Goal: Task Accomplishment & Management: Manage account settings

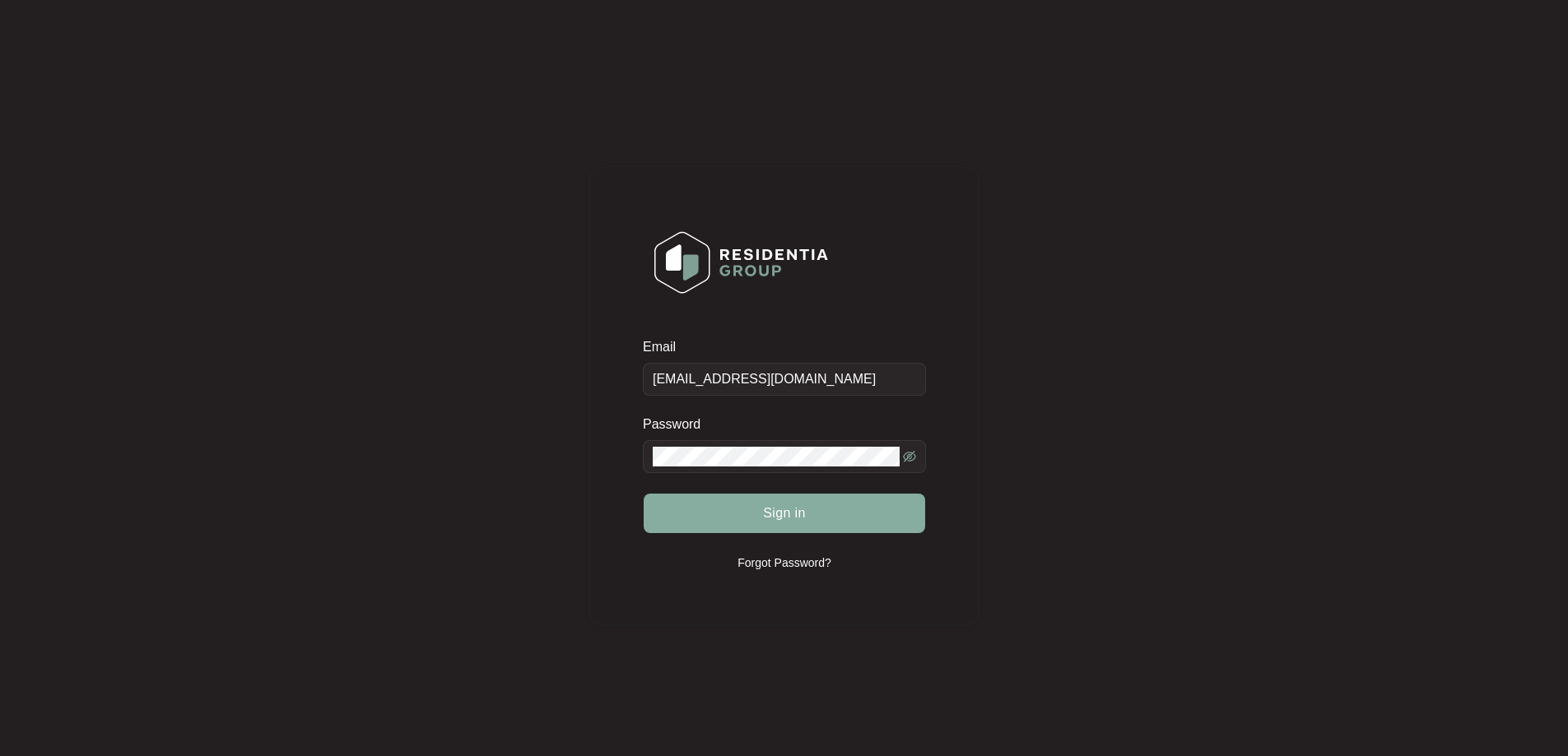
click at [787, 527] on button "Sign in" at bounding box center [784, 514] width 281 height 40
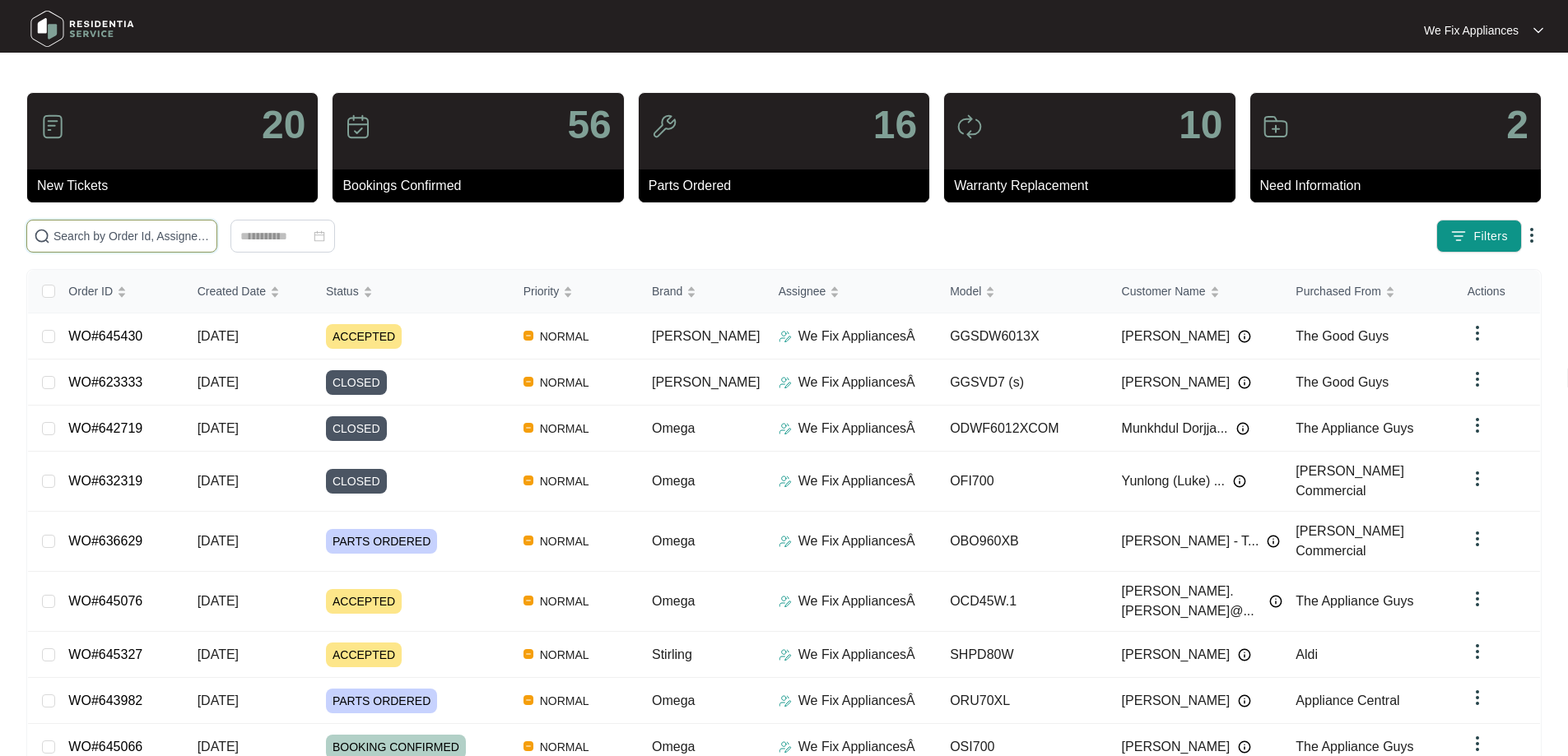
click at [96, 237] on input "text" at bounding box center [131, 236] width 156 height 18
paste input "641797"
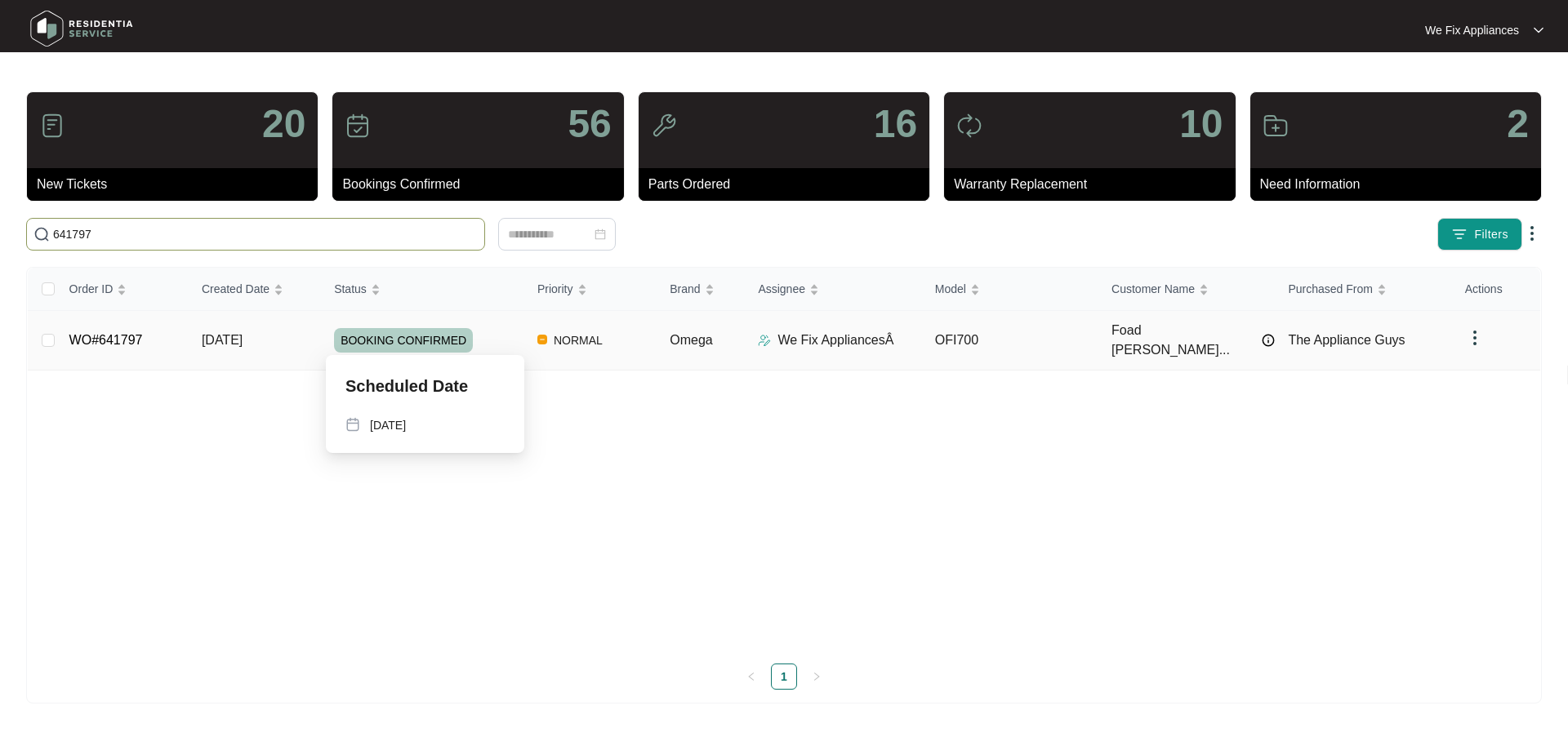
type input "641797"
click at [399, 328] on span "BOOKING CONFIRMED" at bounding box center [403, 340] width 139 height 24
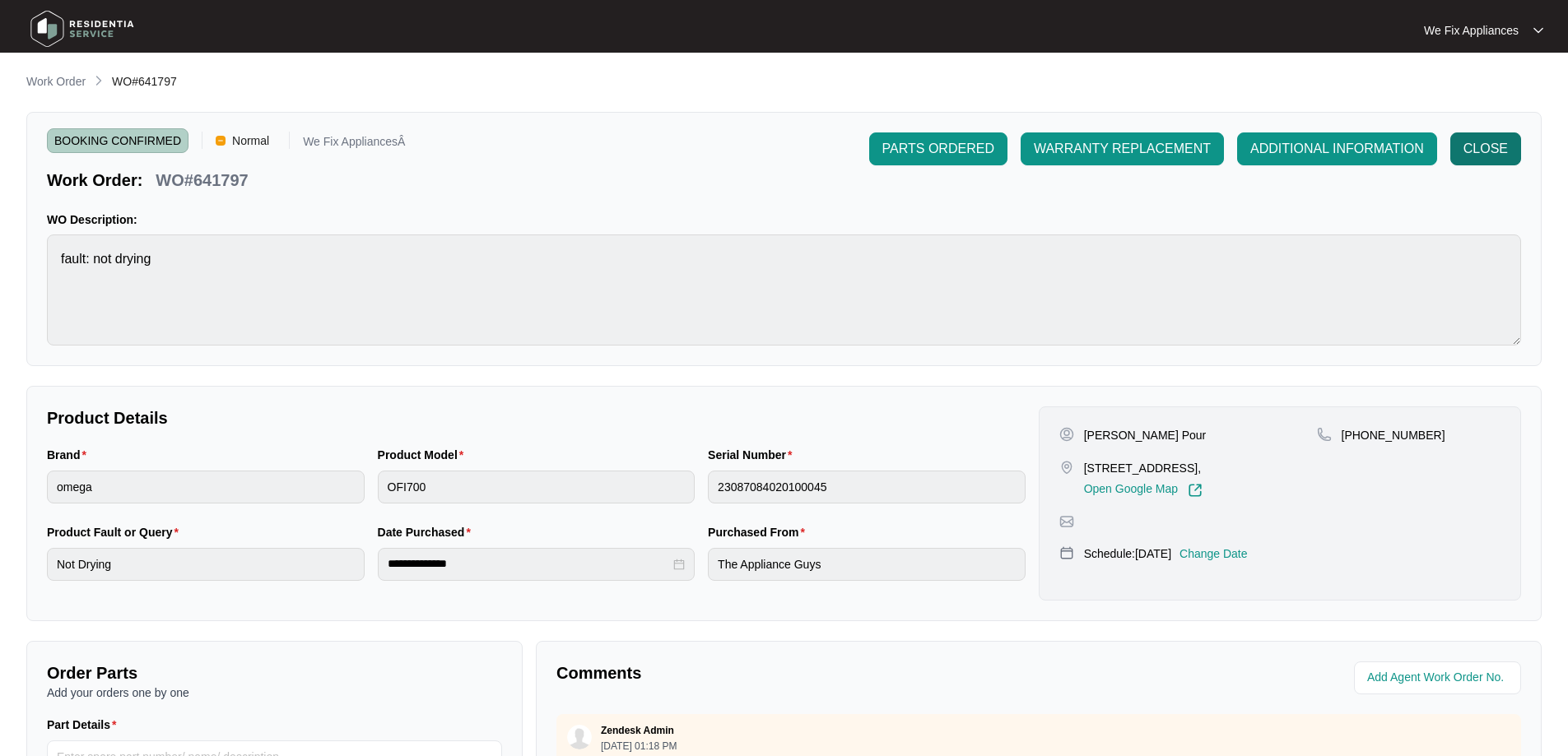
click at [1478, 153] on span "CLOSE" at bounding box center [1485, 149] width 44 height 20
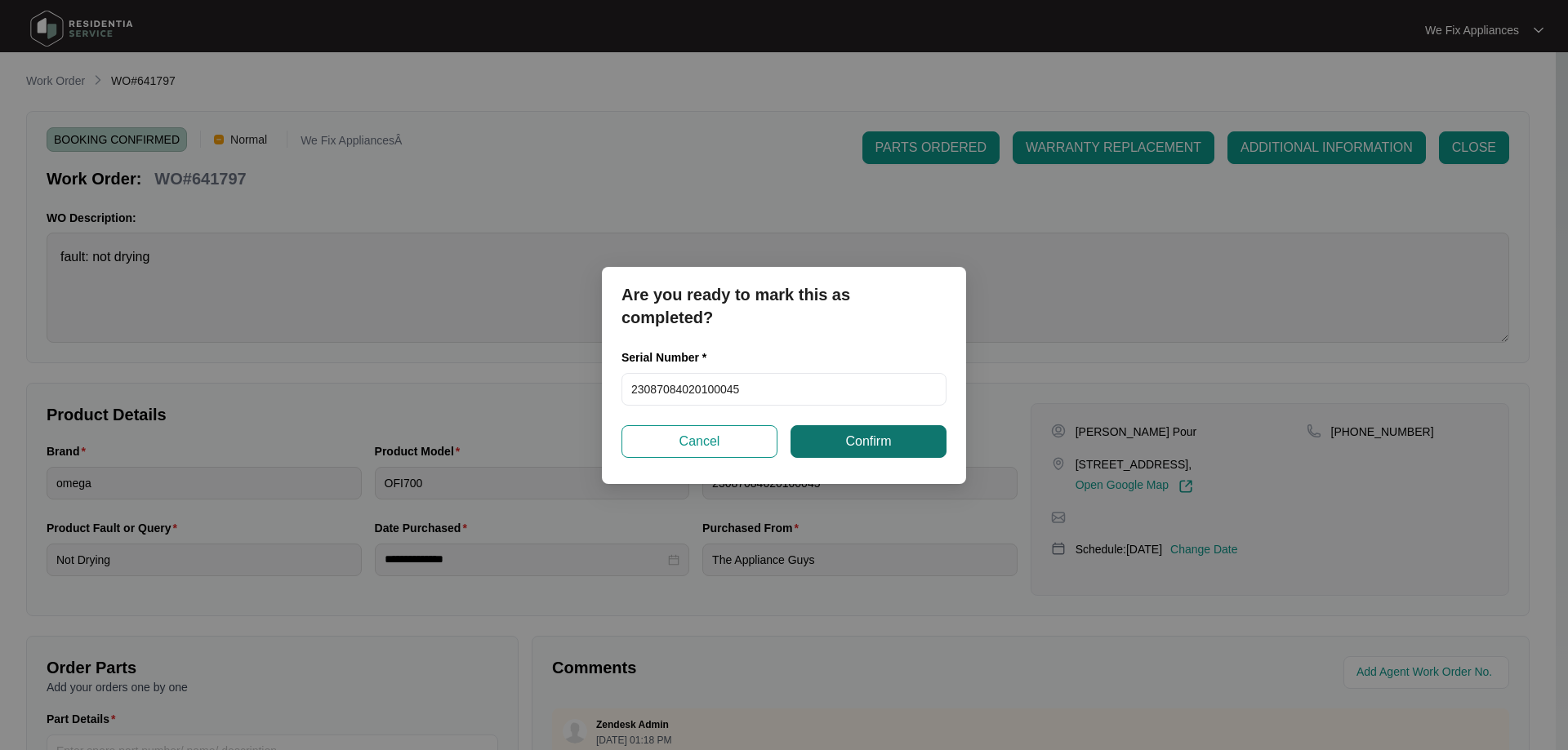
click at [859, 430] on button "Confirm" at bounding box center [869, 441] width 156 height 32
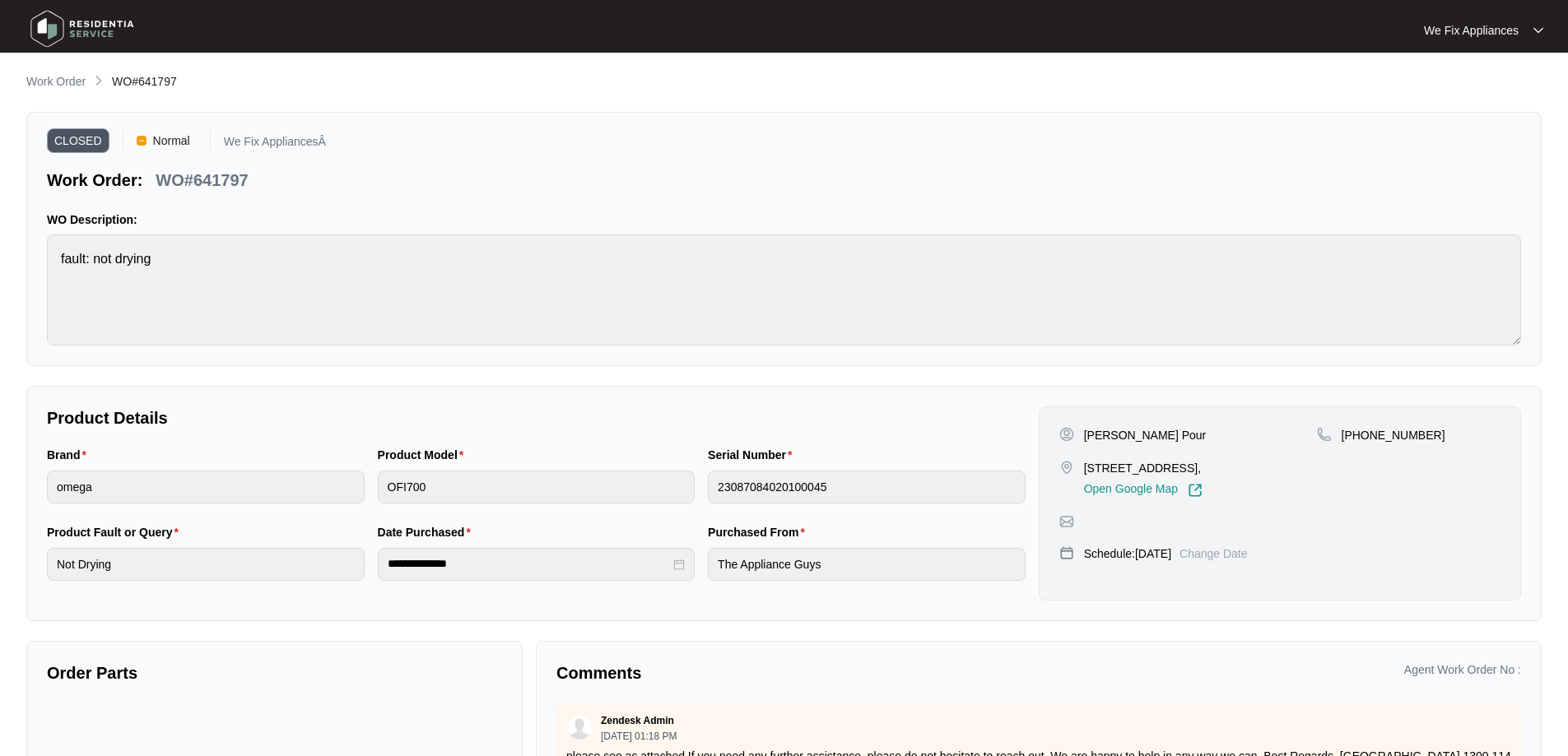
click at [66, 24] on img at bounding box center [81, 29] width 115 height 50
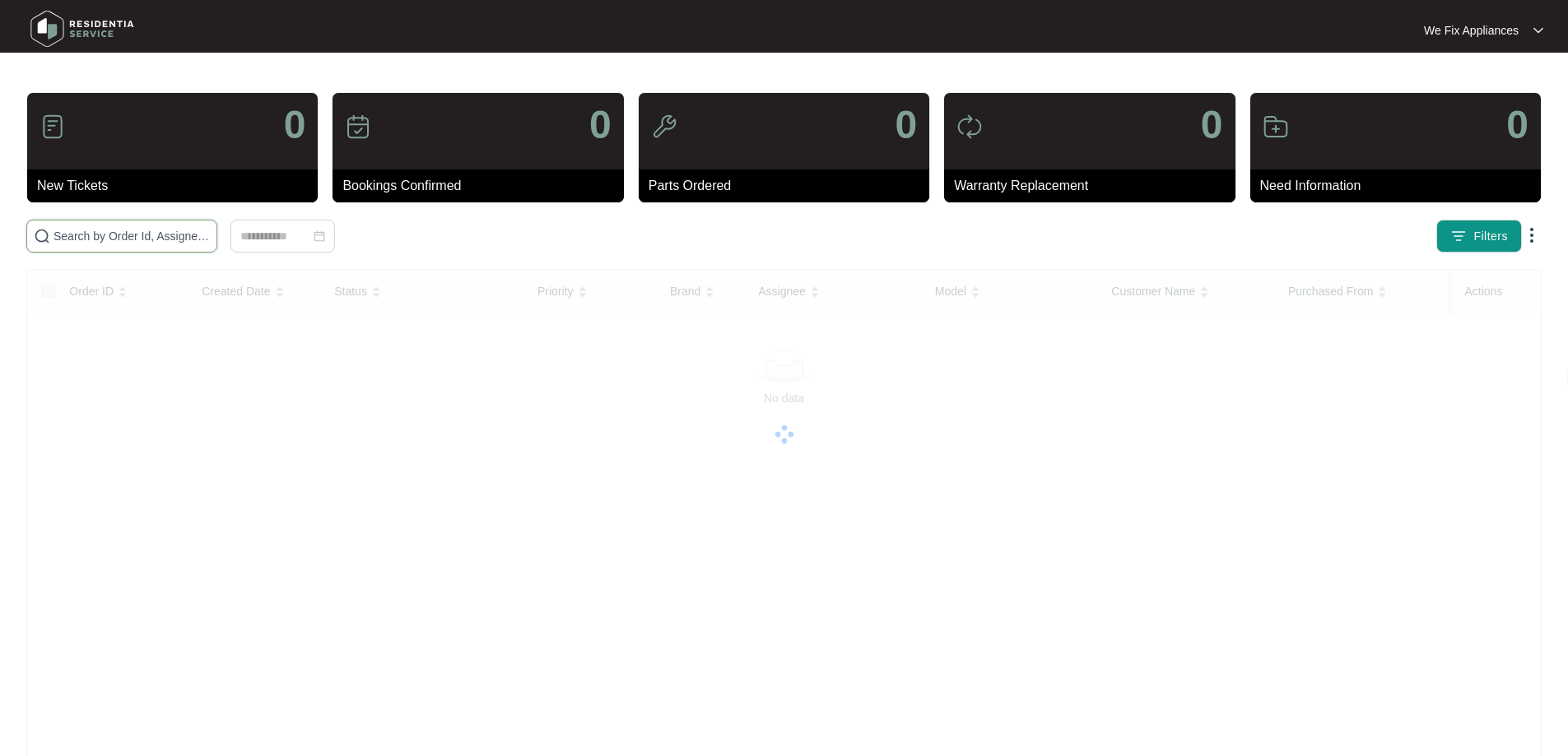
click at [100, 243] on input "text" at bounding box center [131, 236] width 156 height 18
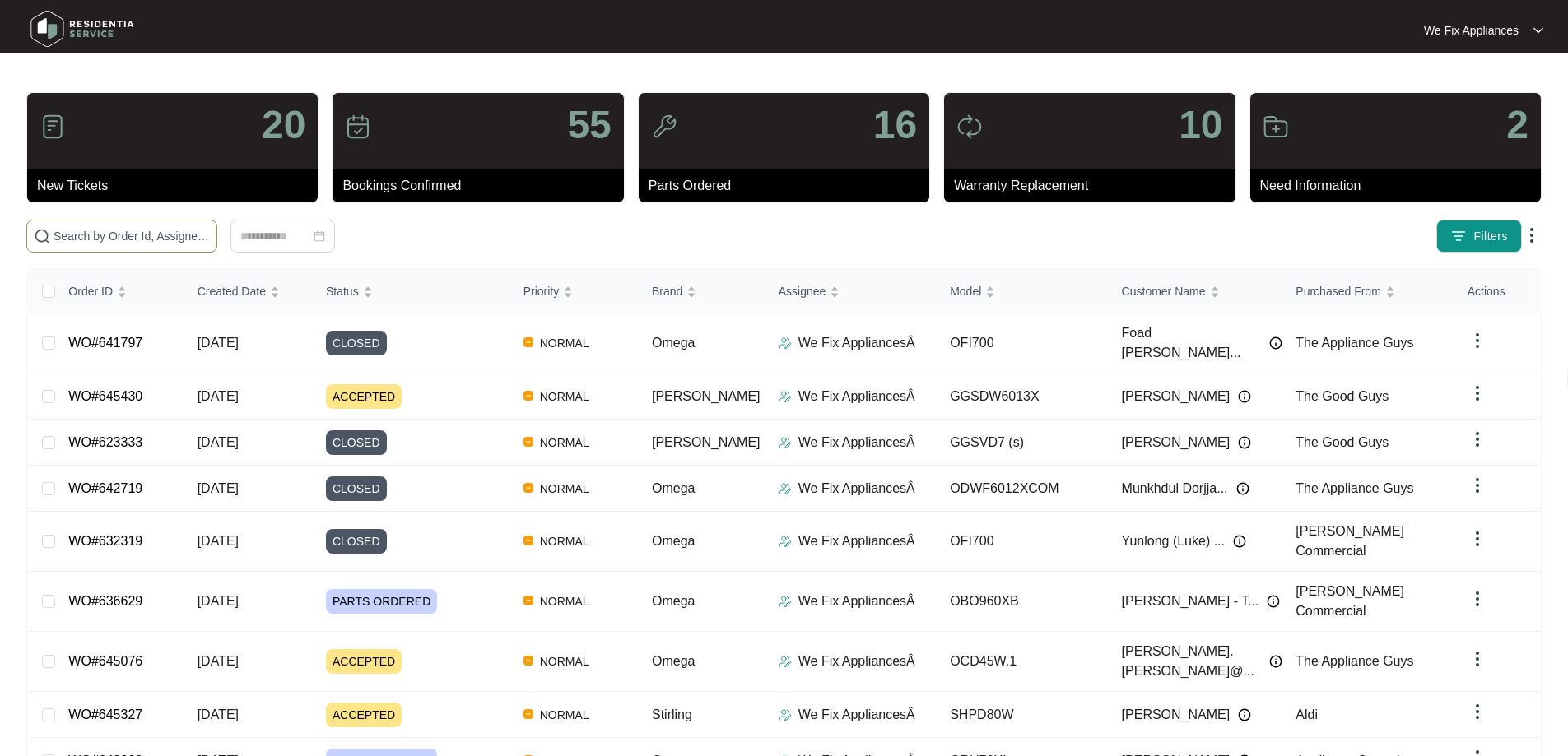
paste input "634677"
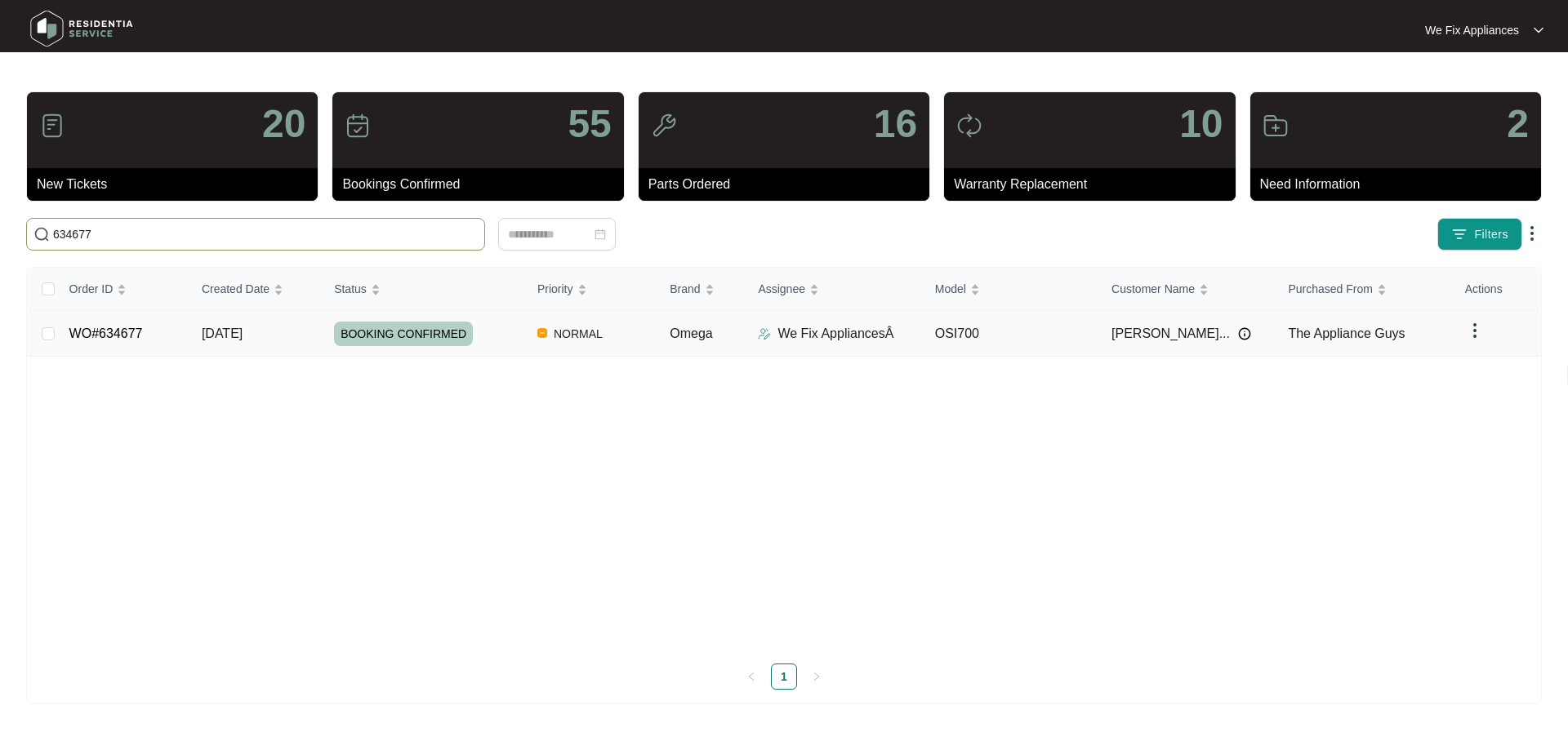
type input "634677"
click at [376, 331] on span "BOOKING CONFIRMED" at bounding box center [403, 334] width 139 height 24
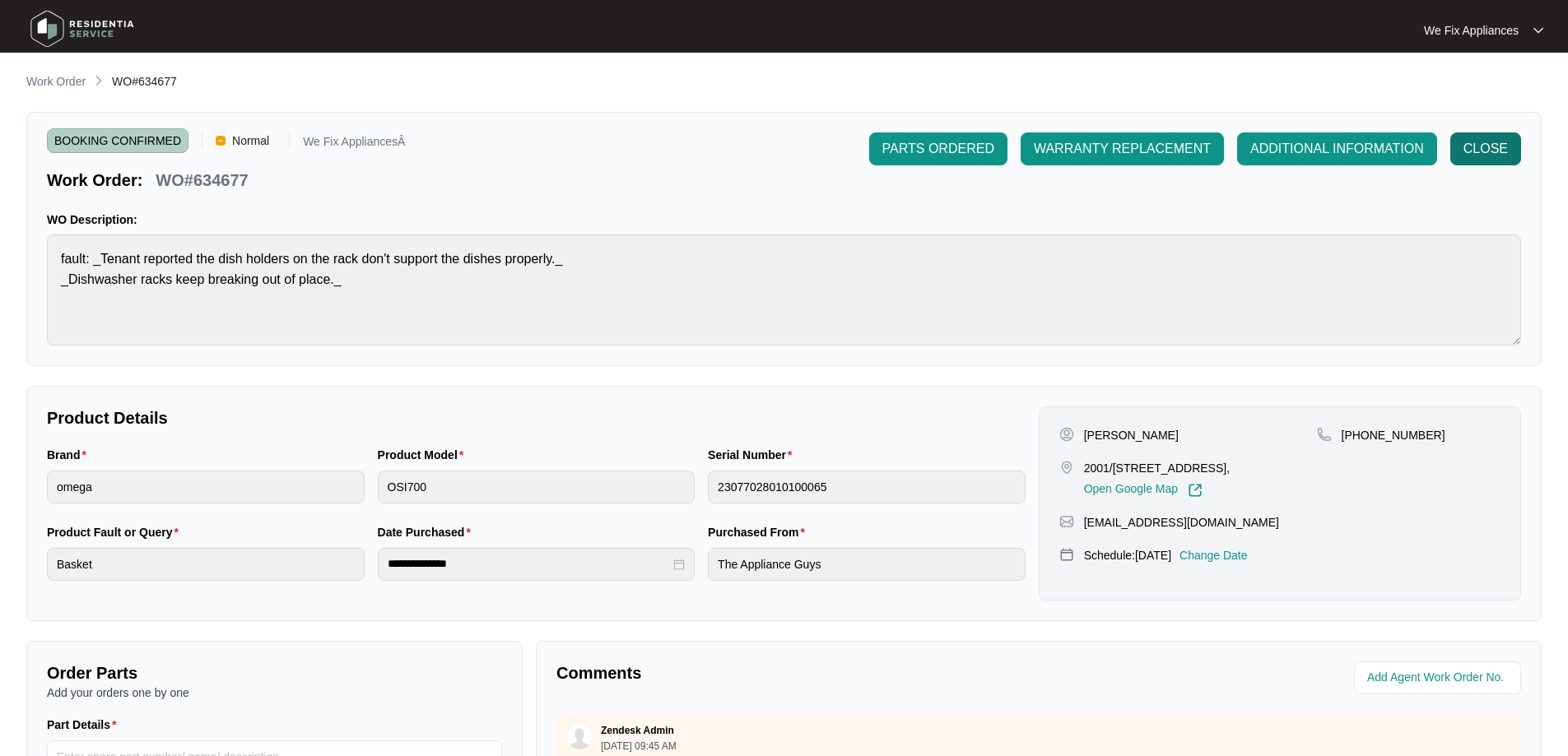
click at [1511, 153] on button "CLOSE" at bounding box center [1486, 149] width 71 height 33
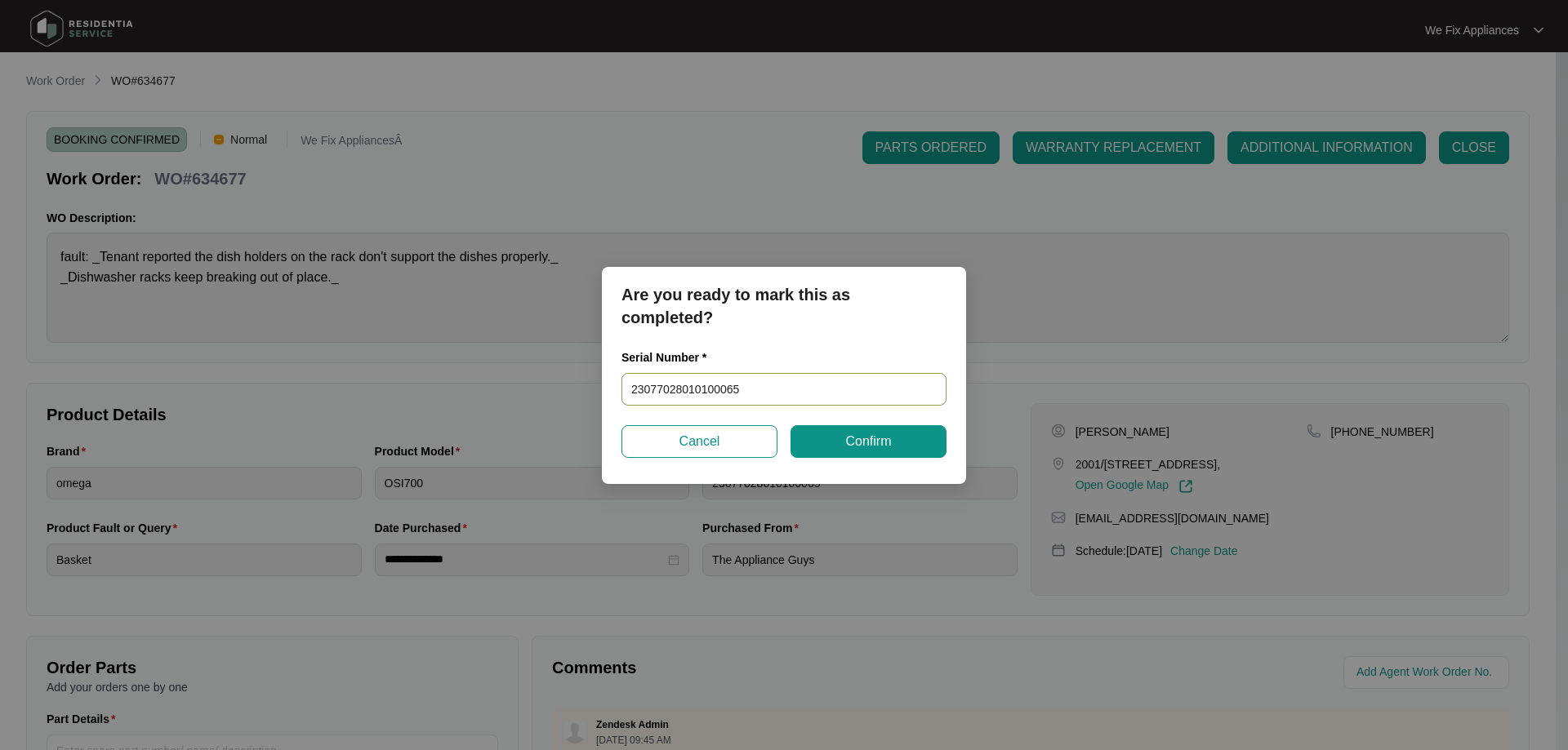
drag, startPoint x: 781, startPoint y: 388, endPoint x: 442, endPoint y: 369, distance: 339.5
click at [442, 369] on div "Are you ready to mark this as completed? Serial Number * 23077028010100065 Canc…" at bounding box center [784, 375] width 1568 height 750
click at [838, 446] on button "Confirm" at bounding box center [869, 441] width 156 height 32
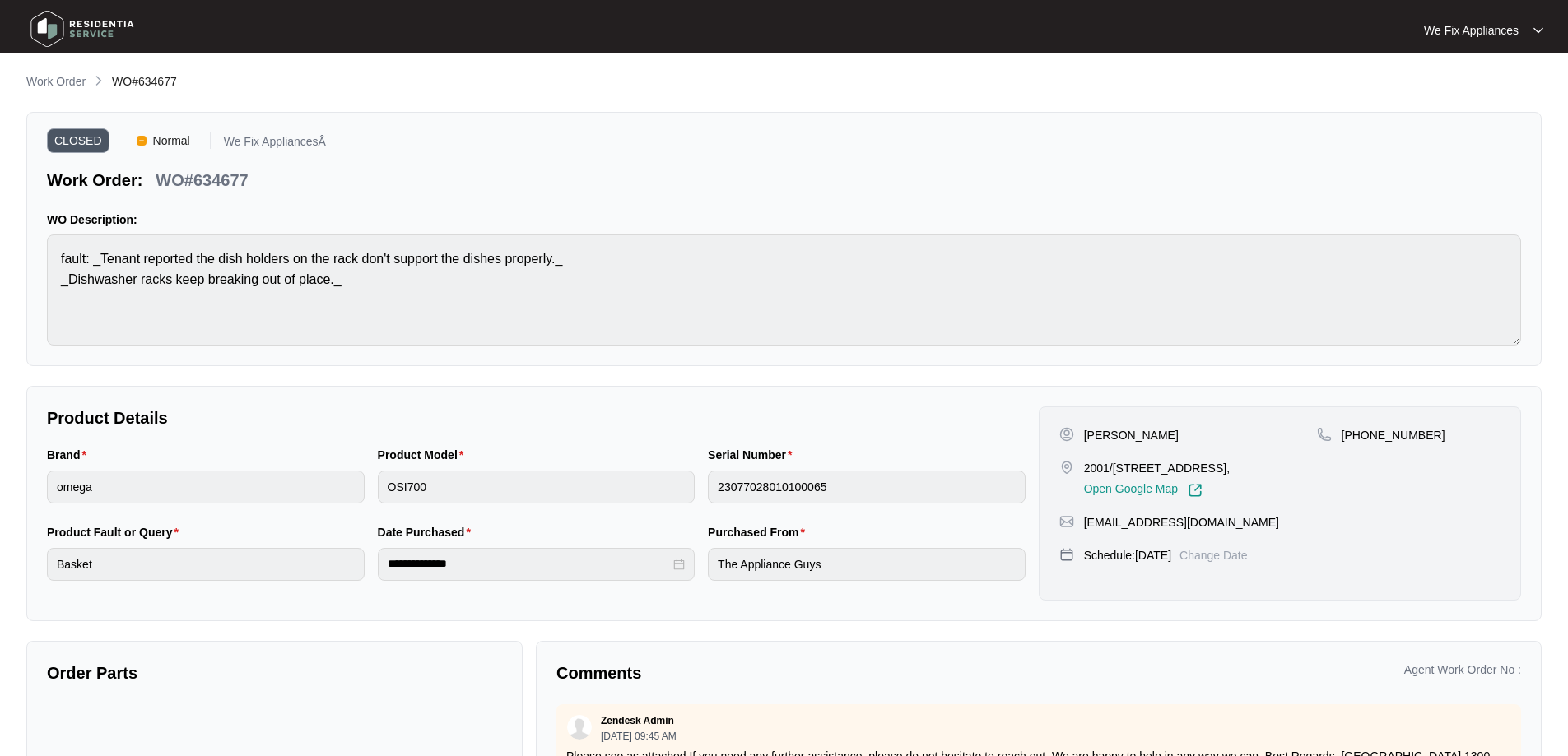
click at [64, 32] on img at bounding box center [81, 29] width 115 height 50
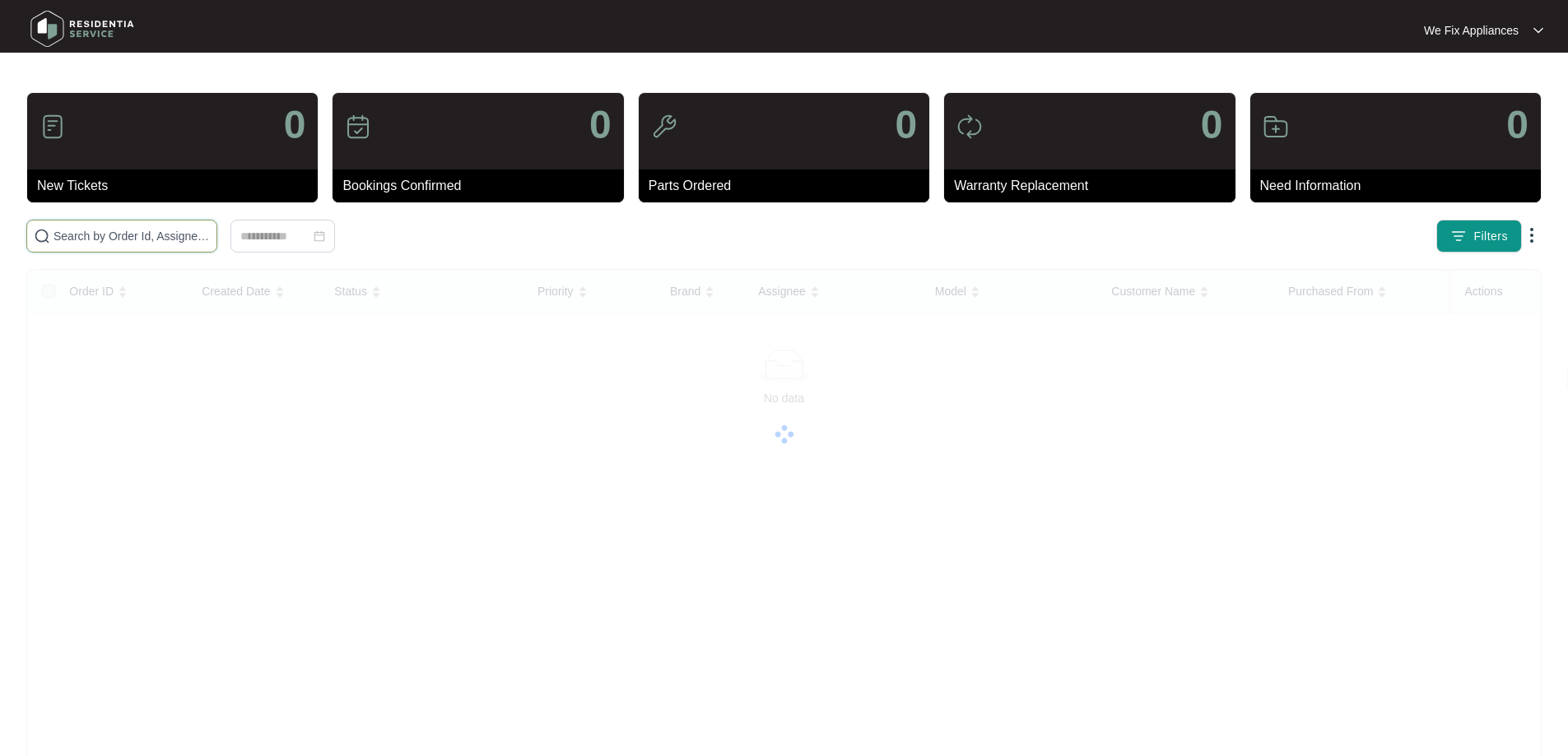
click at [87, 231] on input "text" at bounding box center [131, 236] width 156 height 18
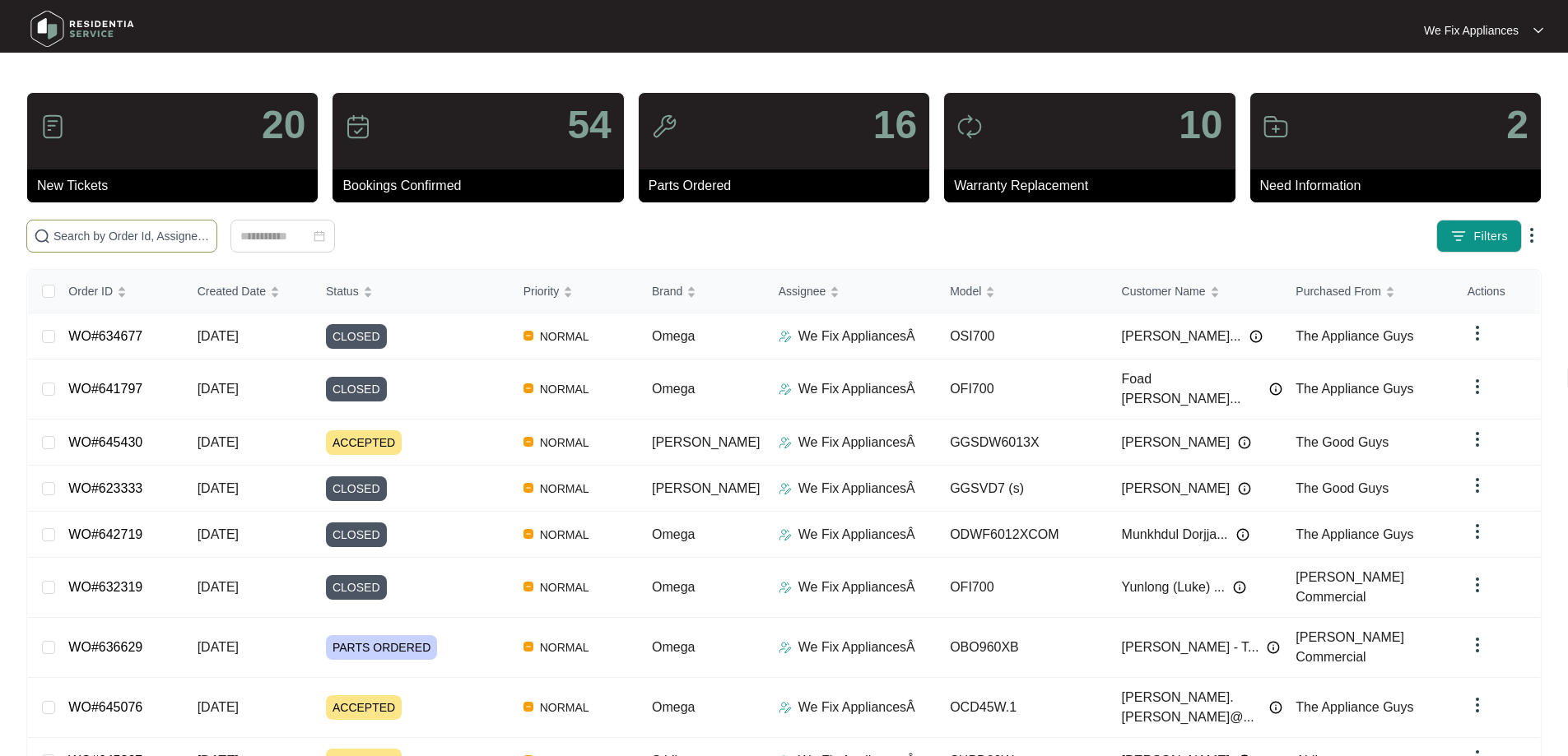
paste input "637696"
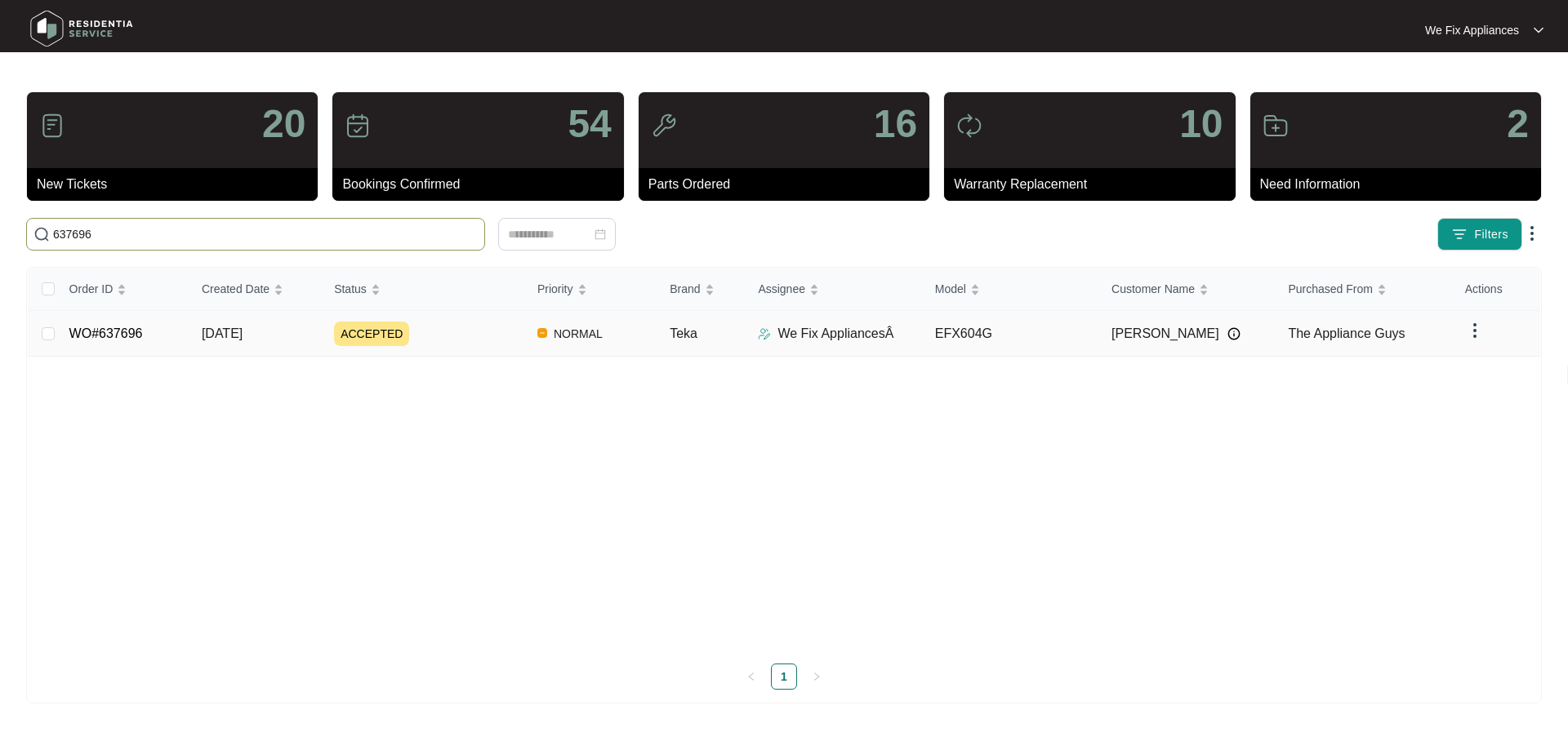
type input "637696"
click at [364, 328] on span "ACCEPTED" at bounding box center [372, 334] width 75 height 24
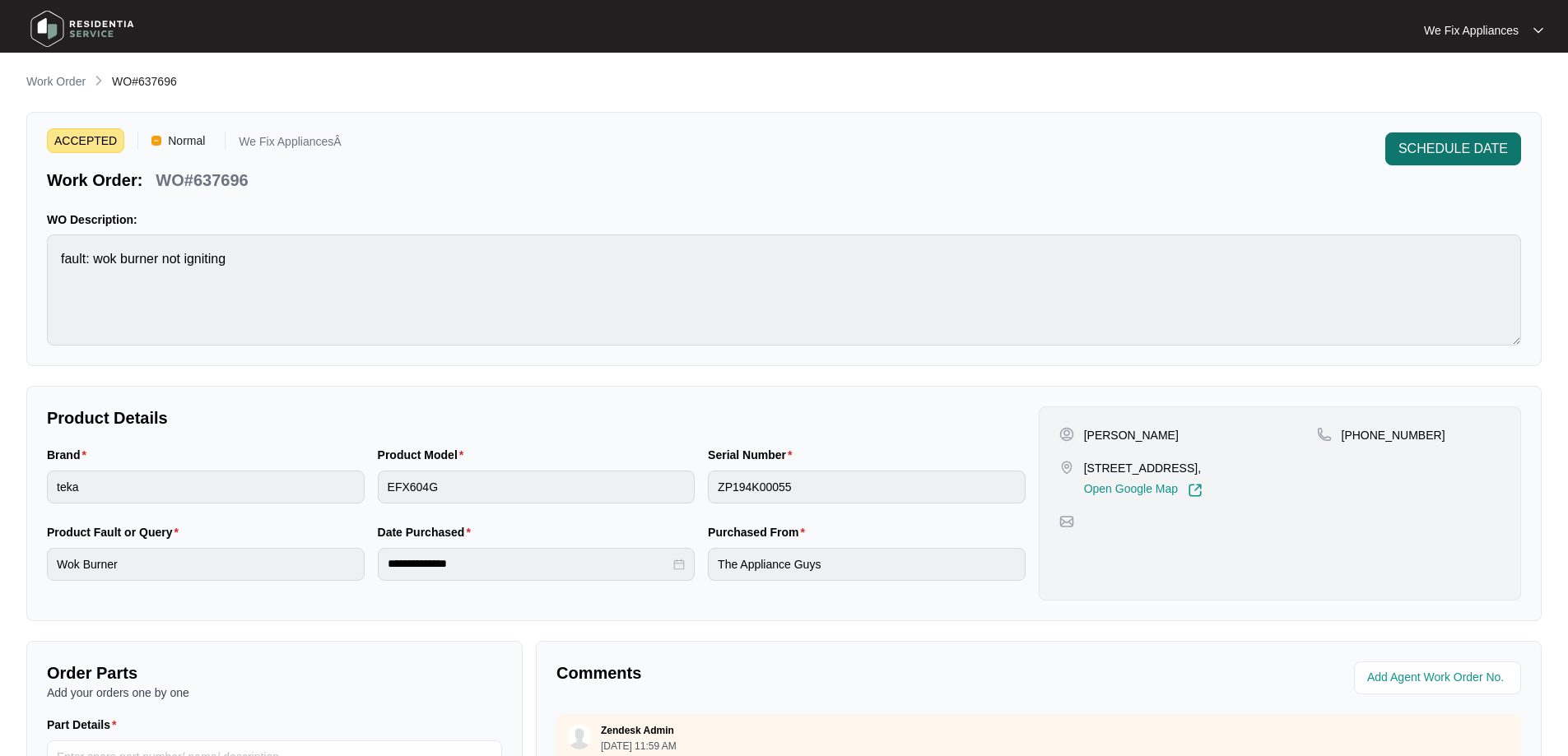
click at [1453, 153] on span "SCHEDULE DATE" at bounding box center [1452, 149] width 109 height 20
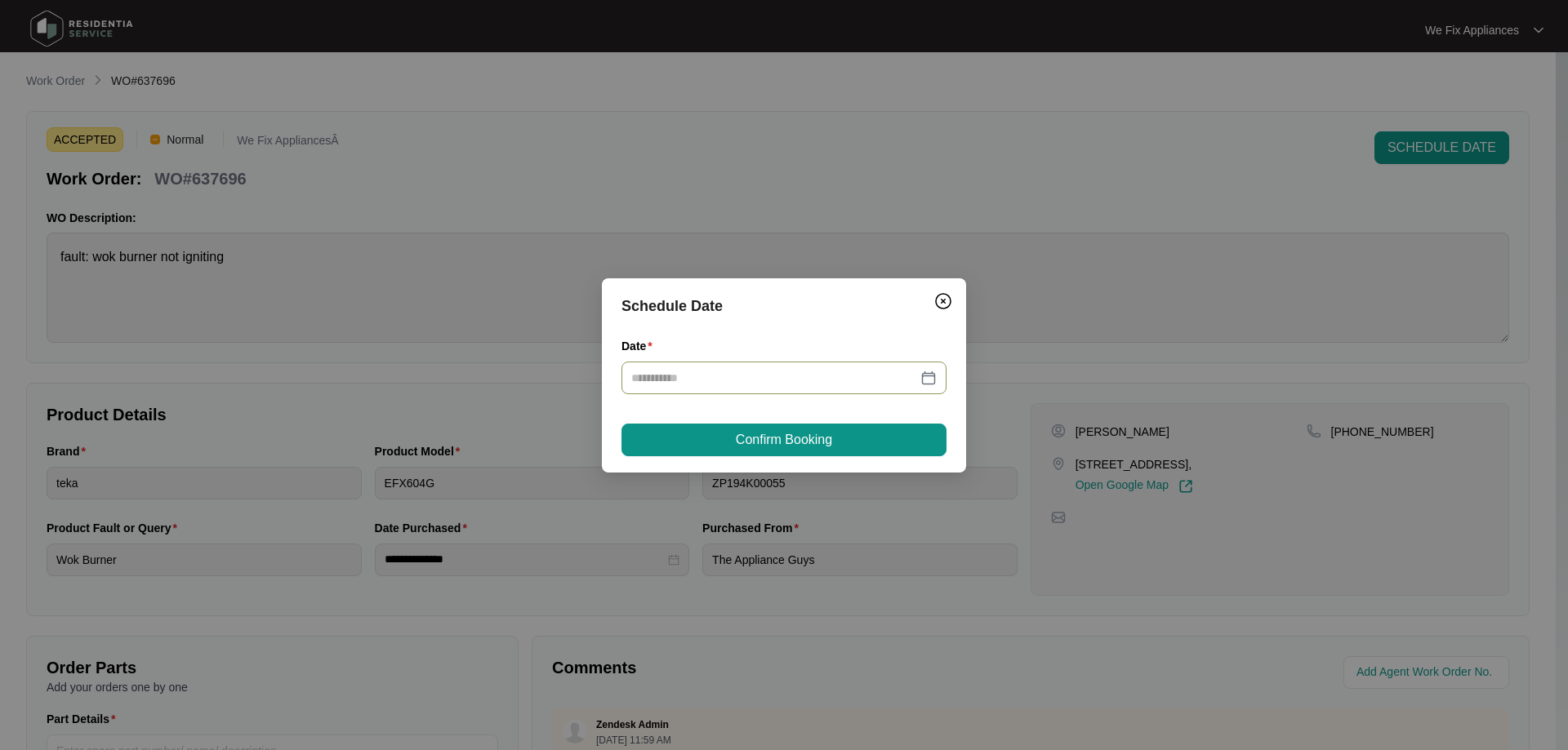
click at [930, 377] on div at bounding box center [784, 378] width 305 height 18
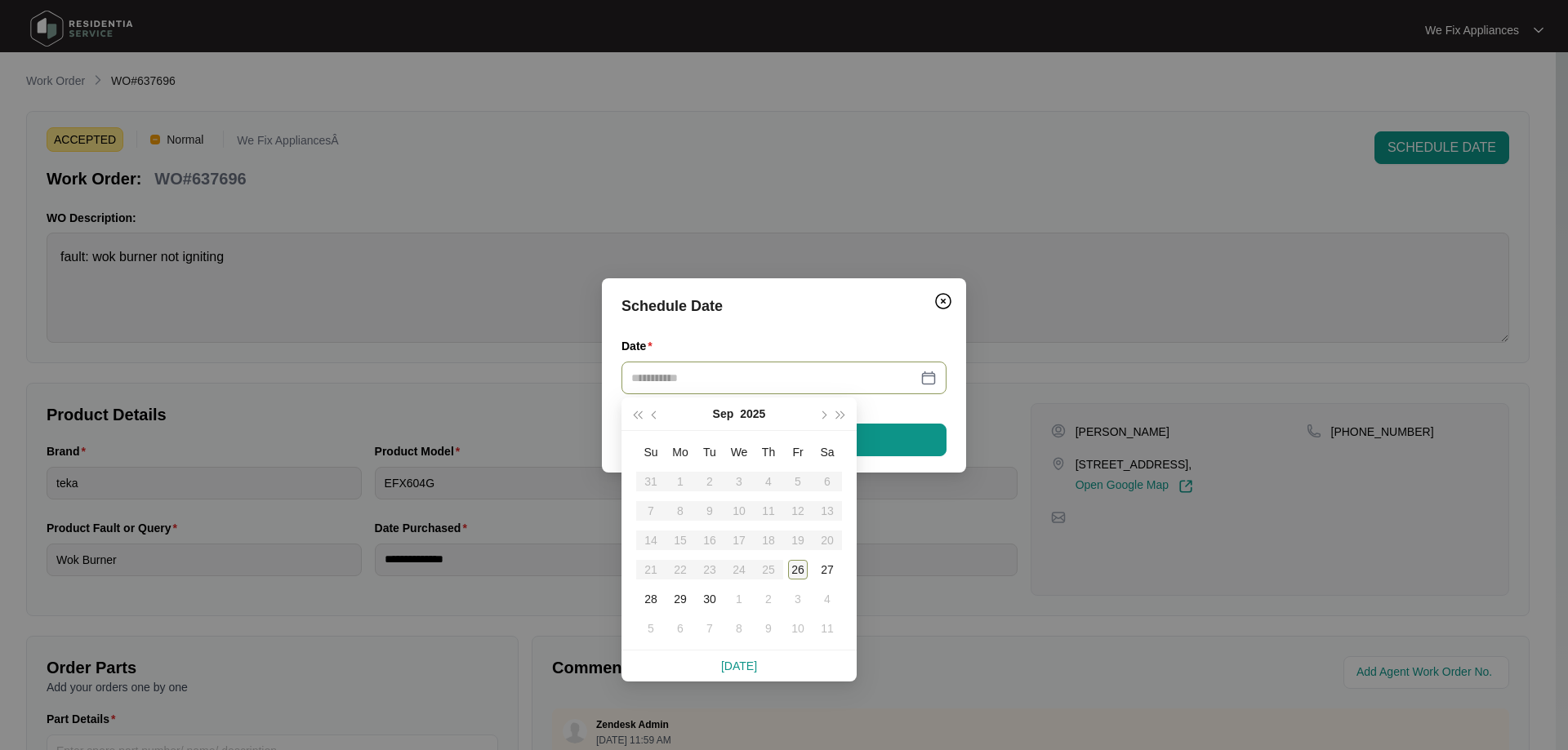
type input "**********"
click at [797, 568] on div "26" at bounding box center [798, 570] width 20 height 20
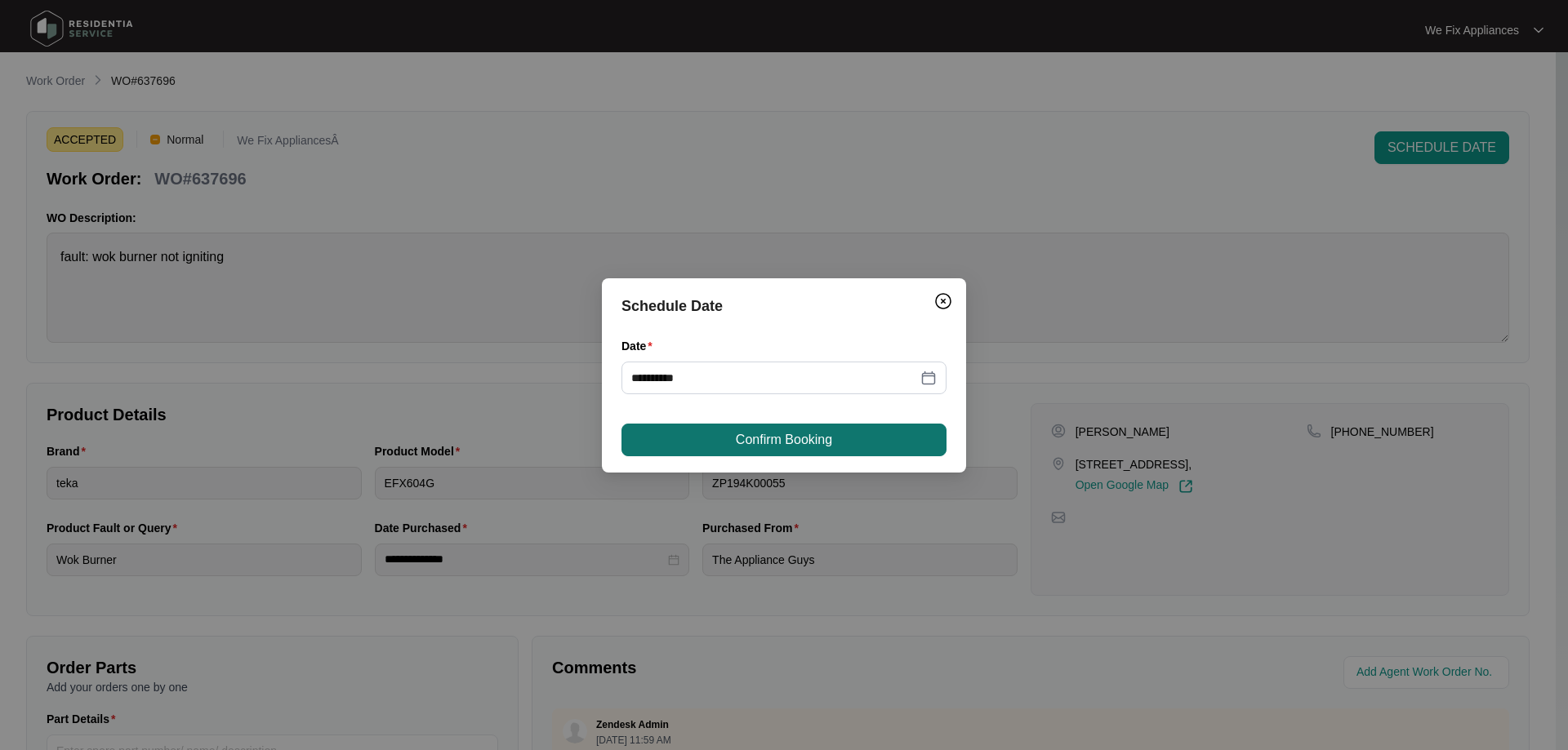
click at [825, 439] on span "Confirm Booking" at bounding box center [784, 440] width 96 height 20
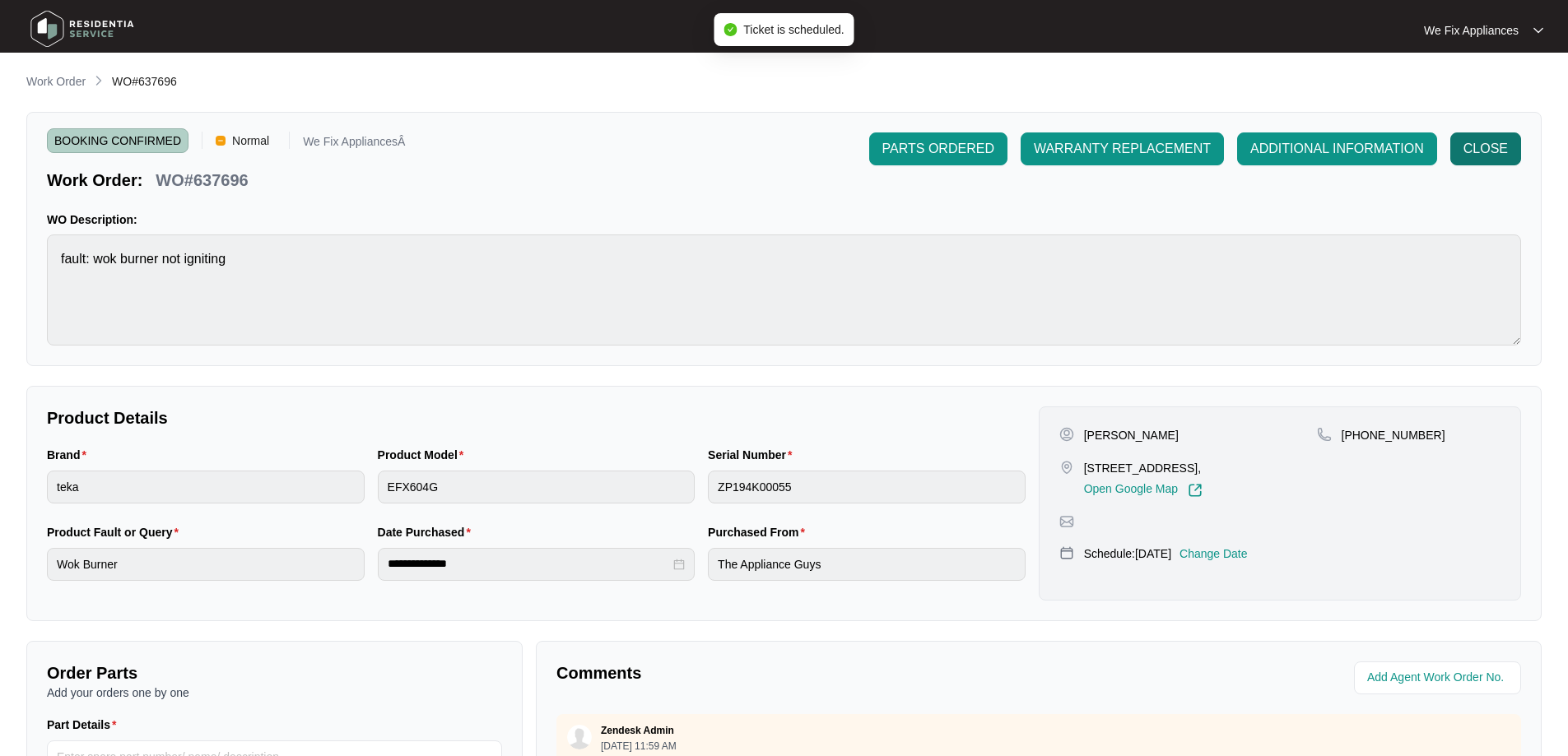
click at [1488, 157] on span "CLOSE" at bounding box center [1485, 149] width 44 height 20
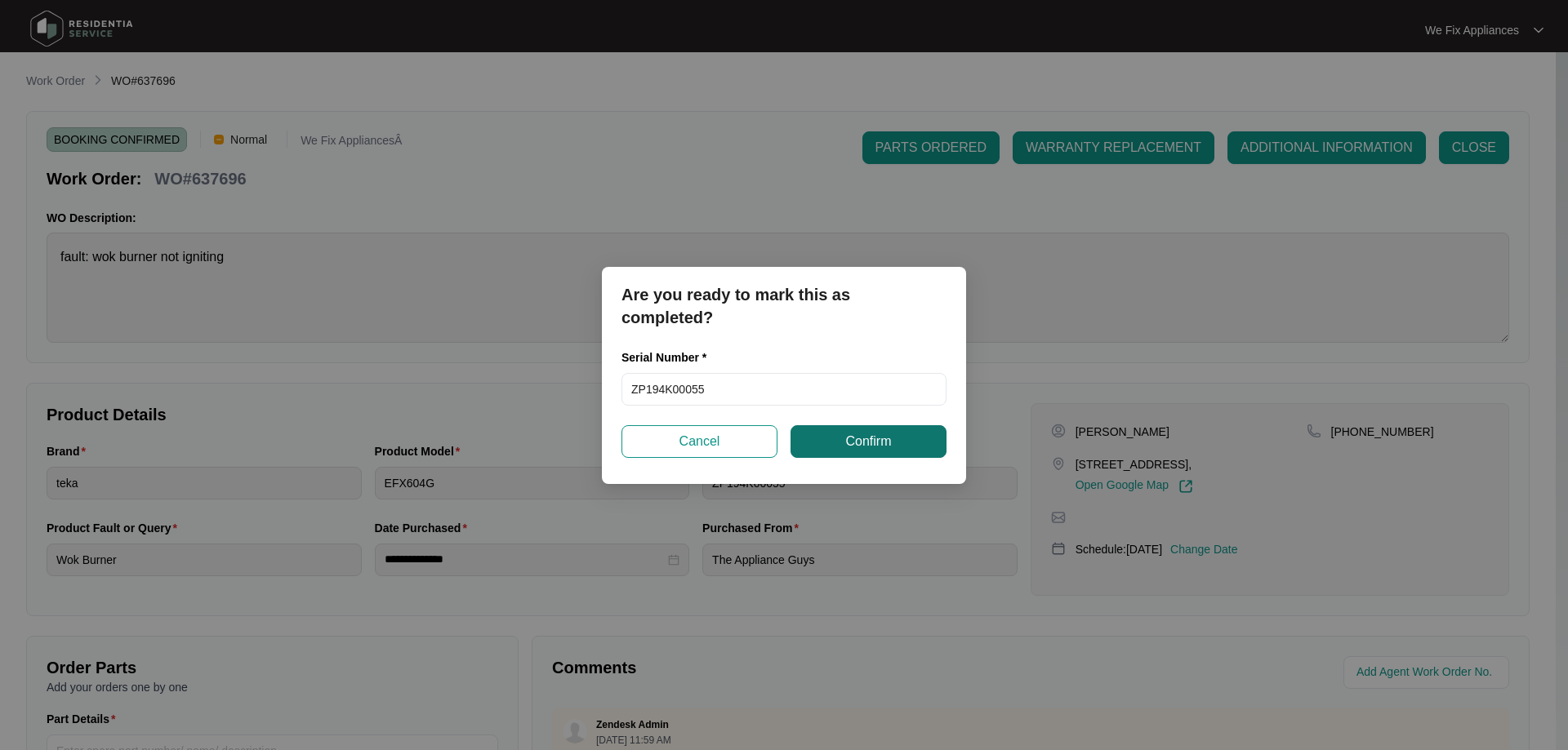
click at [870, 435] on span "Confirm" at bounding box center [868, 441] width 46 height 20
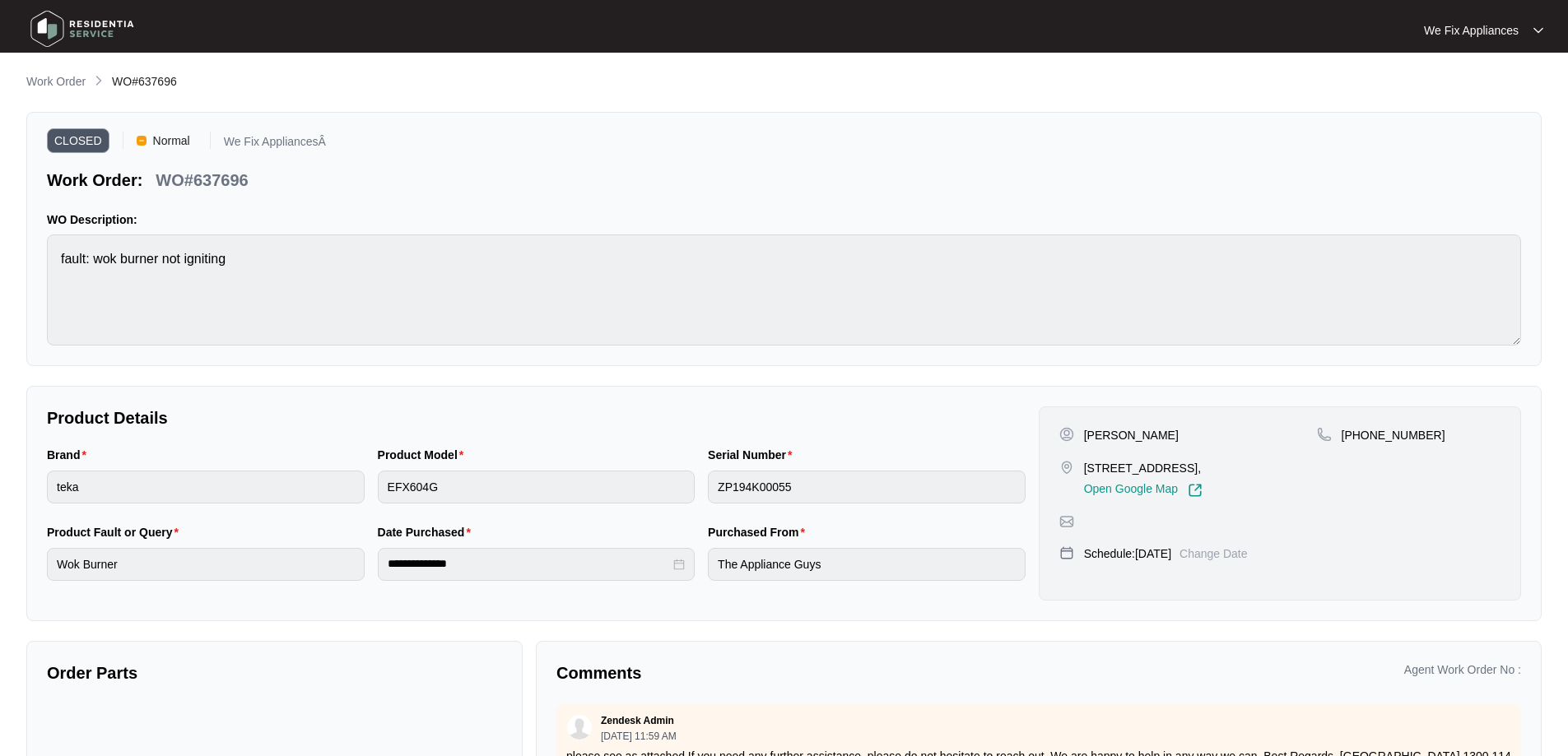
click at [55, 32] on img at bounding box center [81, 29] width 115 height 50
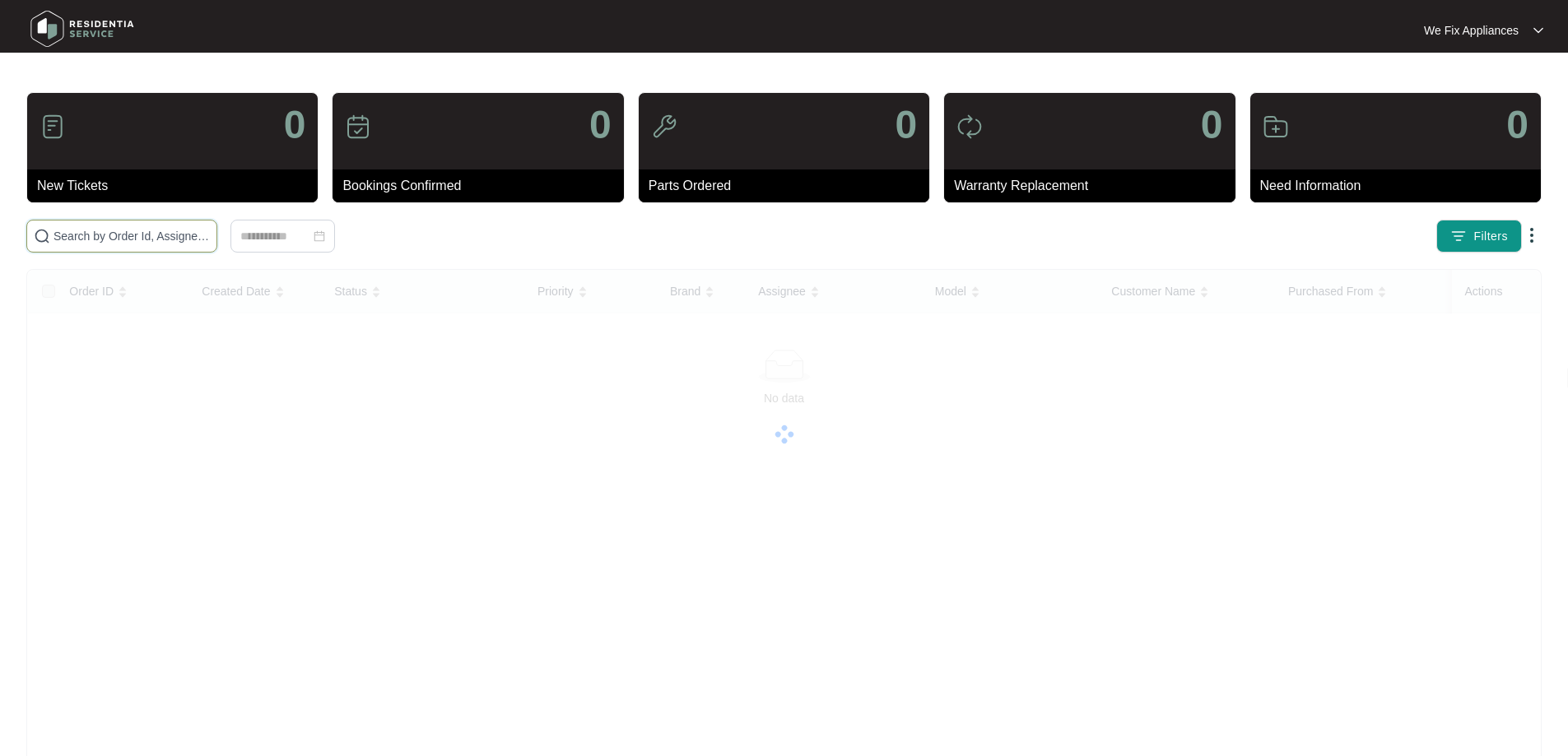
click at [109, 232] on input "text" at bounding box center [131, 236] width 156 height 18
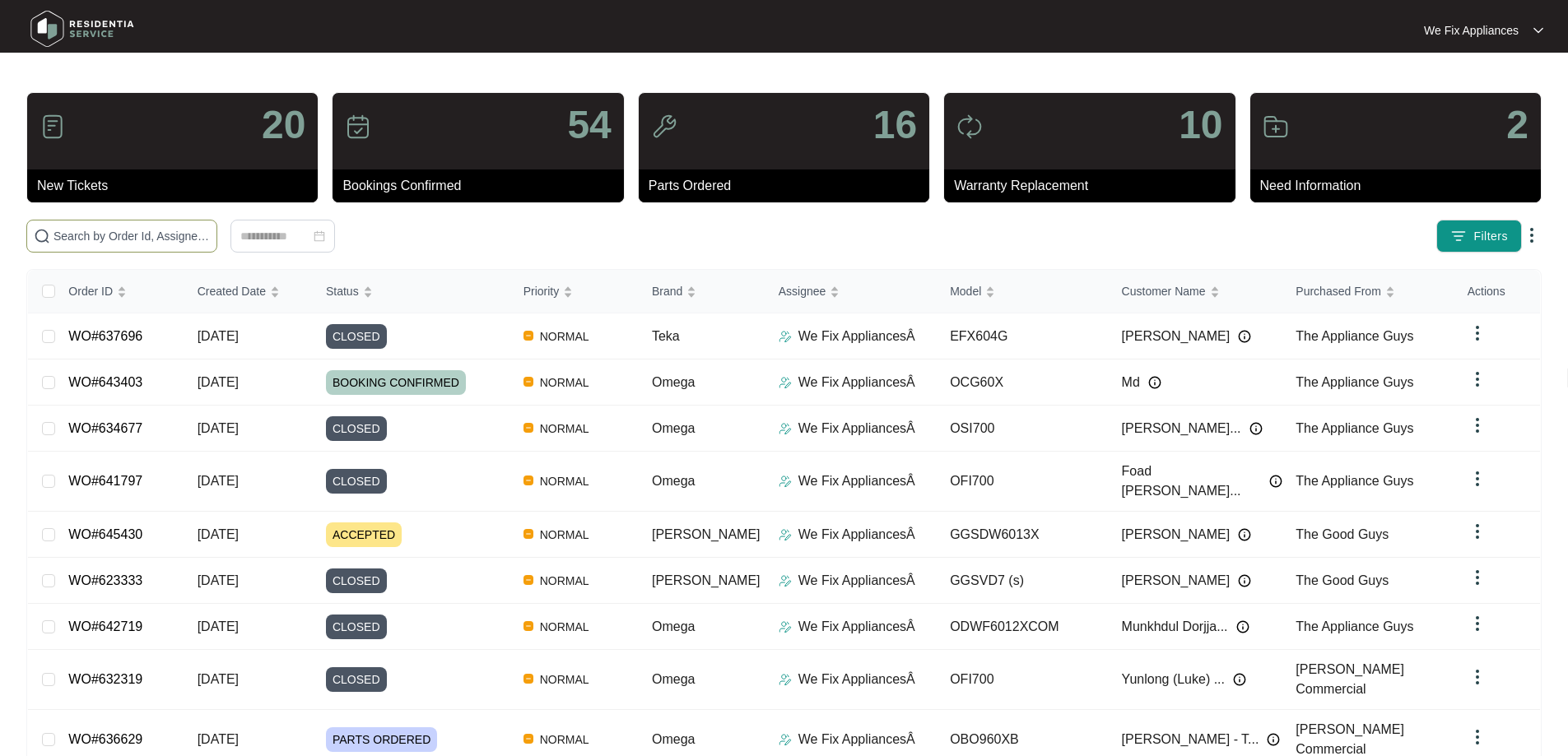
paste input "641110"
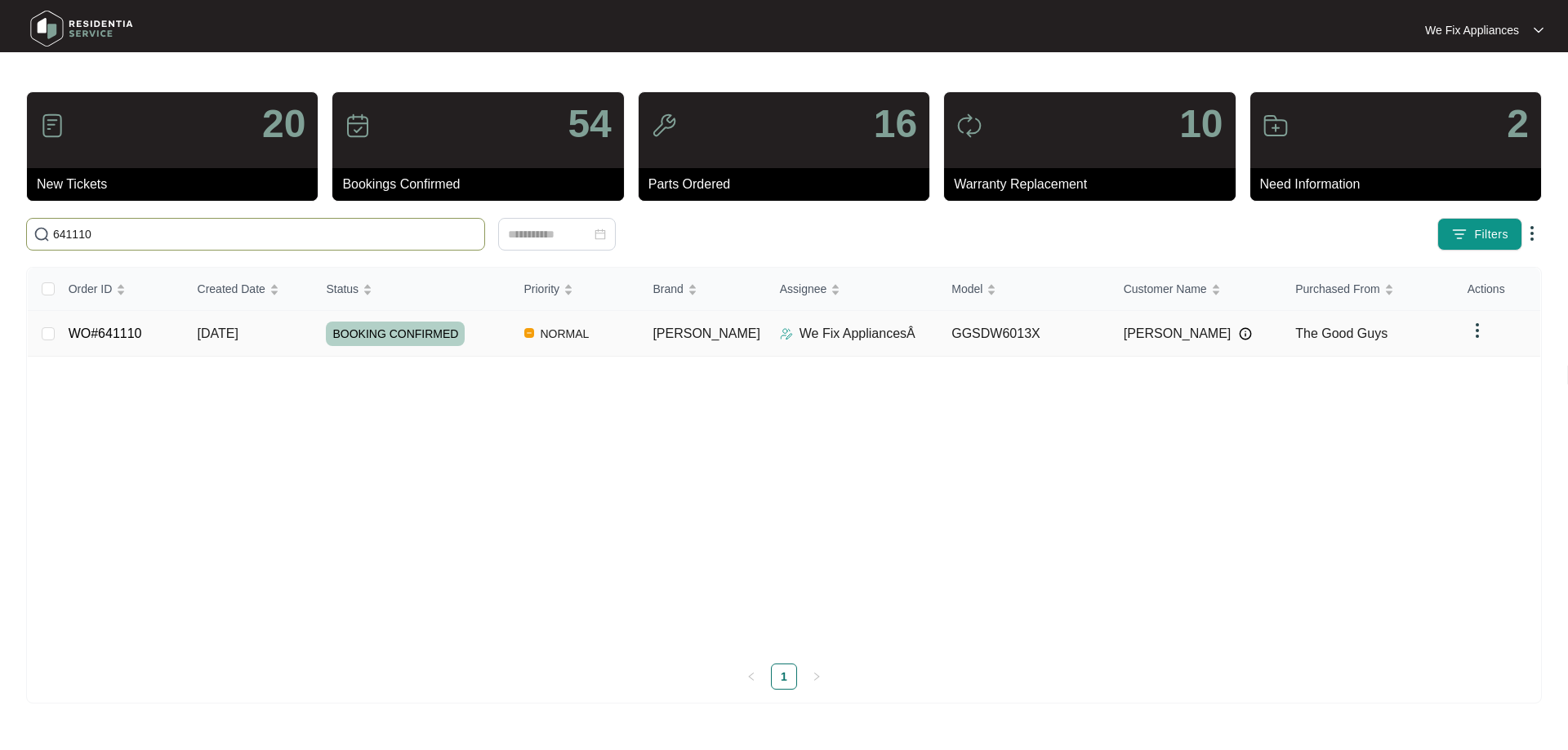
type input "641110"
click at [357, 323] on span "BOOKING CONFIRMED" at bounding box center [395, 334] width 139 height 24
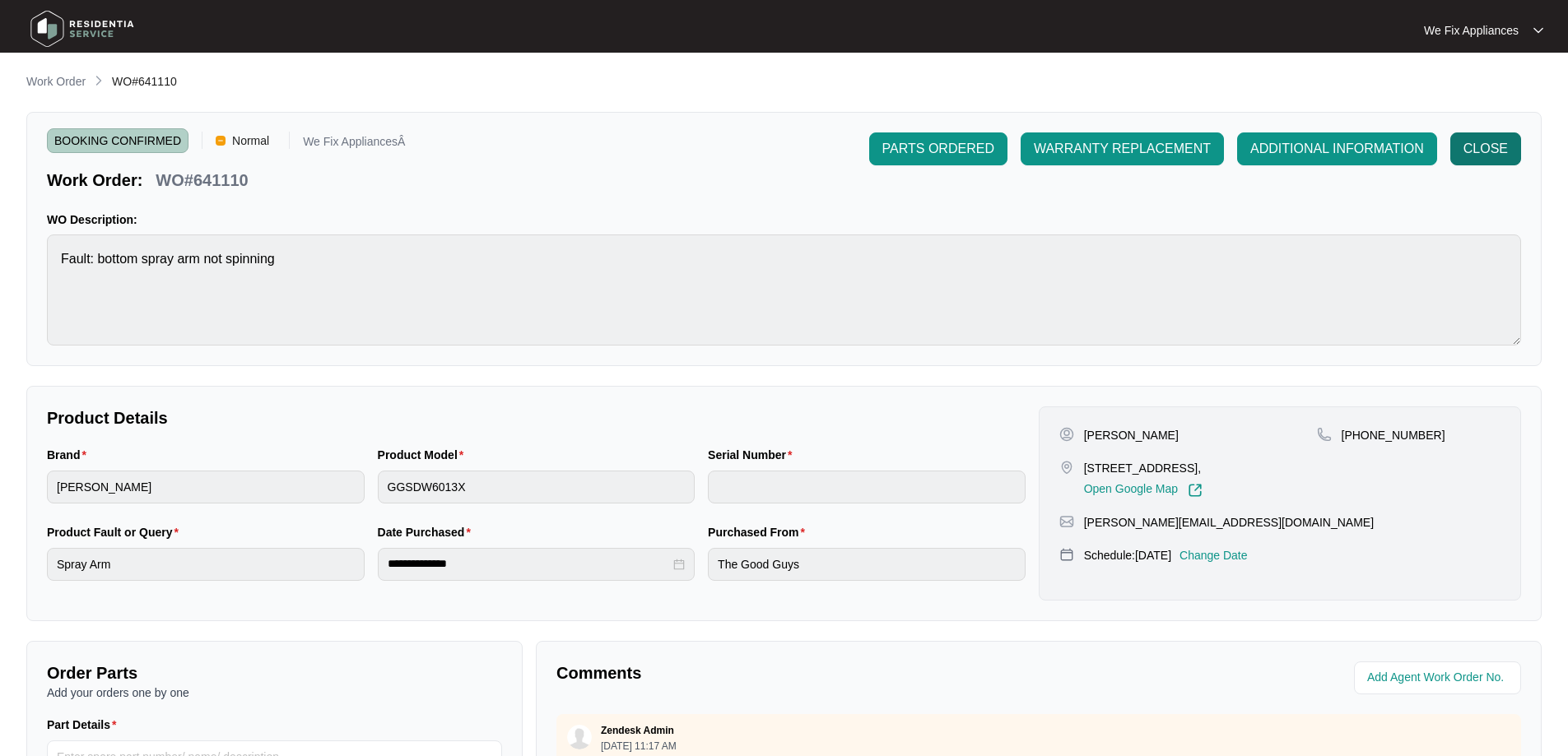
click at [1478, 151] on span "CLOSE" at bounding box center [1485, 149] width 44 height 20
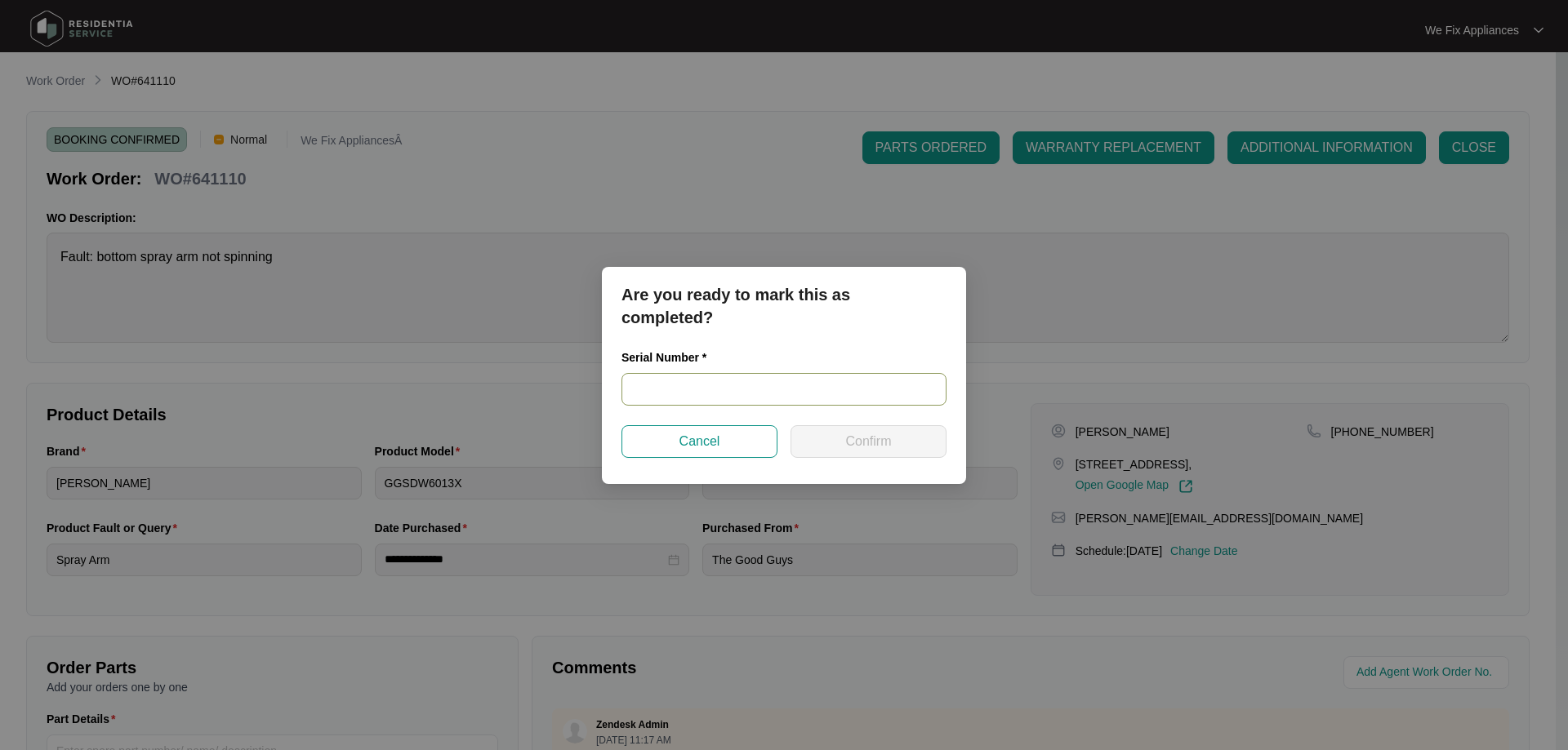
paste input "25043910020200067"
click at [775, 383] on input "25043910020200067" at bounding box center [784, 389] width 325 height 32
type input "25043910020200067"
click at [841, 443] on button "Confirm" at bounding box center [869, 441] width 156 height 32
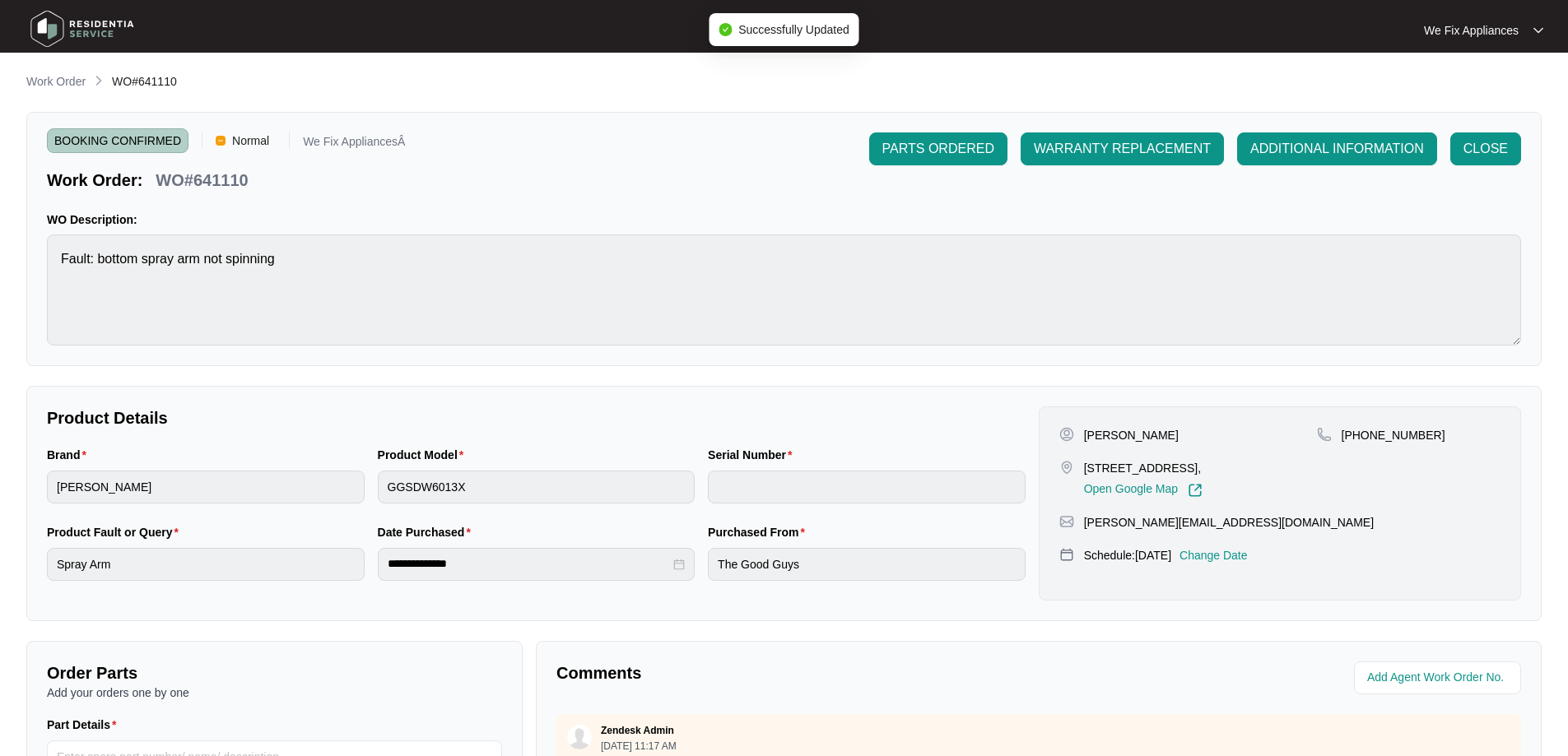
type input "25043910020200067"
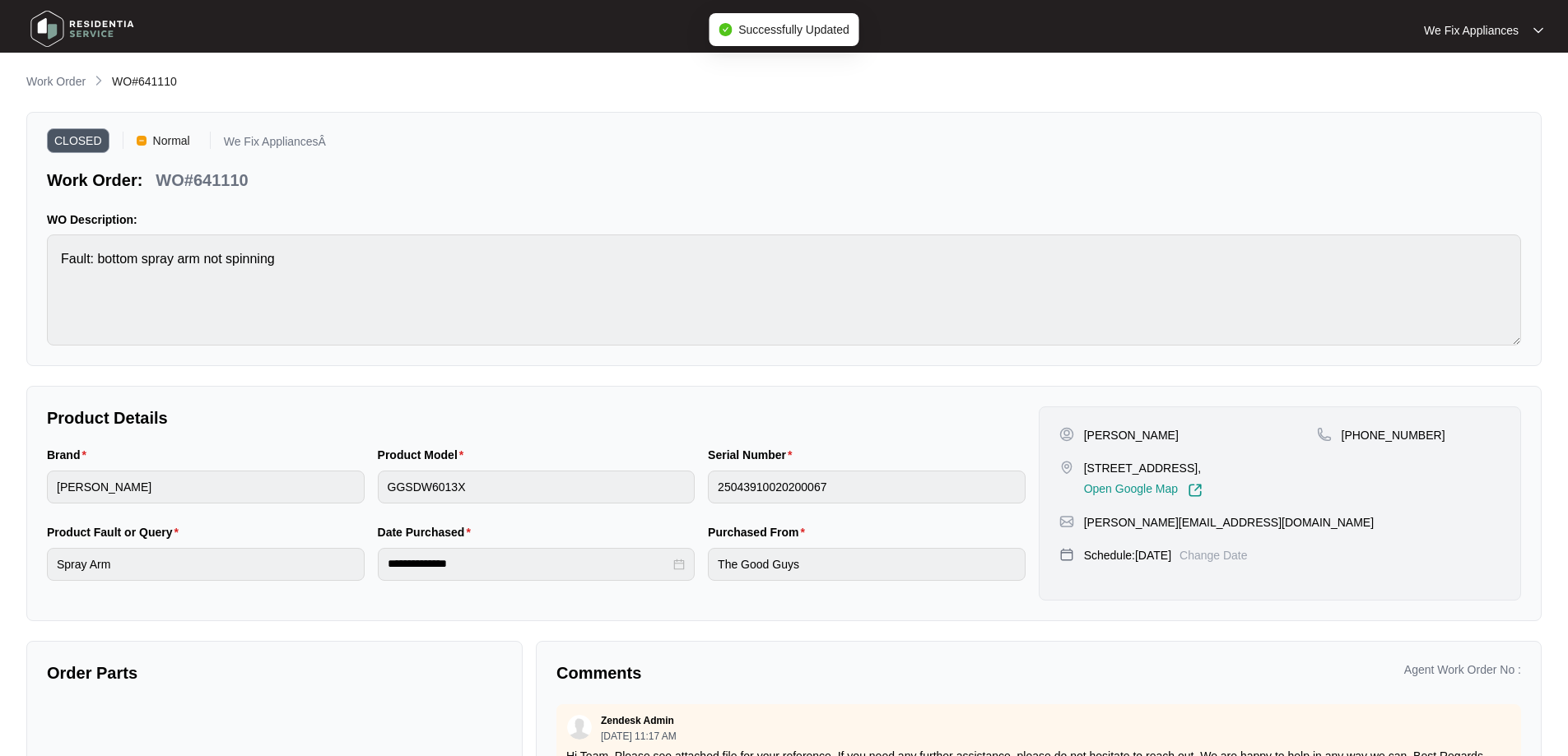
click at [51, 36] on img at bounding box center [81, 29] width 115 height 50
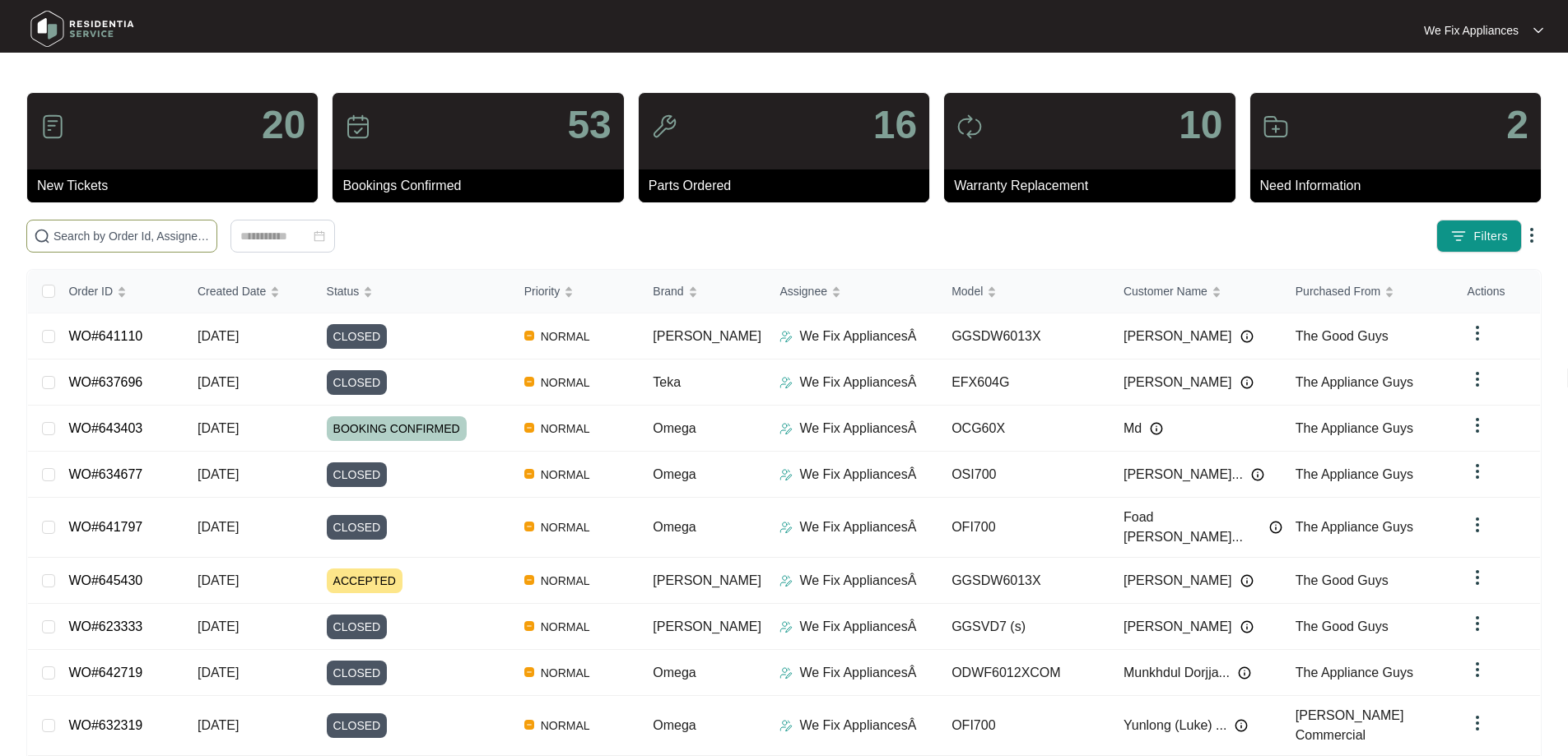
click at [119, 237] on input "text" at bounding box center [131, 236] width 156 height 18
paste input "644369"
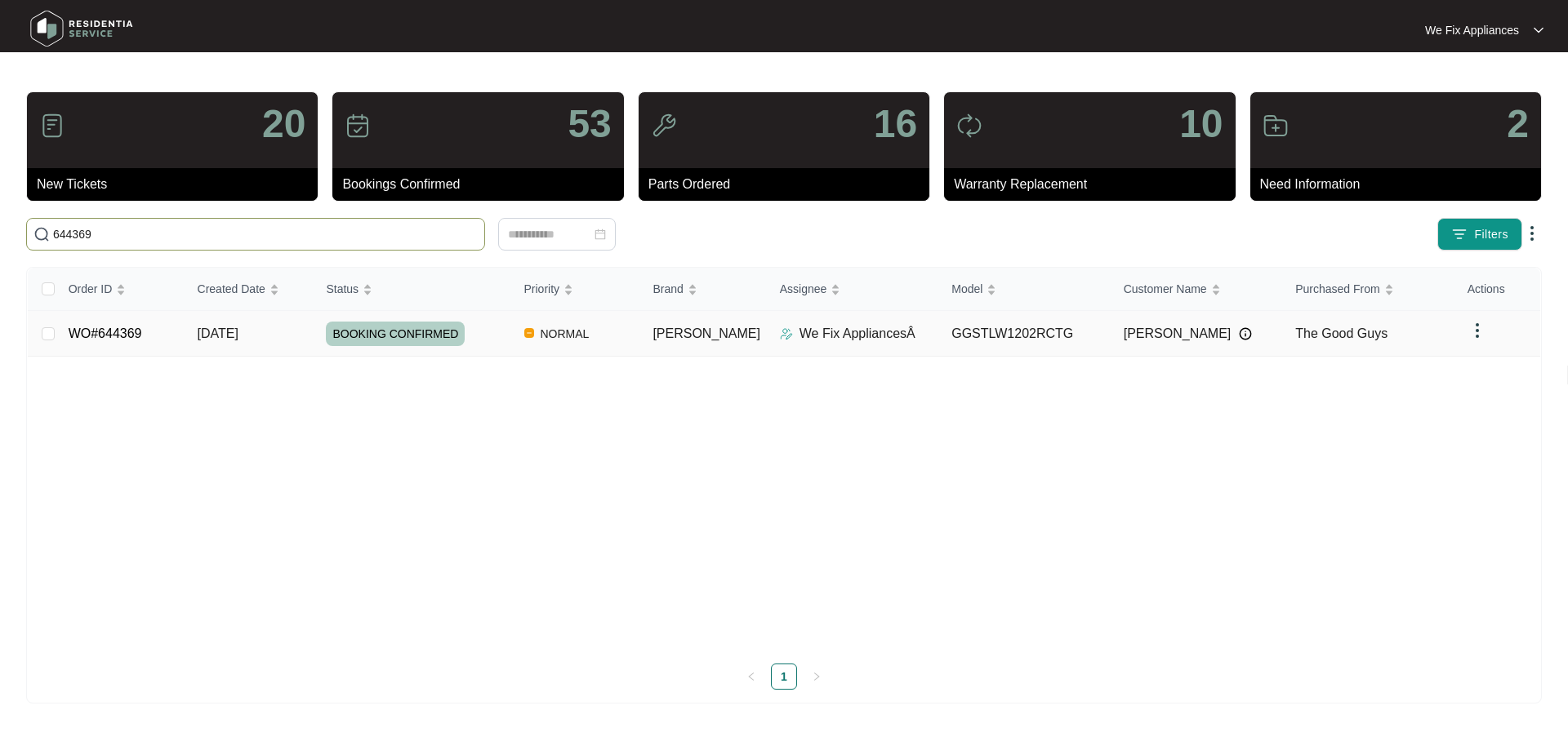
type input "644369"
click at [407, 336] on span "BOOKING CONFIRMED" at bounding box center [395, 334] width 139 height 24
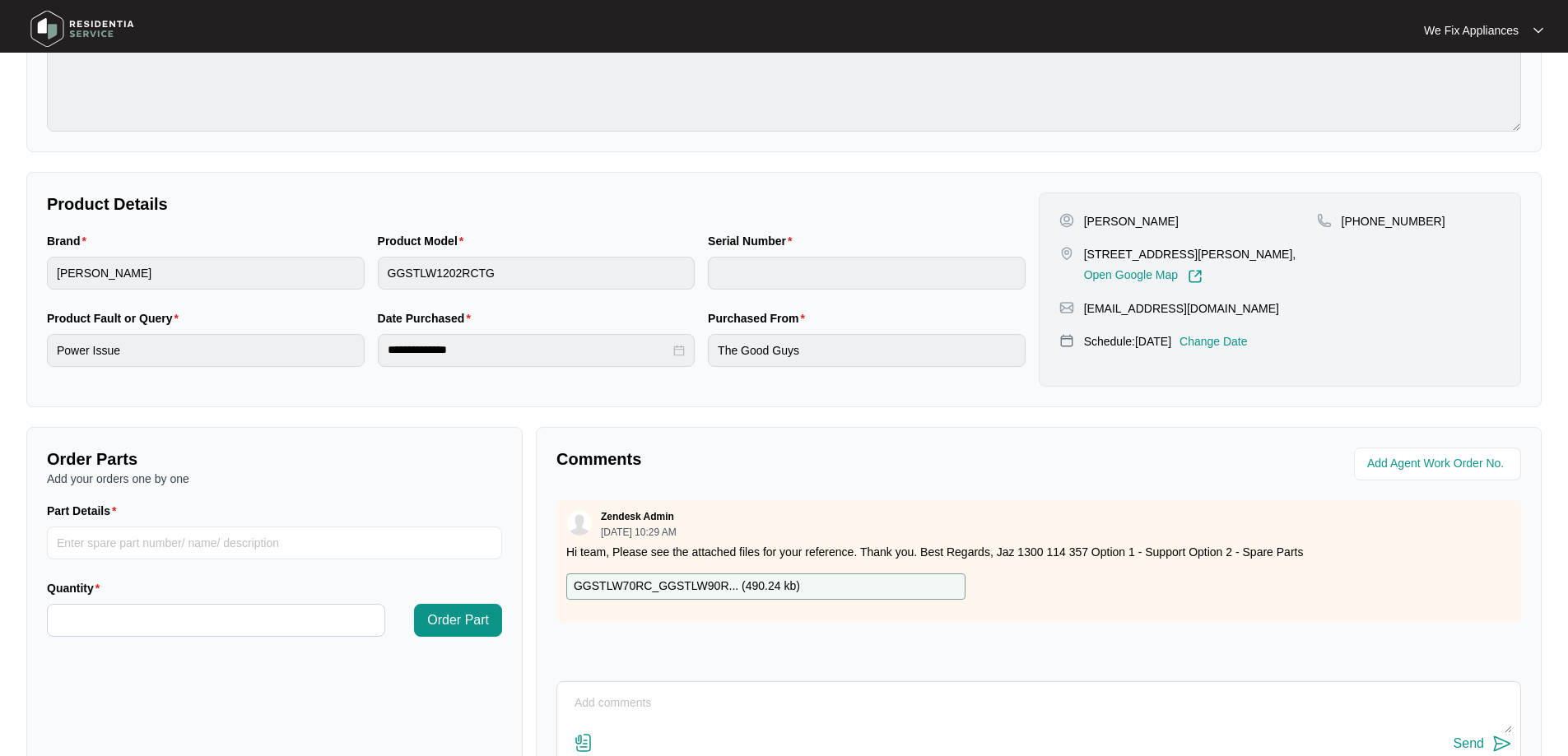
scroll to position [335, 0]
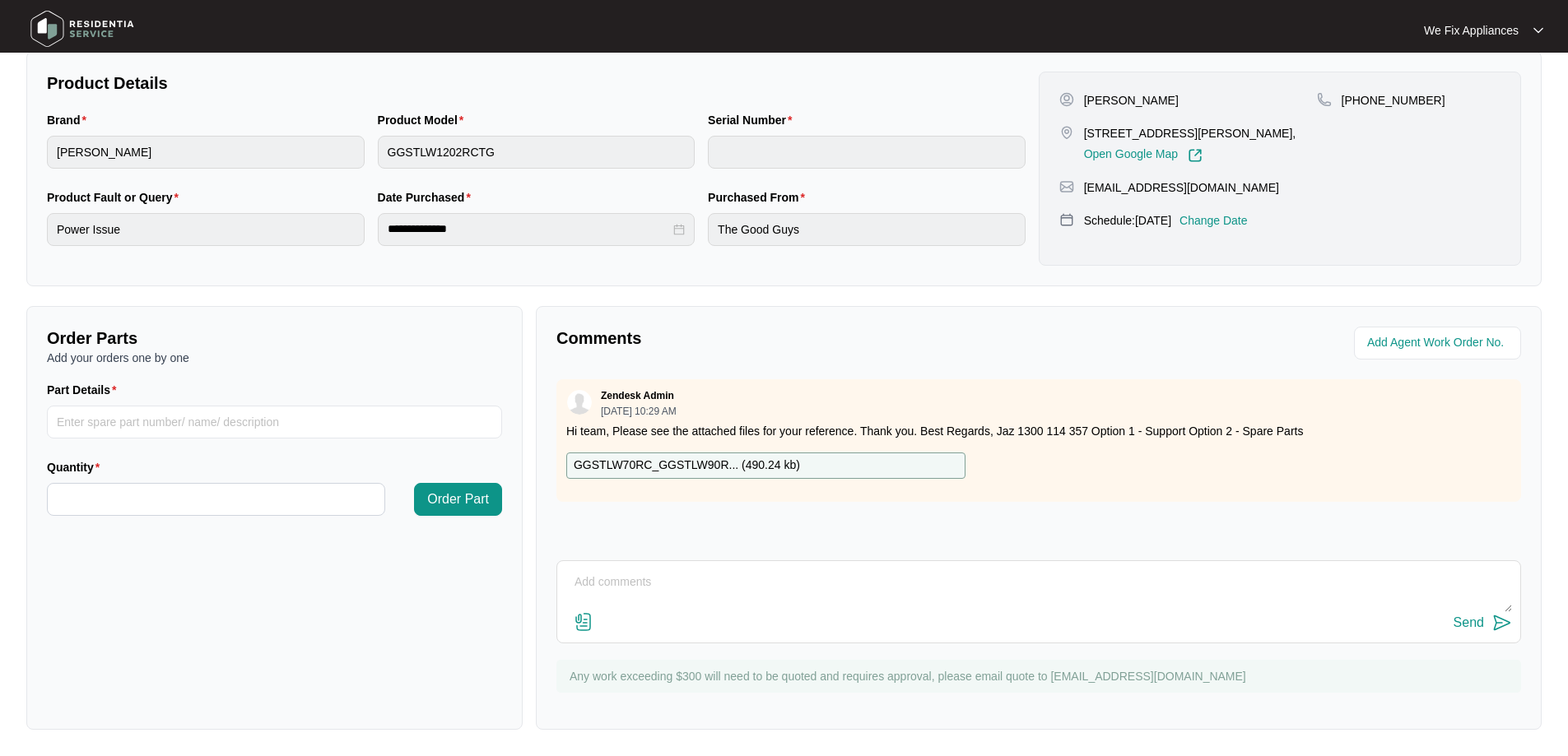
click at [800, 581] on textarea at bounding box center [1038, 591] width 947 height 43
type textarea "hi team this repair will require a bowl replacement and gearbox, uneconomical. …"
click at [1475, 619] on div "Send" at bounding box center [1469, 623] width 31 height 14
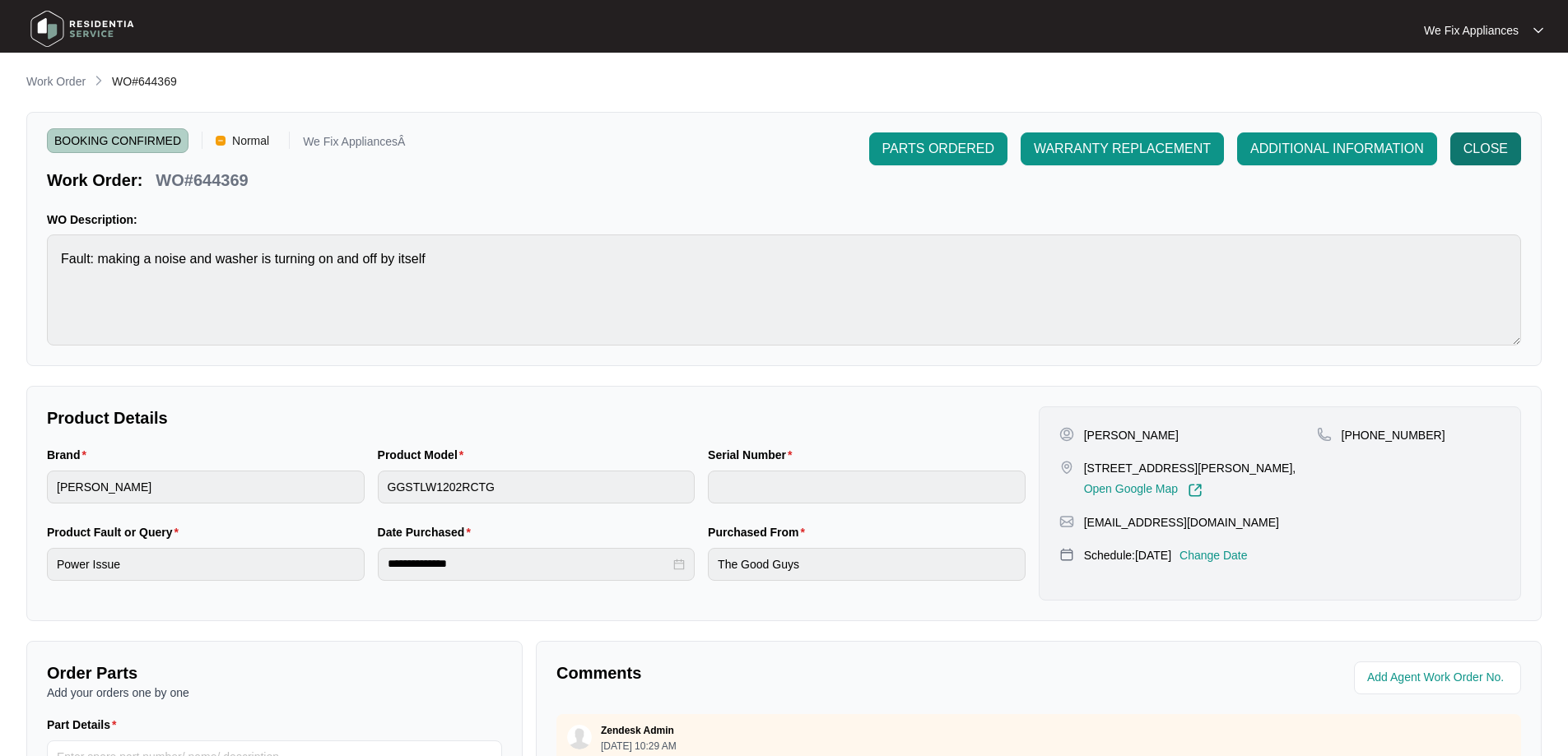
click at [1474, 147] on span "CLOSE" at bounding box center [1485, 149] width 44 height 20
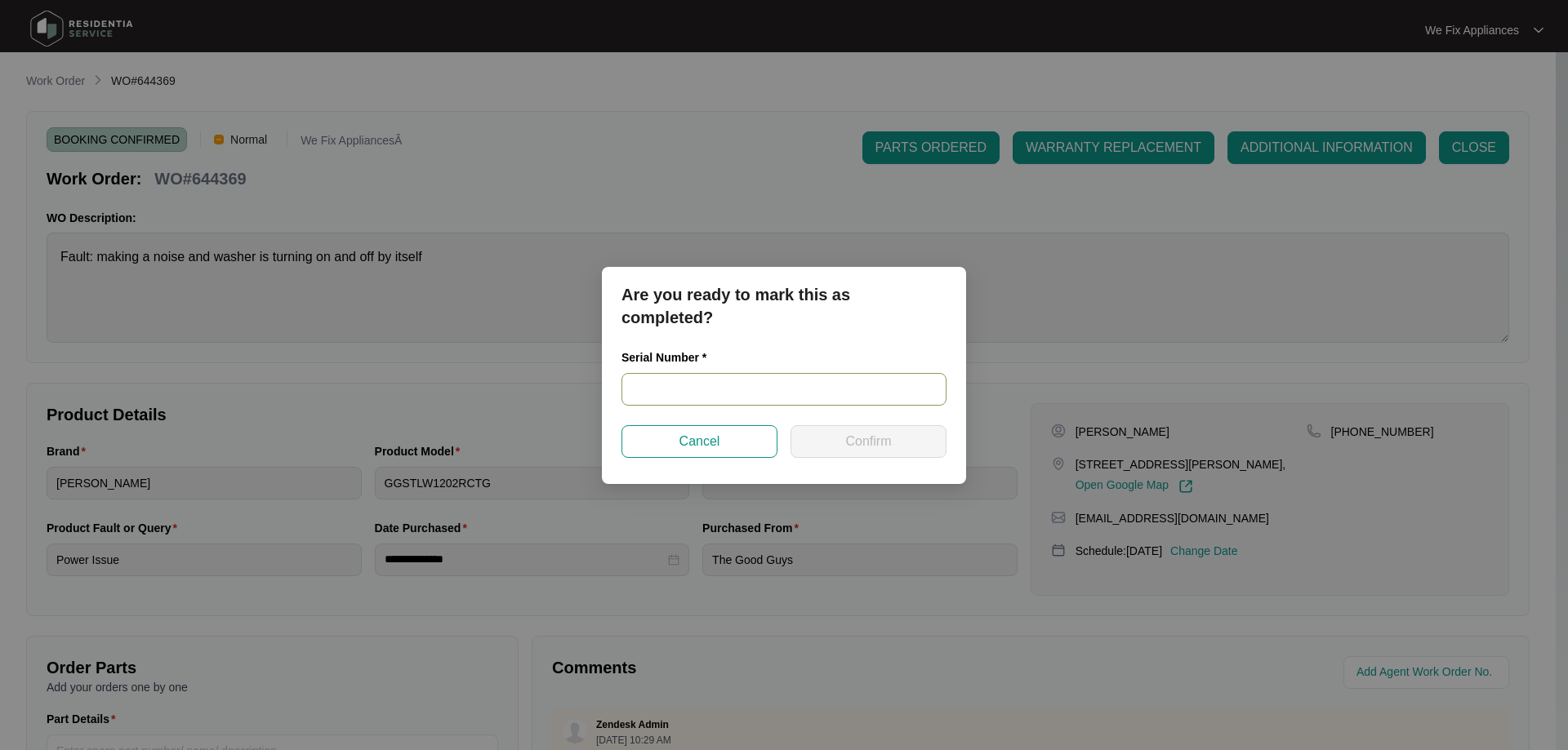
click at [709, 385] on input "text" at bounding box center [784, 389] width 325 height 32
paste input "540P696670146245R00079"
type input "540P696670146245R00079"
click at [834, 445] on button "Confirm" at bounding box center [869, 441] width 156 height 32
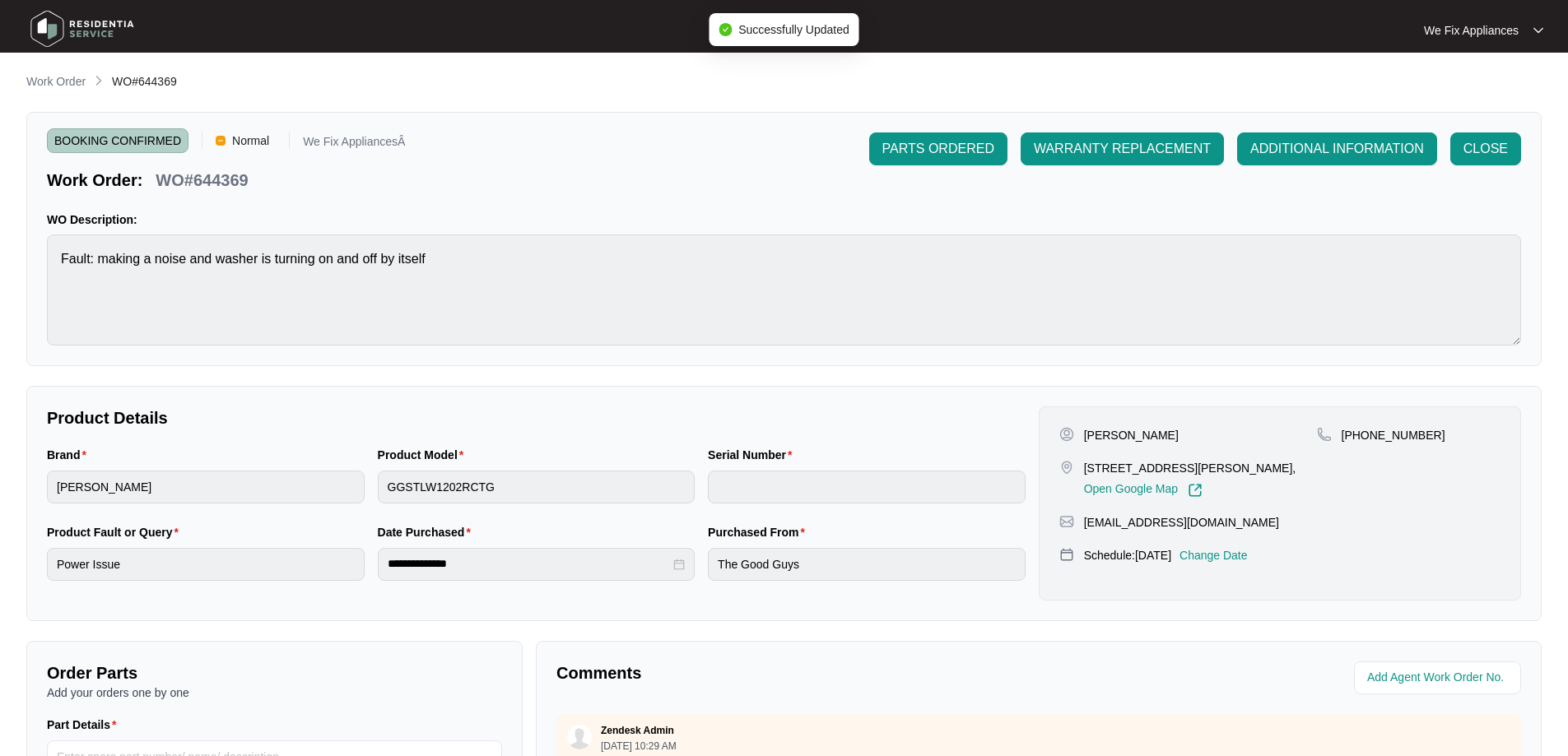
type input "540P696670146245R00079"
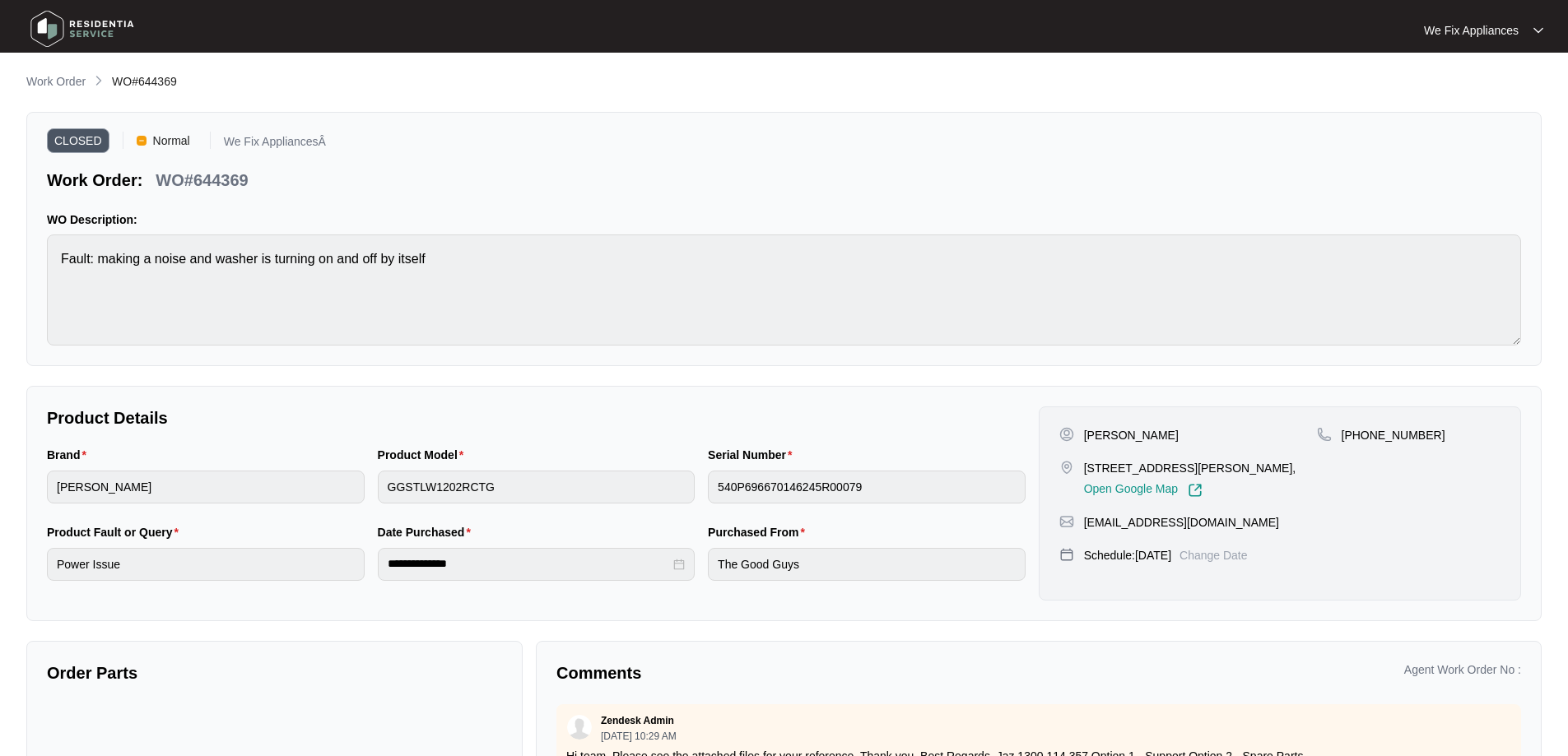
click at [106, 15] on img at bounding box center [81, 29] width 115 height 50
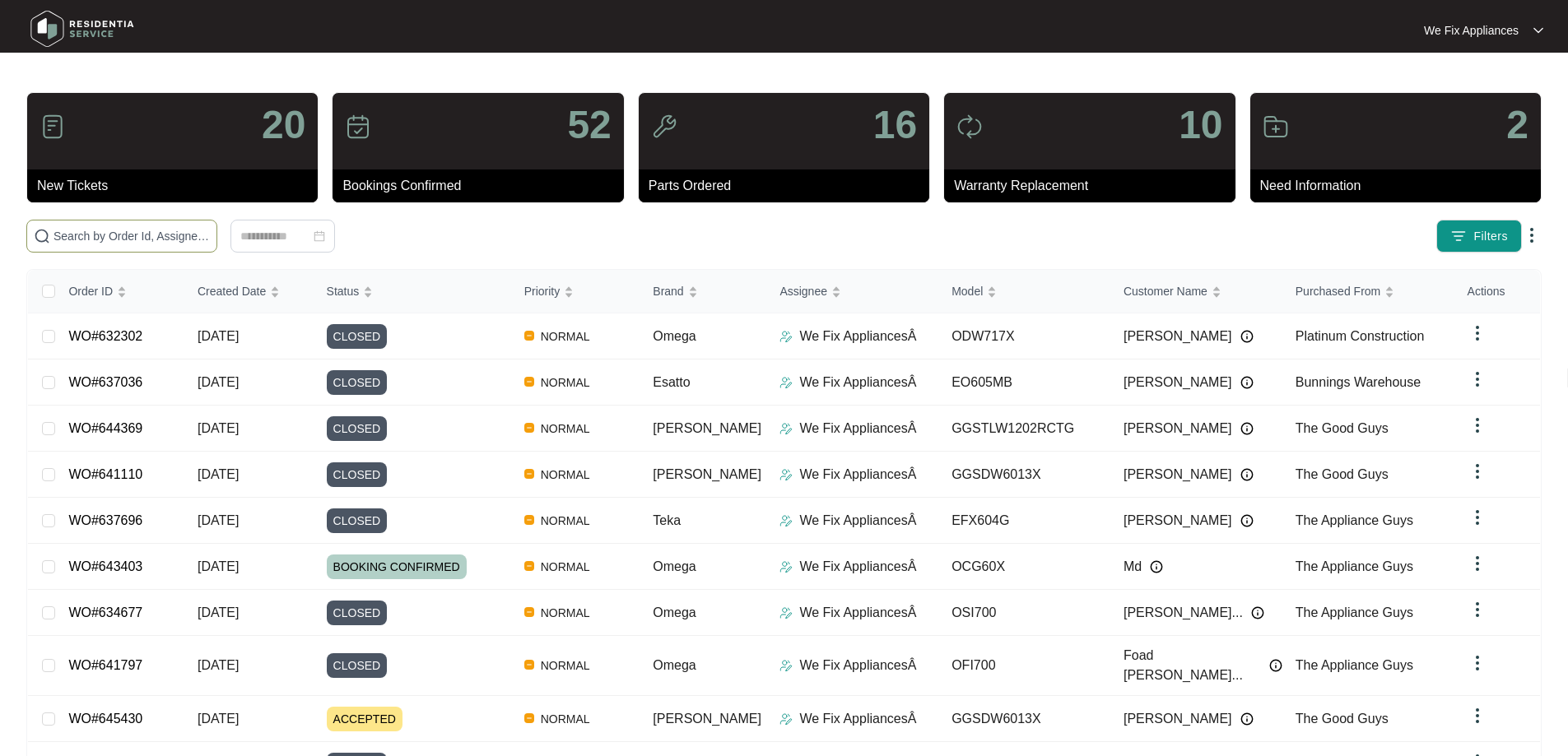
paste input "645430"
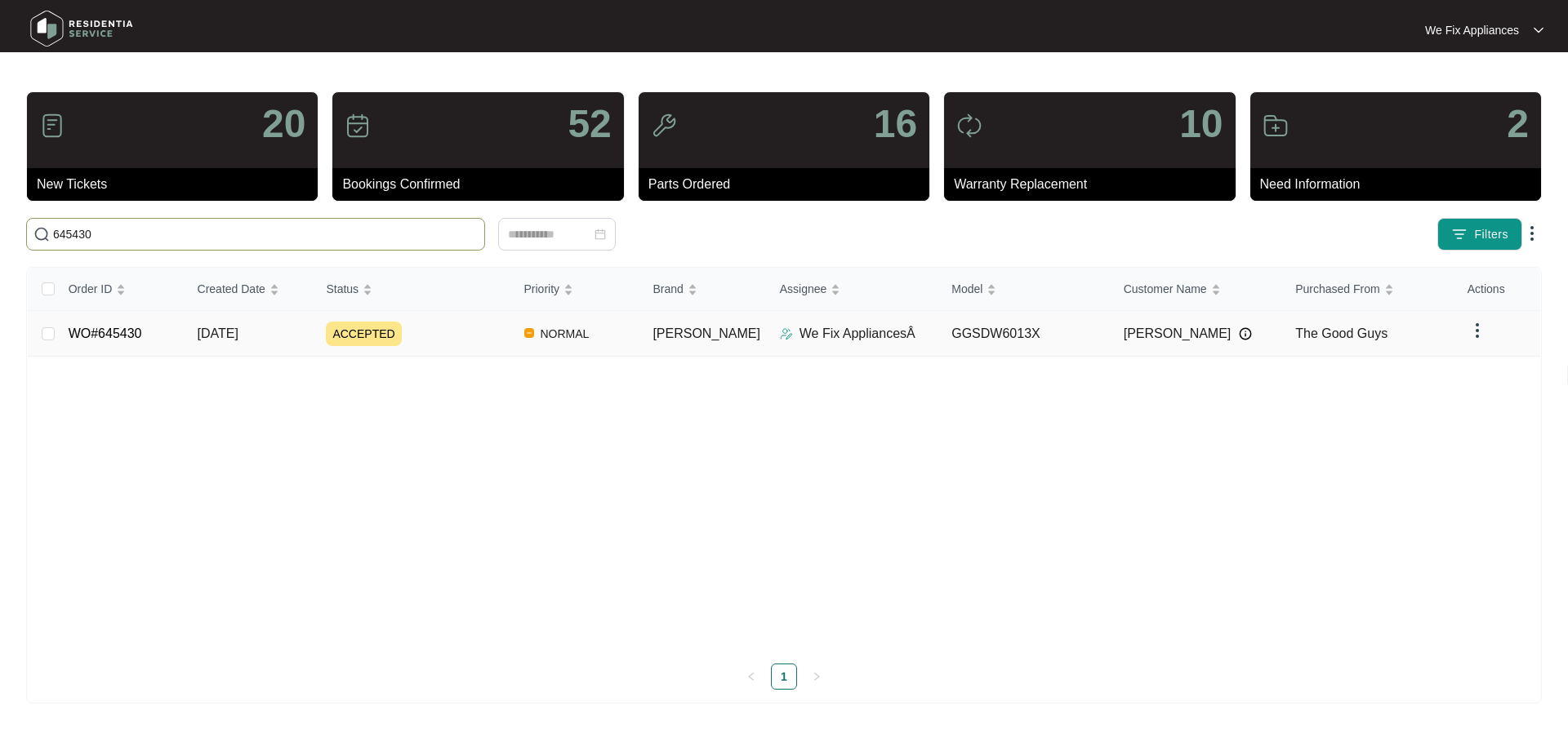
type input "645430"
click at [116, 335] on link "WO#645430" at bounding box center [105, 333] width 74 height 13
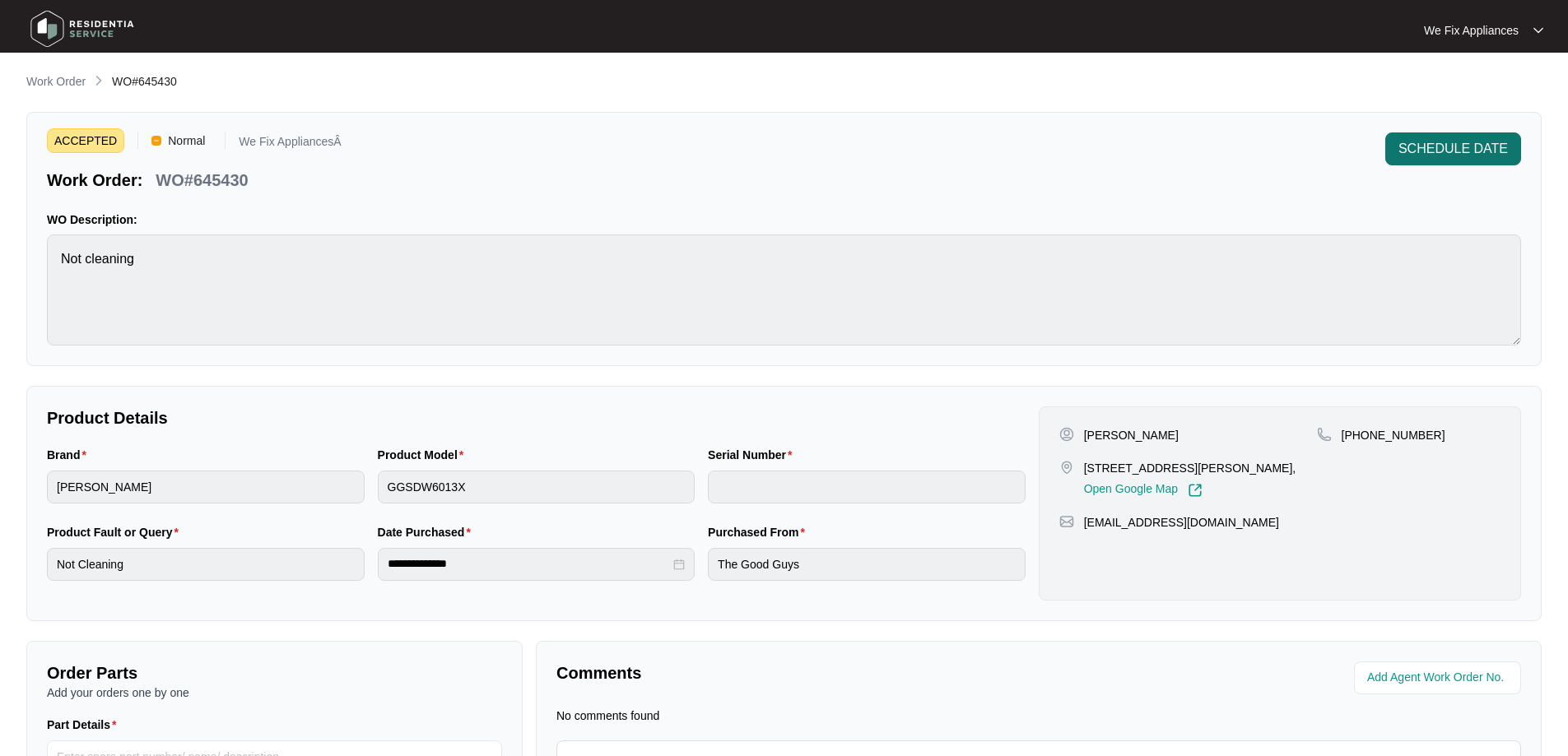
click at [1418, 163] on button "SCHEDULE DATE" at bounding box center [1453, 149] width 136 height 33
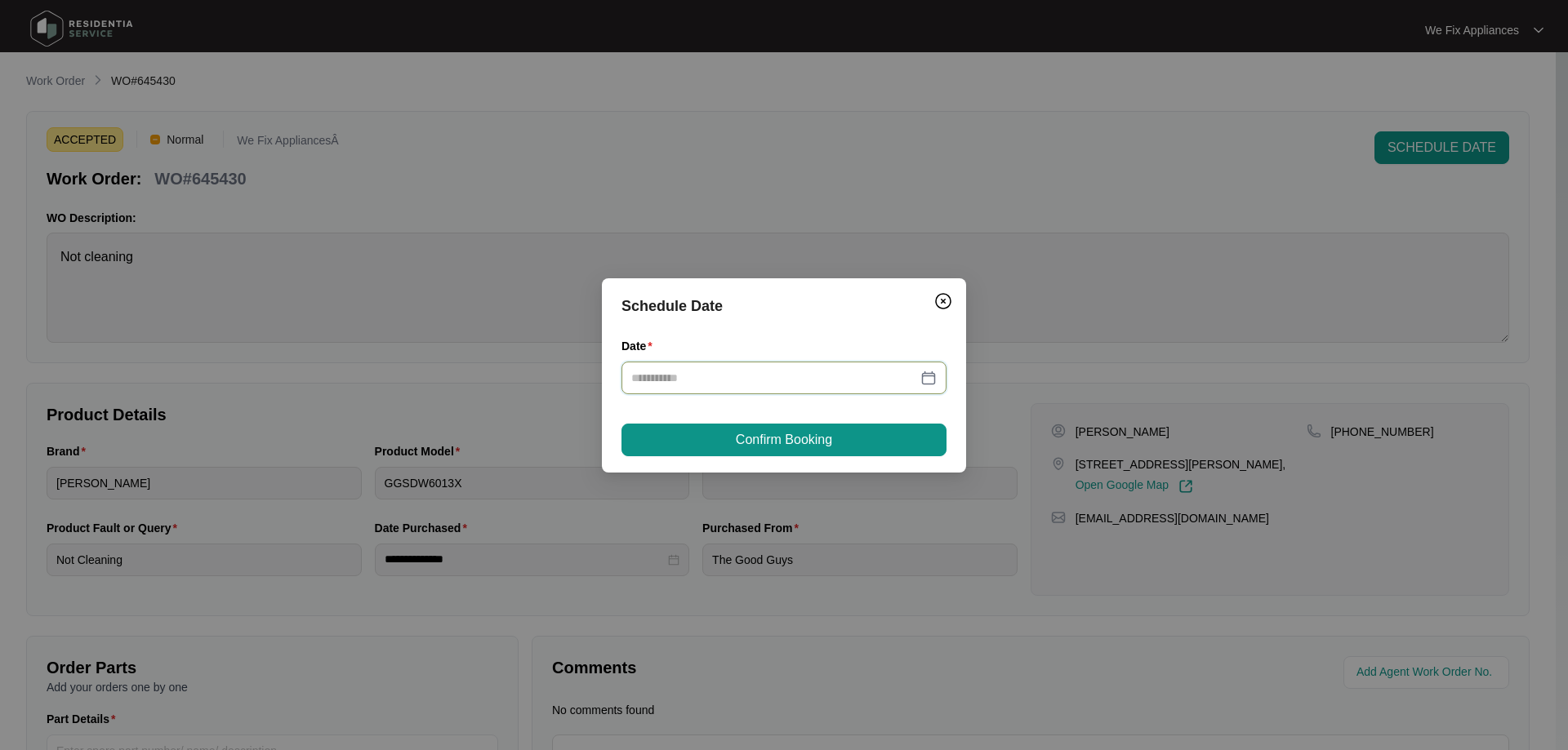
click at [723, 372] on input "Date" at bounding box center [774, 378] width 286 height 18
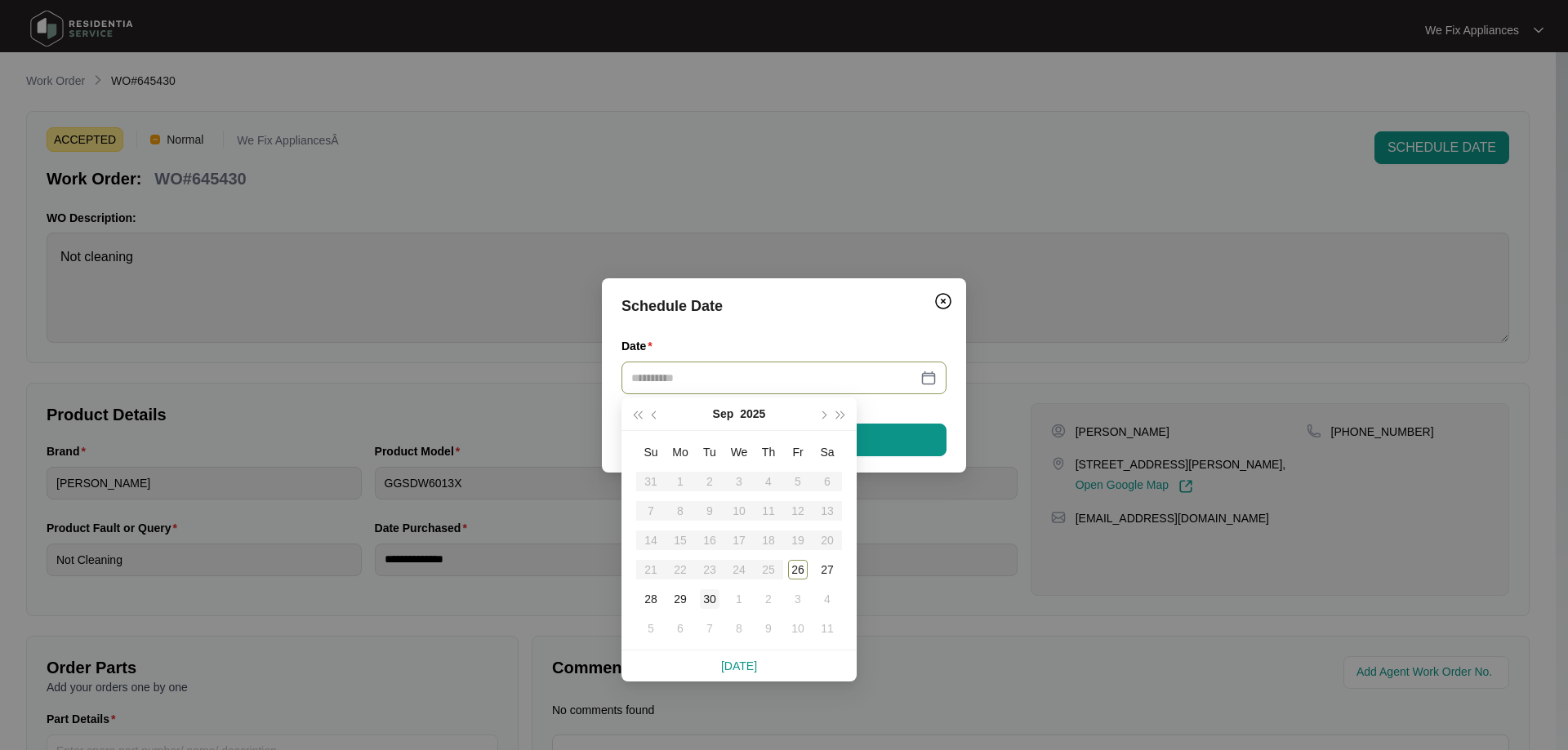
type input "**********"
click at [709, 596] on div "30" at bounding box center [710, 599] width 20 height 20
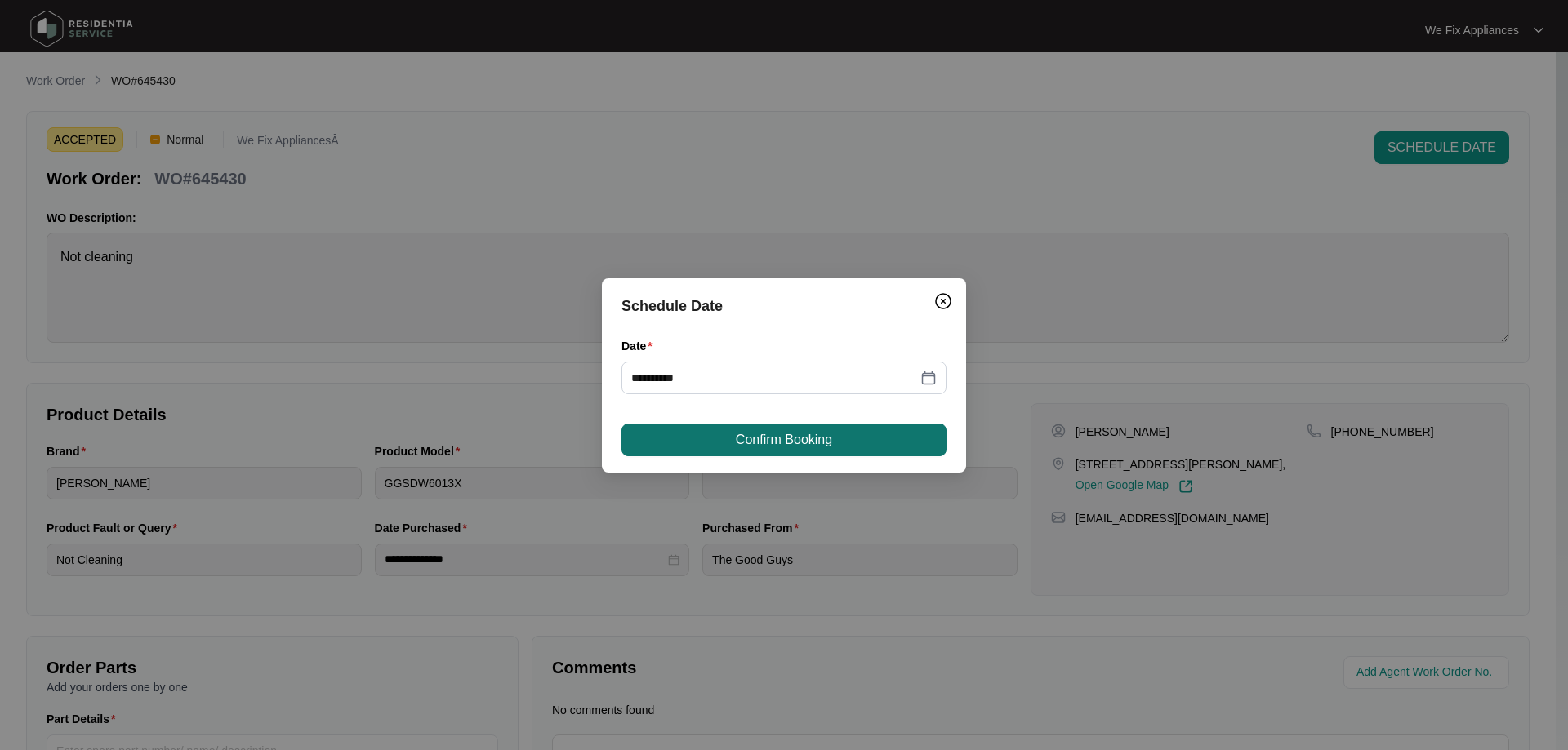
click at [769, 432] on span "Confirm Booking" at bounding box center [784, 440] width 96 height 20
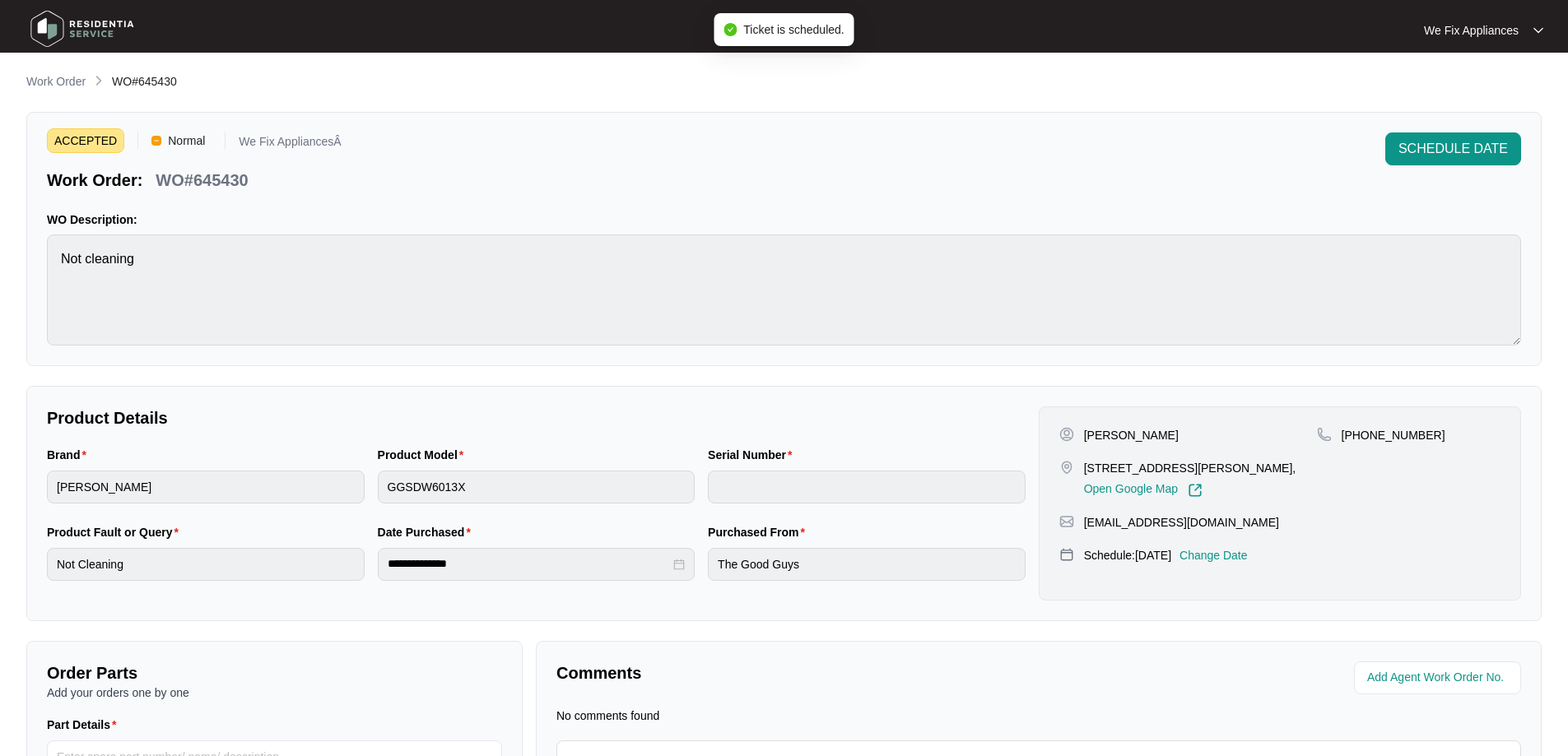
click at [90, 26] on img at bounding box center [81, 29] width 115 height 50
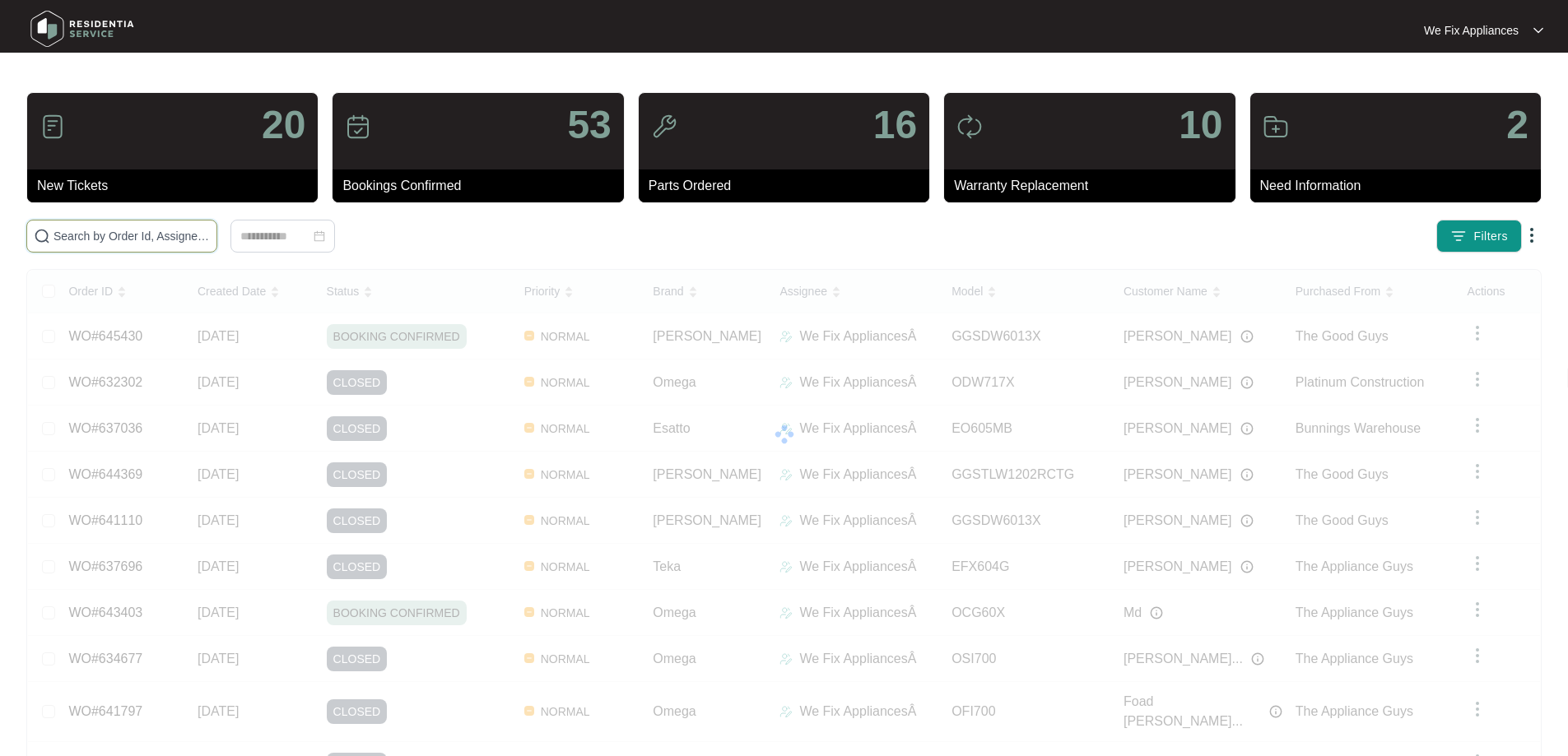
click at [87, 239] on input "text" at bounding box center [131, 236] width 156 height 18
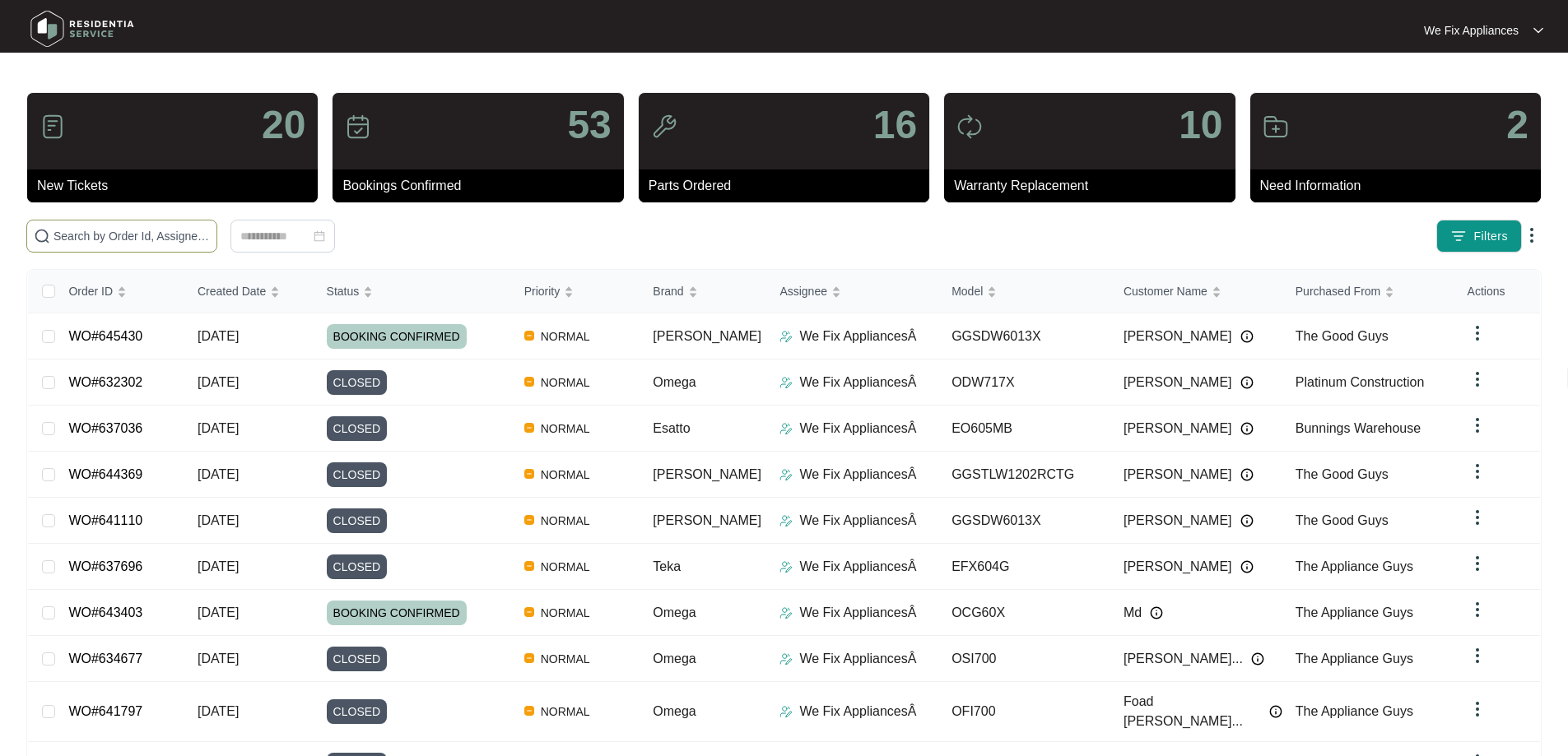
paste input "640878"
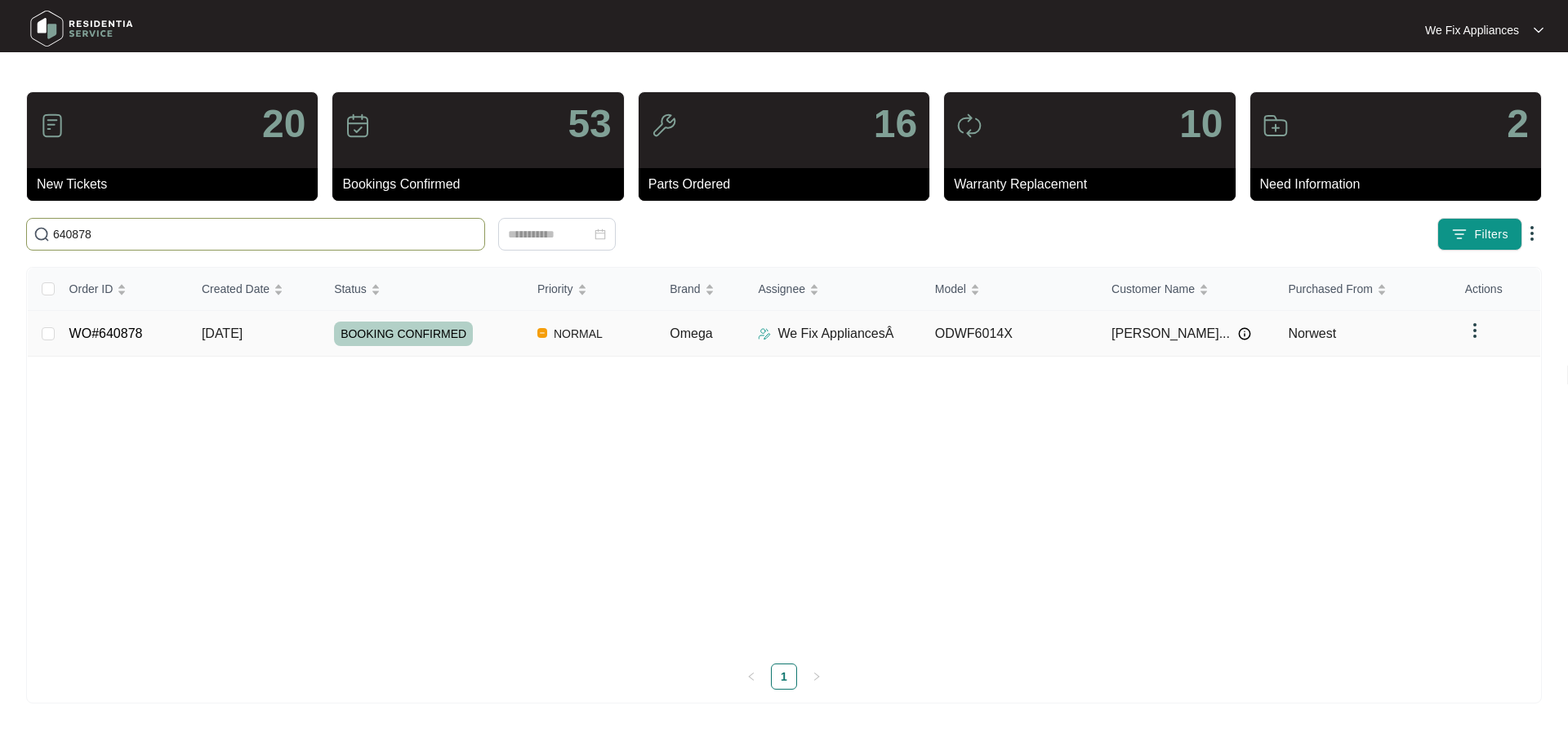
type input "640878"
click at [364, 330] on span "BOOKING CONFIRMED" at bounding box center [403, 334] width 139 height 24
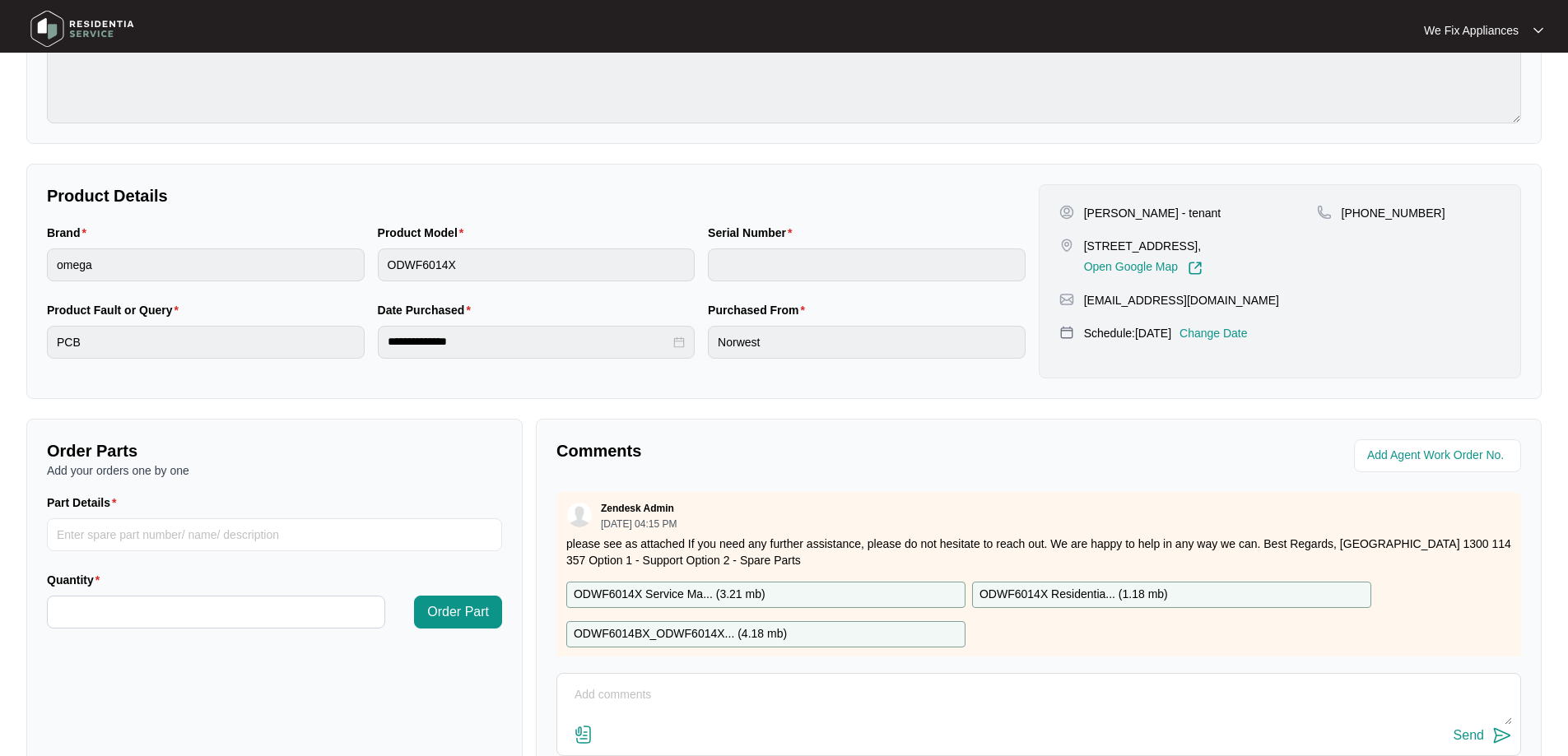
scroll to position [247, 0]
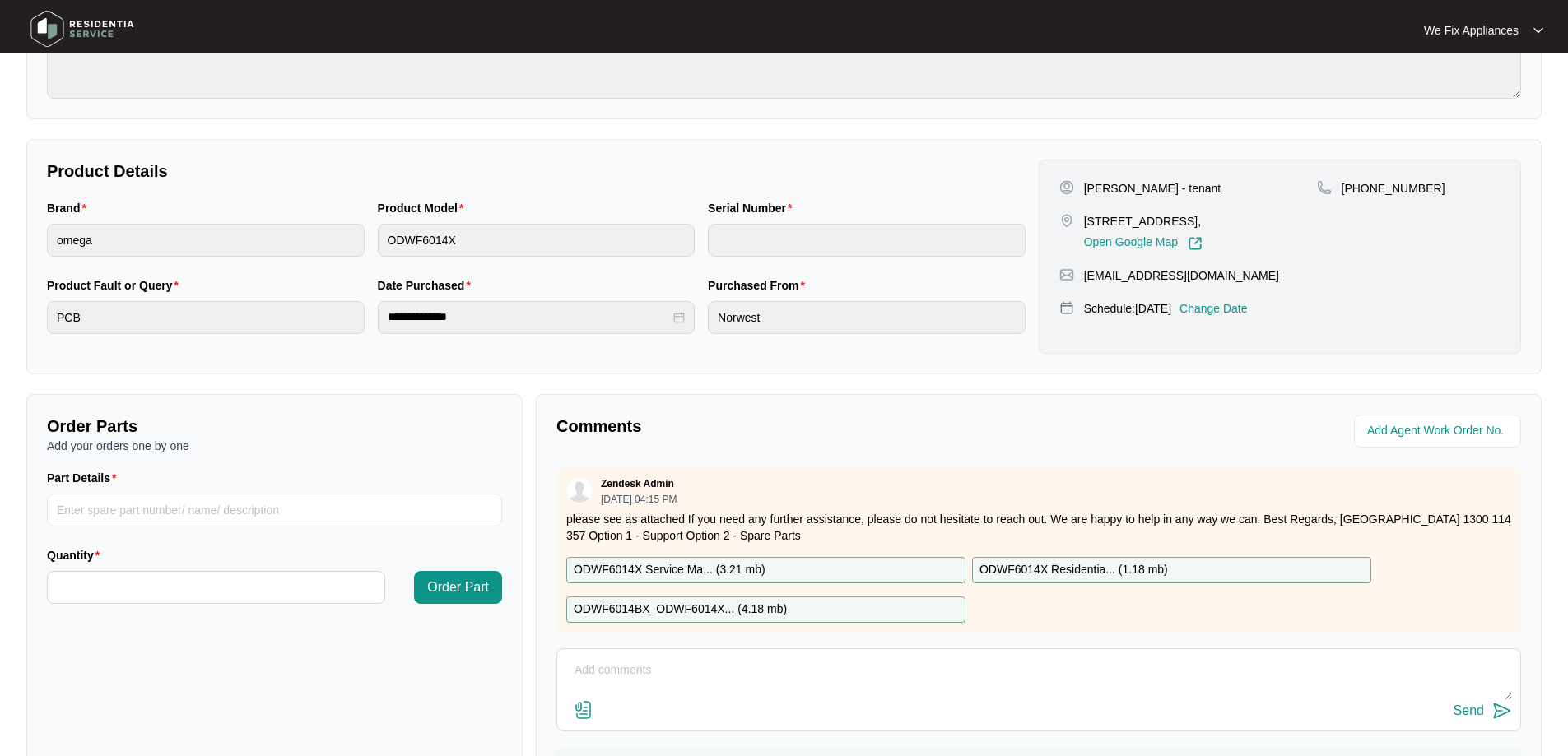
click at [709, 605] on p "ODWF6014BX_ODWF6014X... ( 4.18 mb )" at bounding box center [680, 610] width 213 height 18
click at [1088, 571] on p "ODWF6014X Residentia... ( 1.18 mb )" at bounding box center [1073, 571] width 188 height 18
click at [249, 509] on input "Part Details" at bounding box center [274, 510] width 455 height 33
paste input "SP13898"
type input "SP13898"
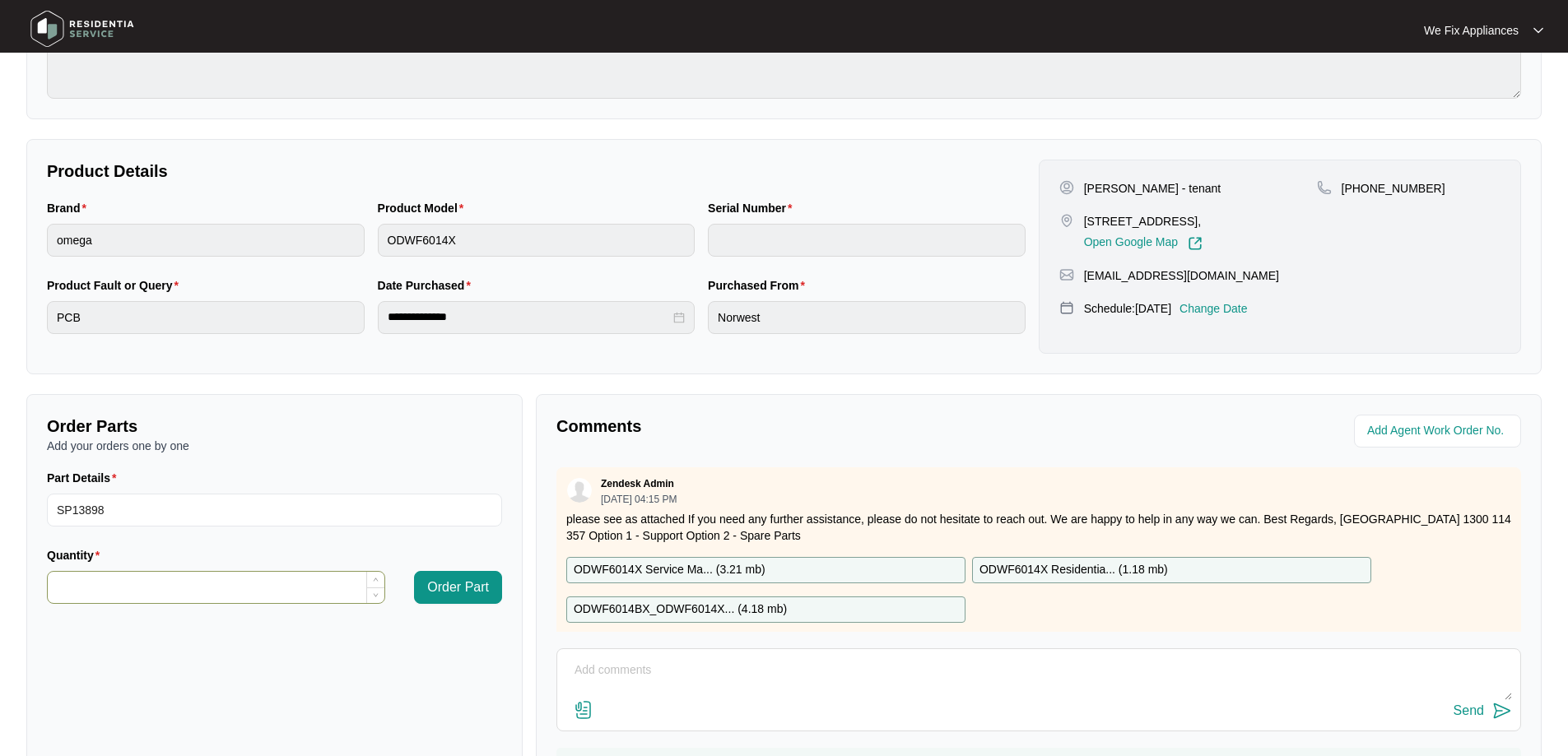
click at [168, 594] on input "Quantity" at bounding box center [216, 588] width 336 height 32
type input "*"
click at [437, 592] on span "Order Part" at bounding box center [458, 588] width 61 height 20
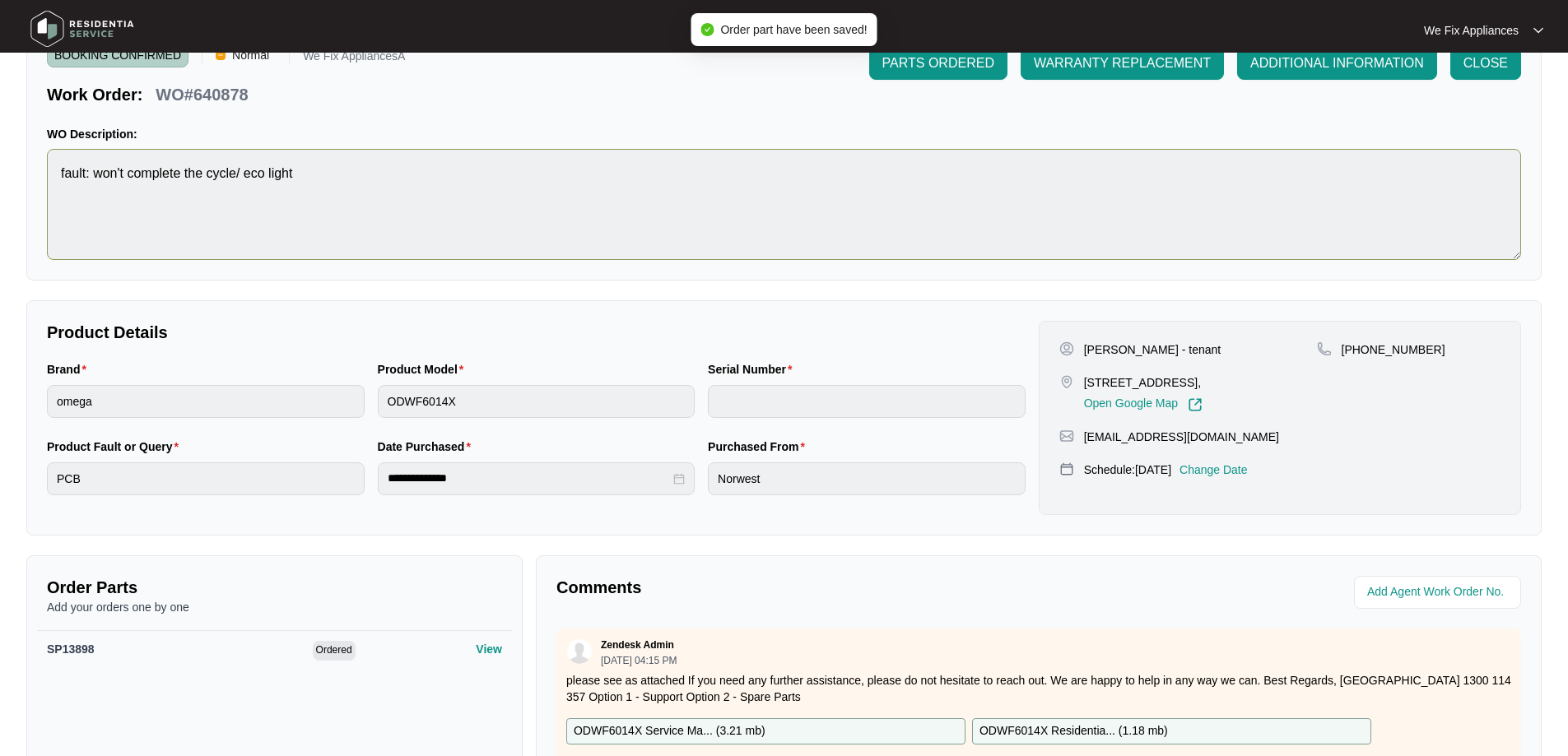
scroll to position [0, 0]
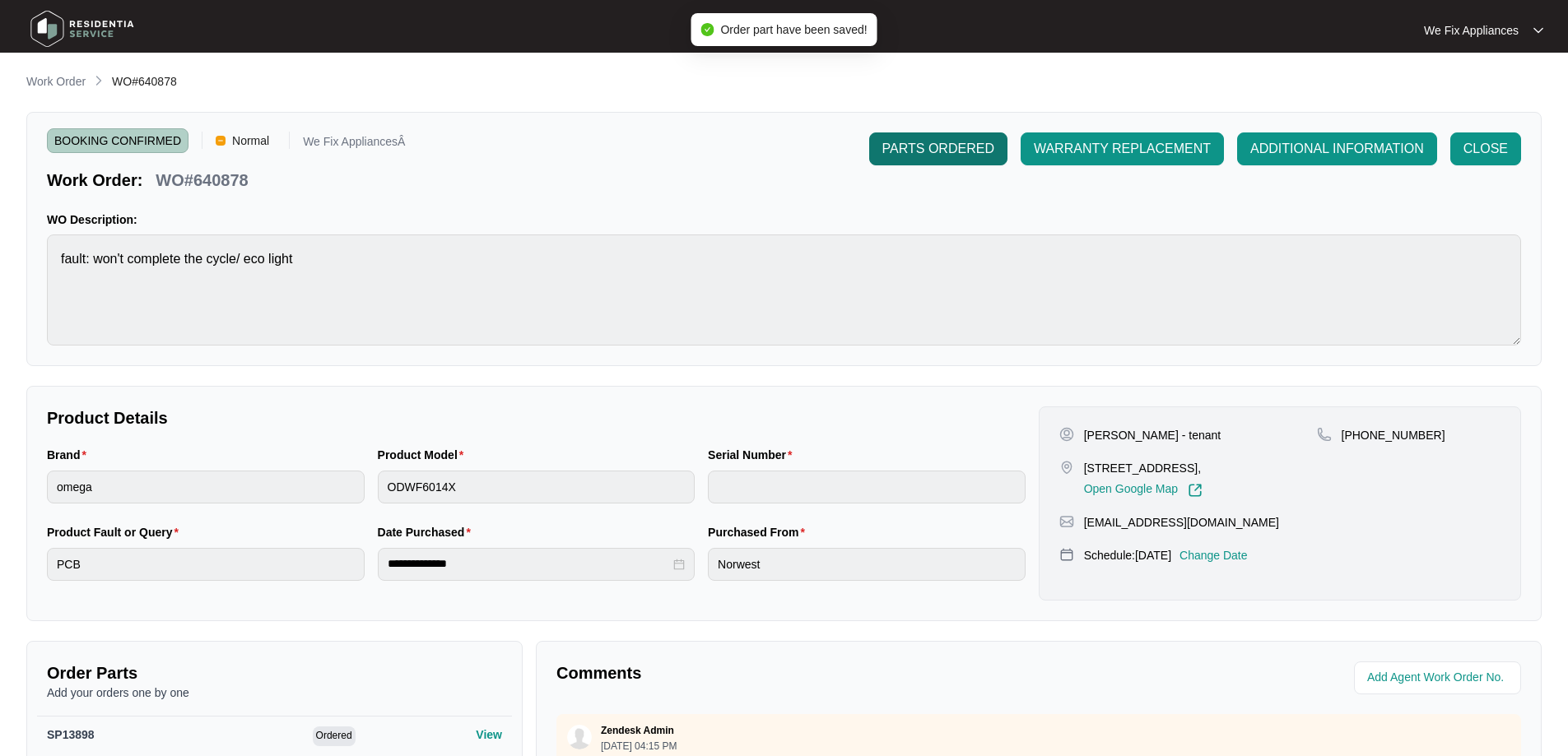
click at [948, 146] on span "PARTS ORDERED" at bounding box center [939, 149] width 112 height 20
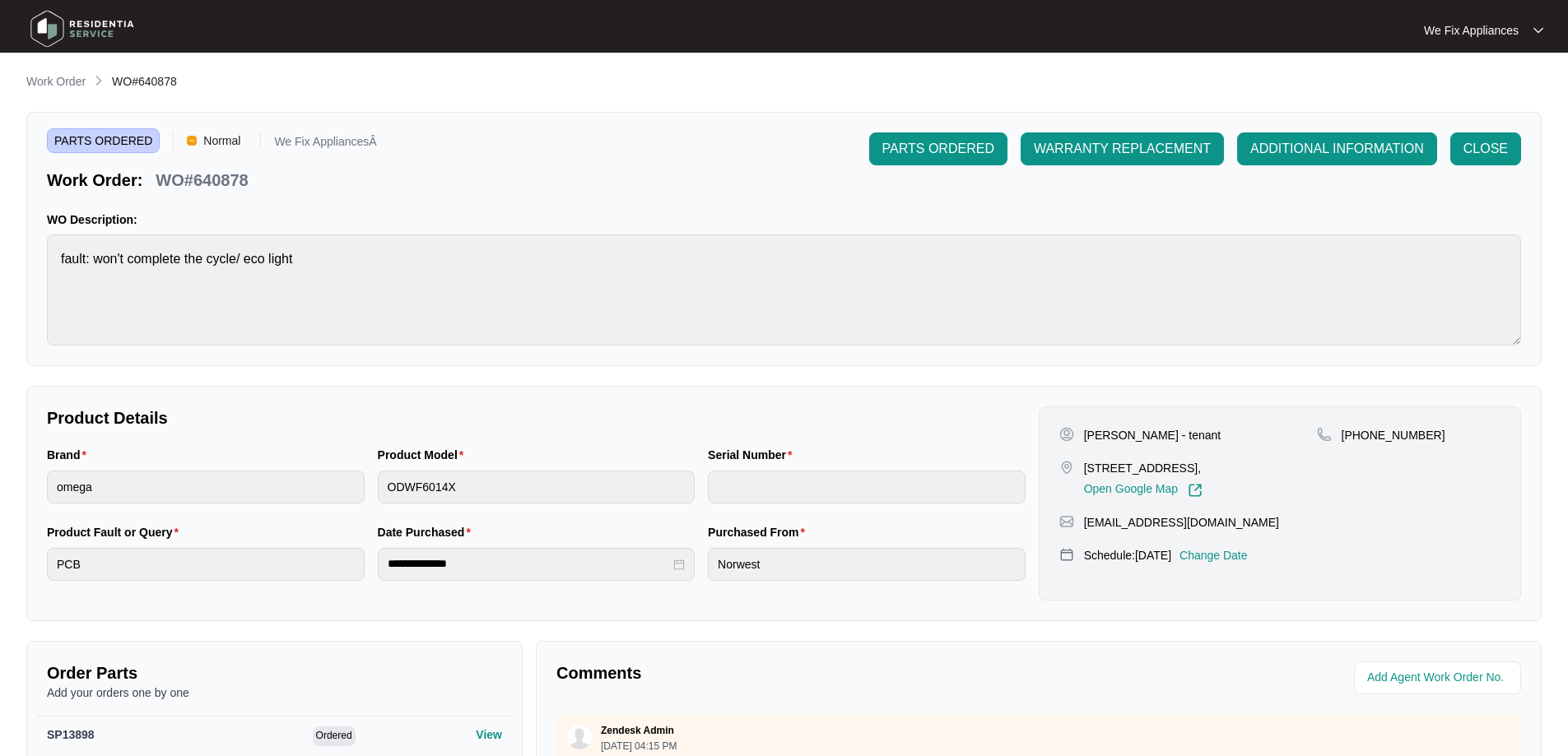
click at [47, 34] on img at bounding box center [81, 29] width 115 height 50
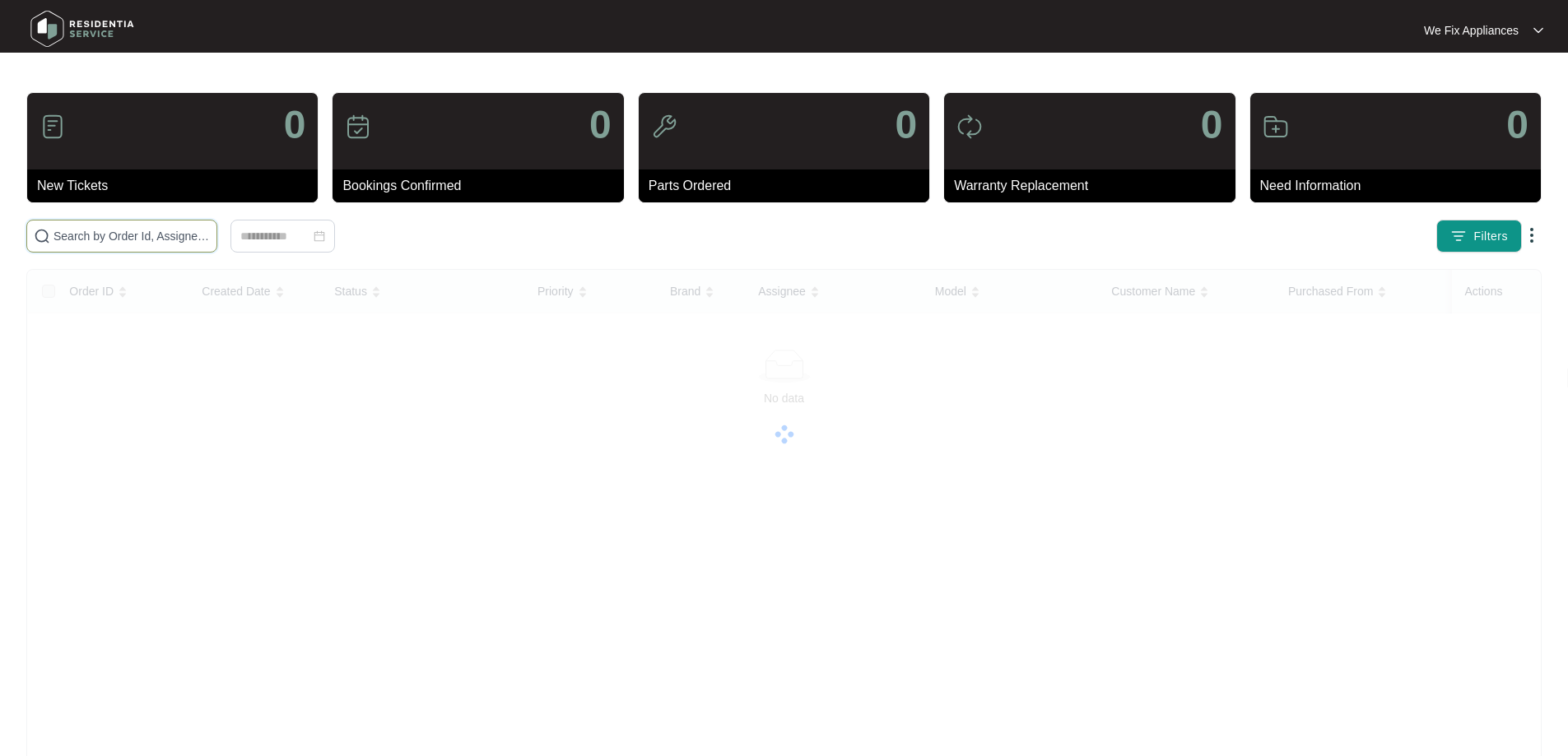
click at [79, 241] on input "text" at bounding box center [131, 236] width 156 height 18
paste input "643761"
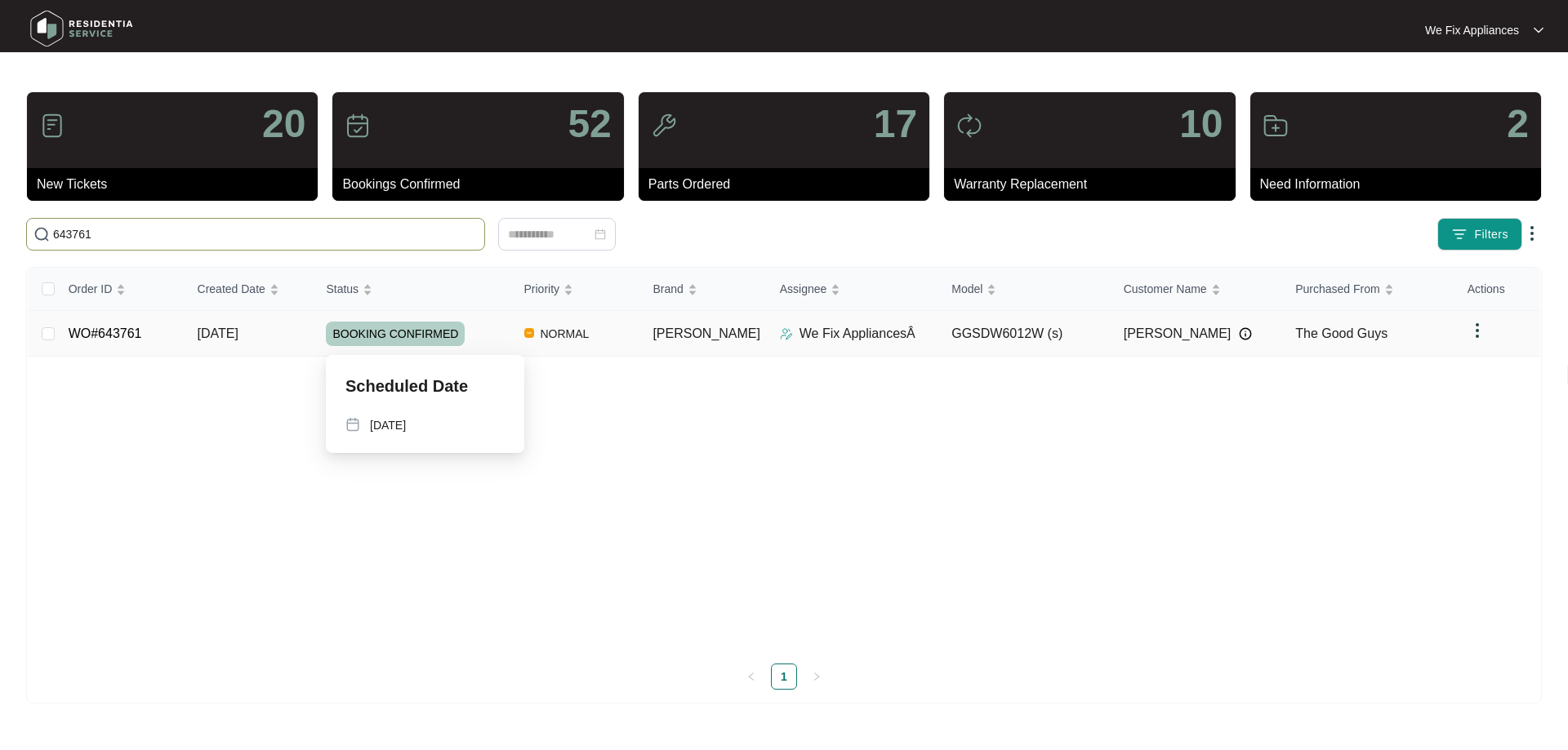
type input "643761"
click at [392, 332] on span "BOOKING CONFIRMED" at bounding box center [395, 334] width 139 height 24
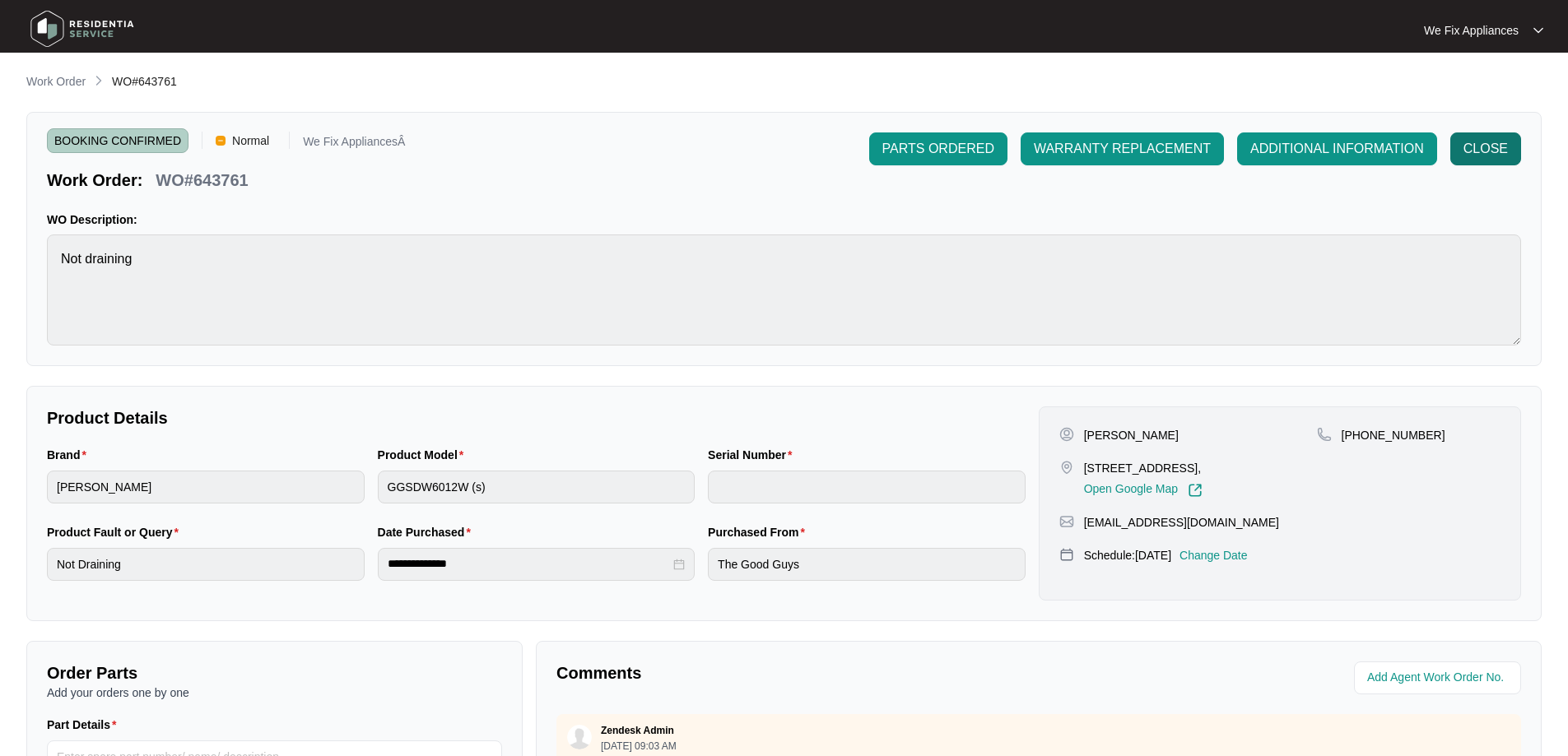
click at [1483, 153] on span "CLOSE" at bounding box center [1485, 149] width 44 height 20
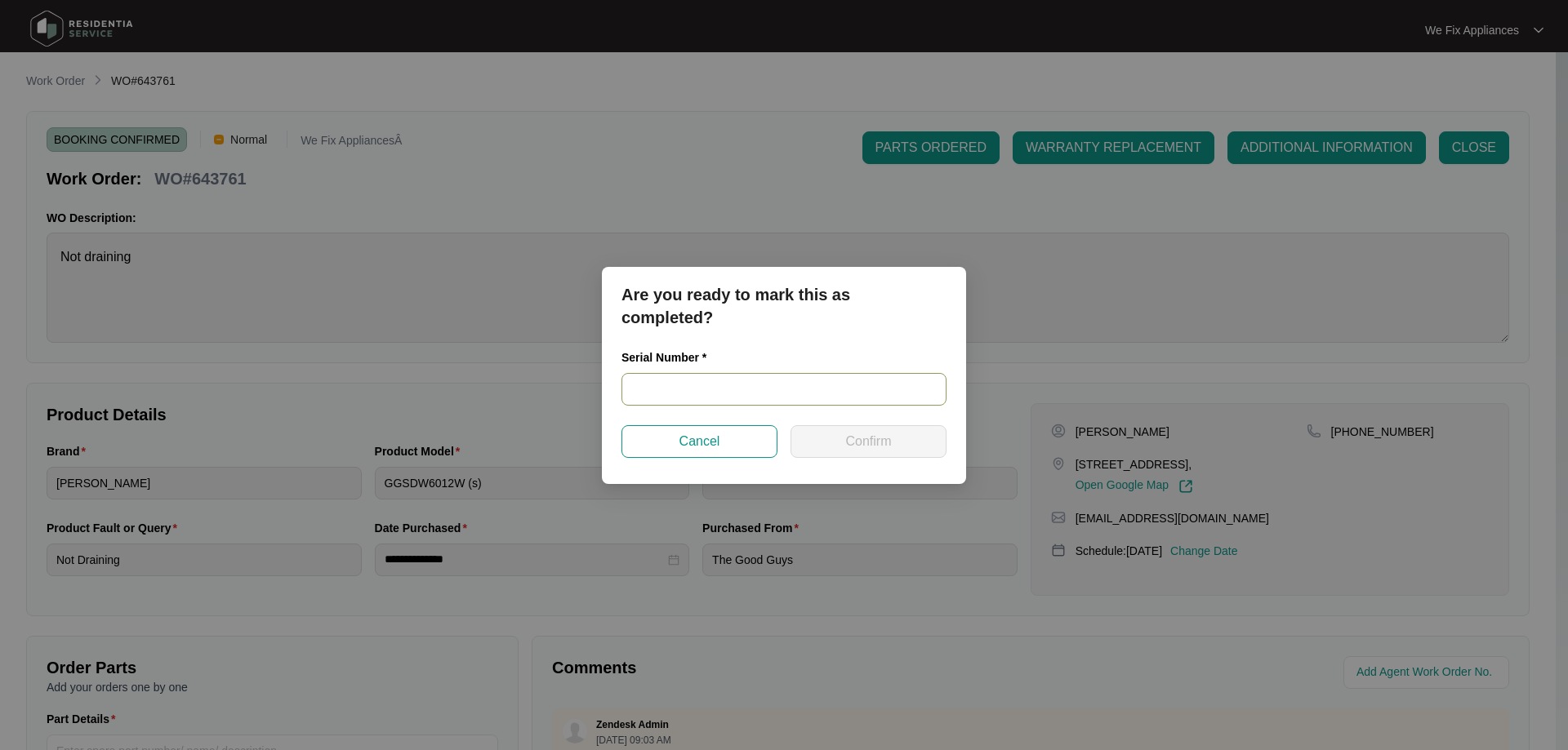
click at [740, 395] on input "text" at bounding box center [784, 389] width 325 height 32
paste input "23087592060100004"
type input "23087592060100004"
click at [844, 441] on button "Confirm" at bounding box center [869, 441] width 156 height 32
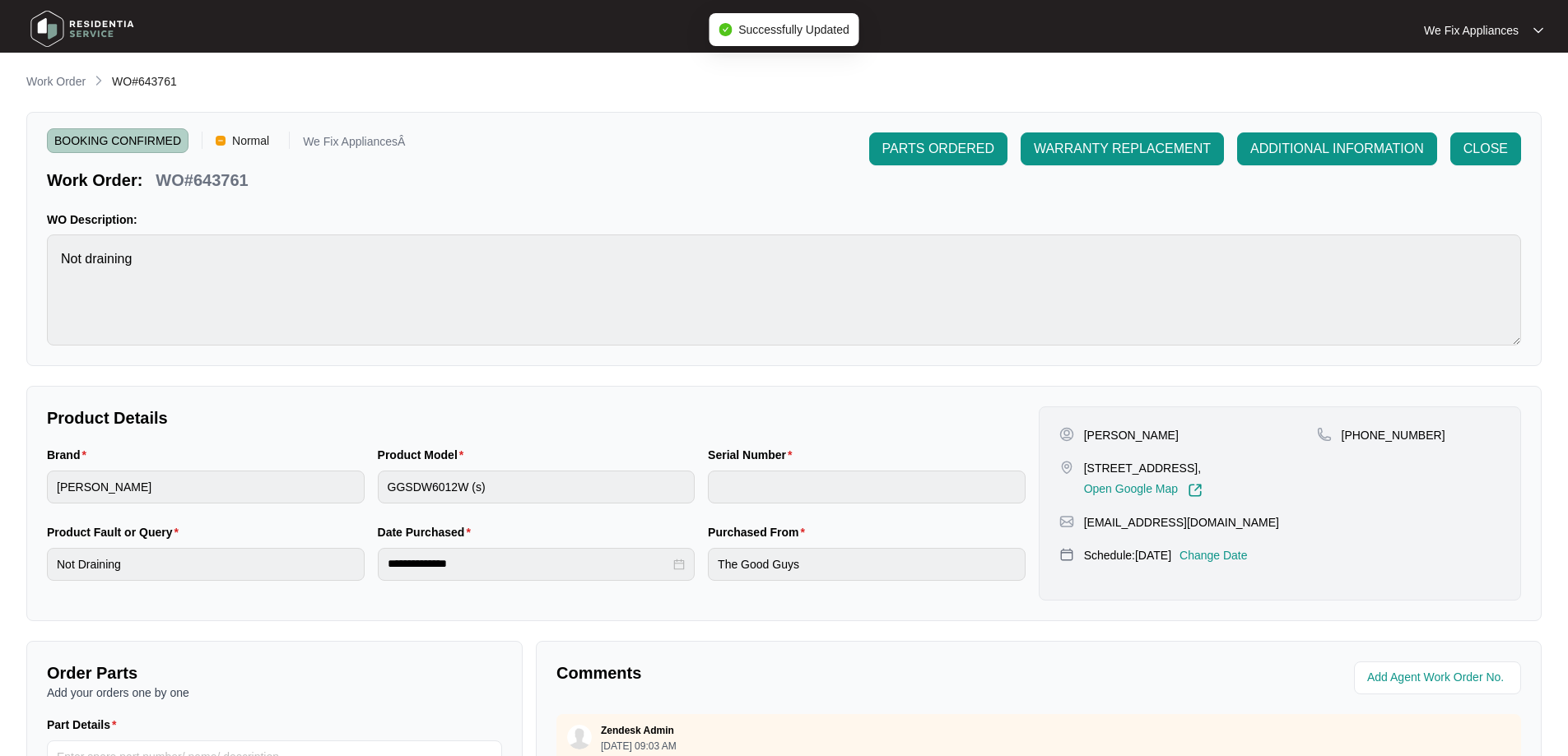
type input "23087592060100004"
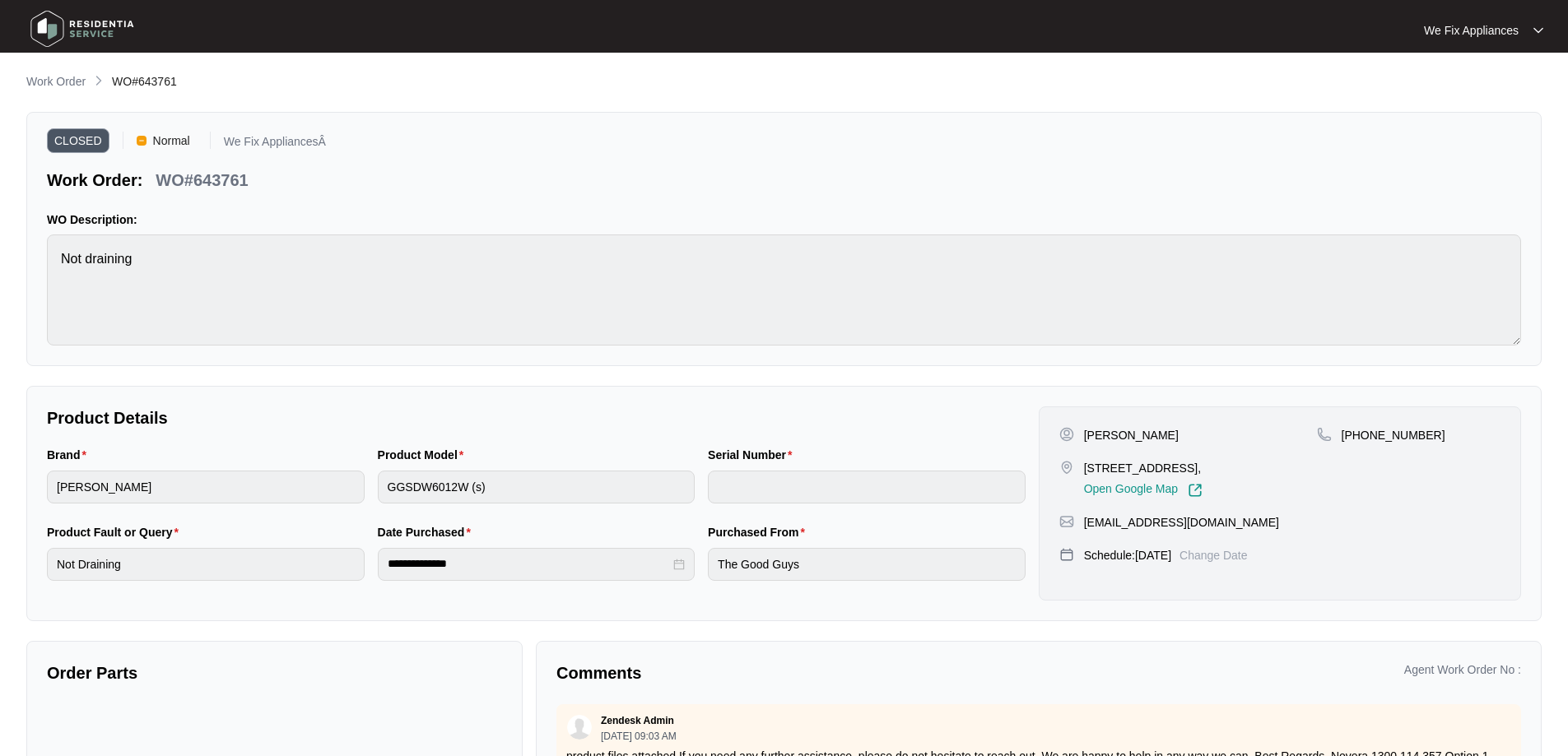
click at [57, 29] on img at bounding box center [81, 29] width 115 height 50
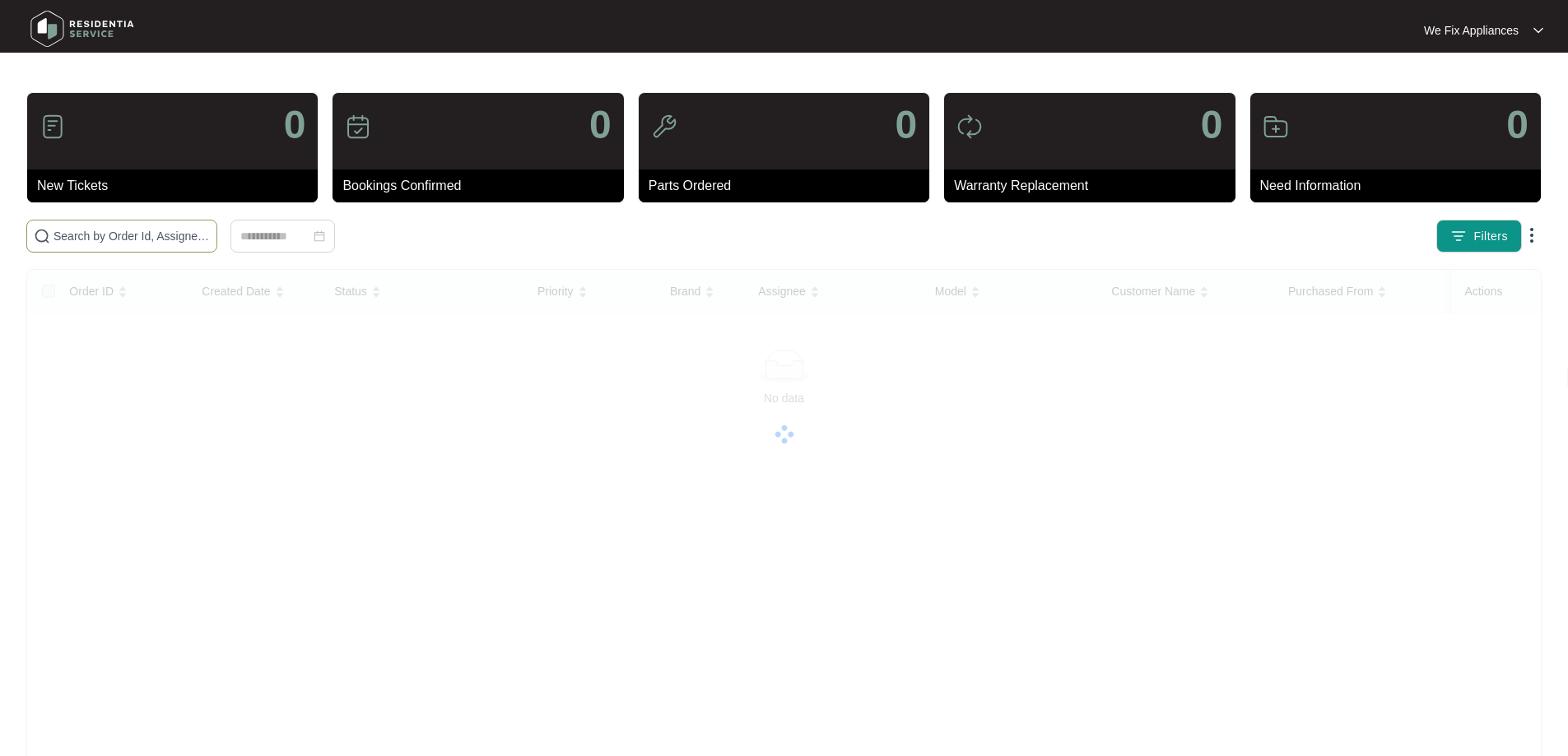
click at [88, 233] on input "text" at bounding box center [131, 236] width 156 height 18
paste input "642976"
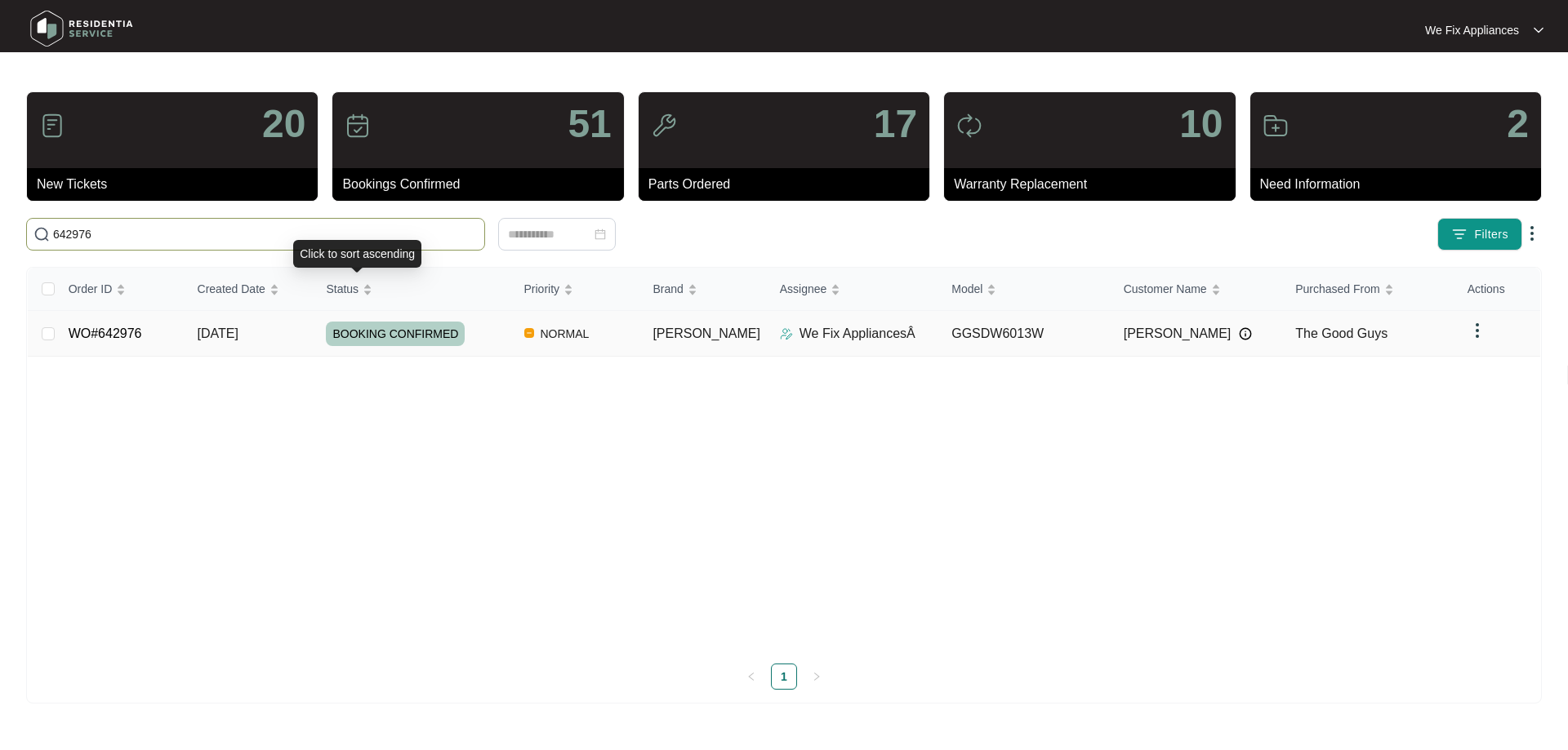
type input "642976"
click at [401, 331] on span "BOOKING CONFIRMED" at bounding box center [395, 334] width 139 height 24
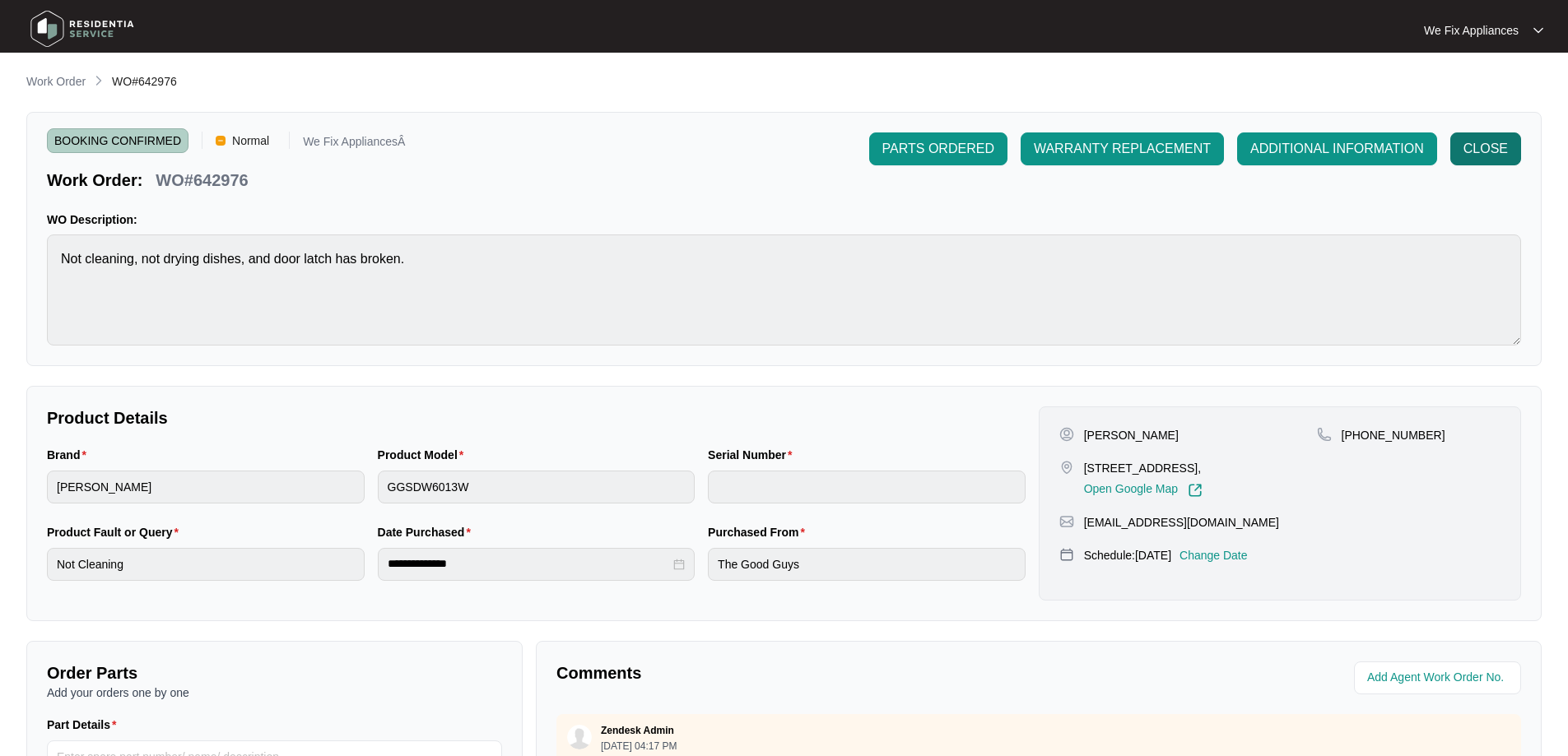
click at [1488, 146] on span "CLOSE" at bounding box center [1485, 149] width 44 height 20
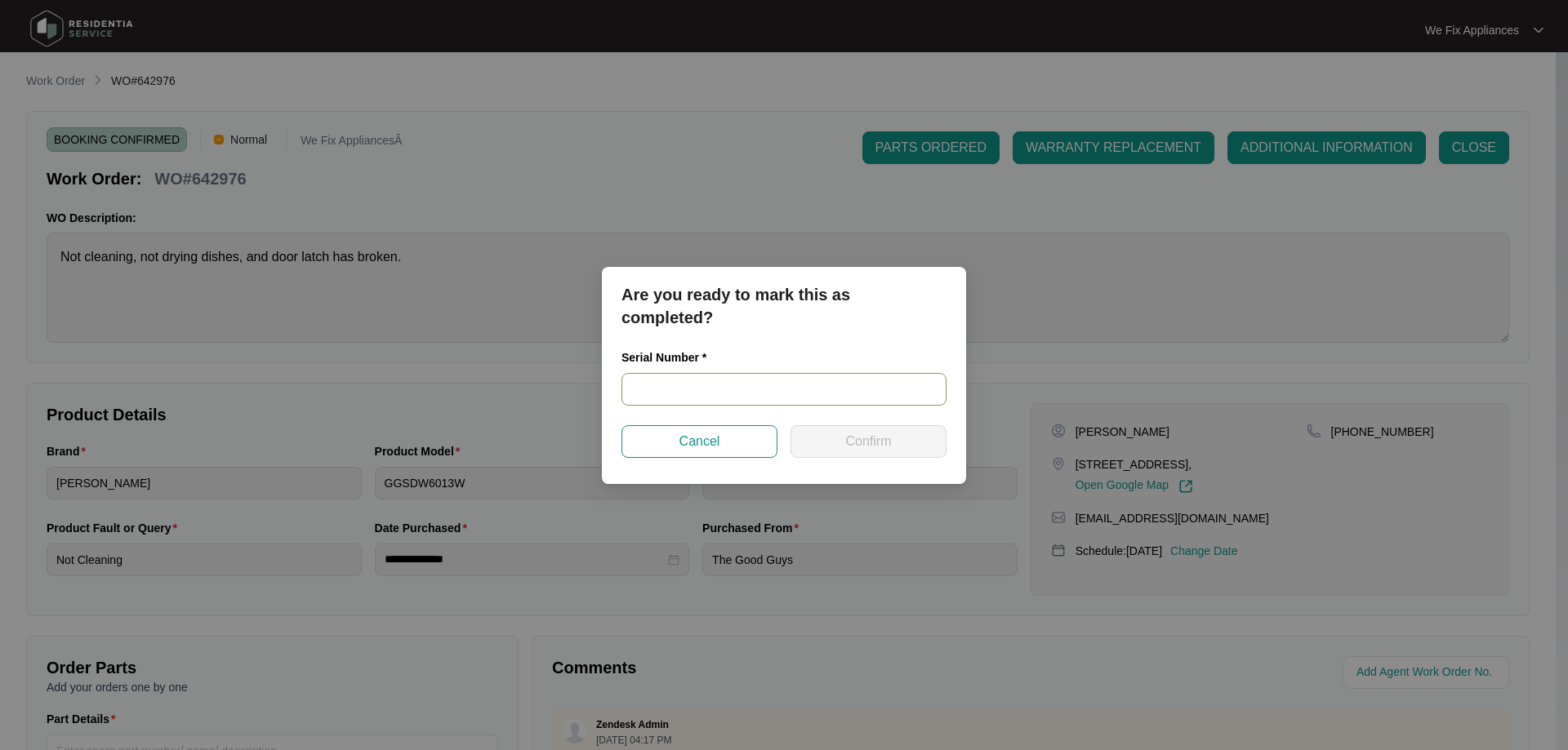
click at [671, 391] on input "text" at bounding box center [784, 389] width 325 height 32
paste input "241176630101000069"
type input "241176630101000069"
click at [847, 440] on span "Confirm" at bounding box center [868, 441] width 46 height 20
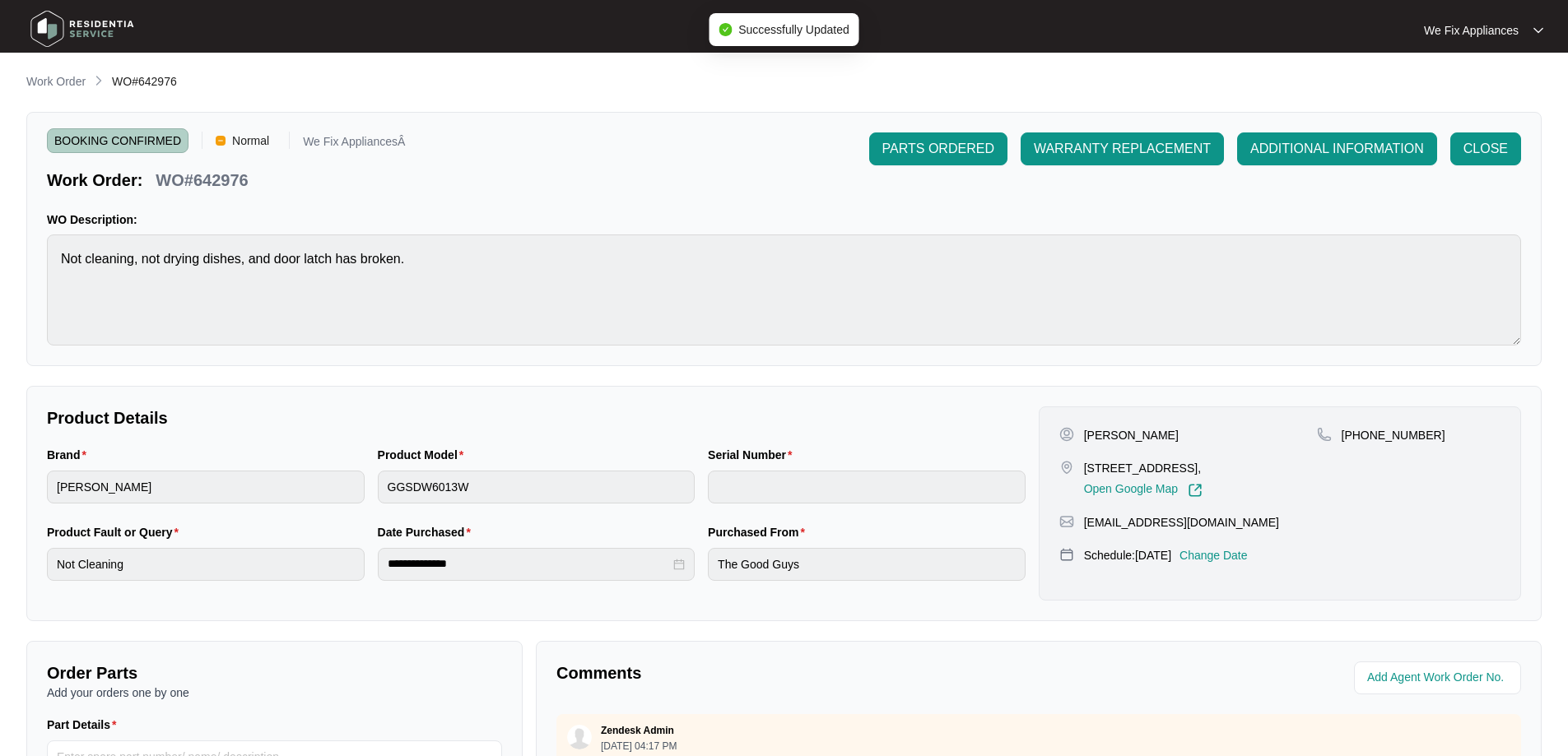
type input "241176630101000069"
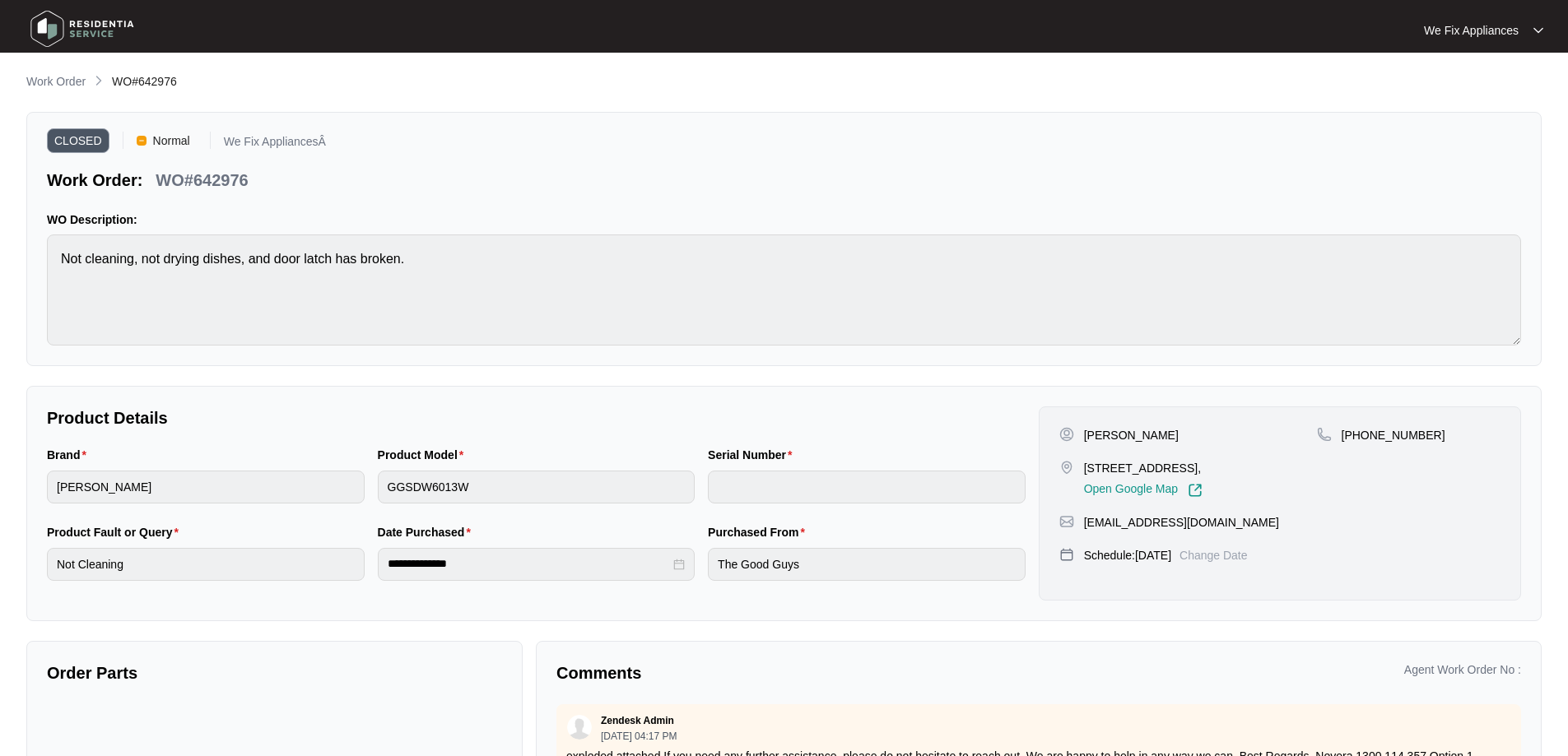
click at [60, 22] on img at bounding box center [81, 29] width 115 height 50
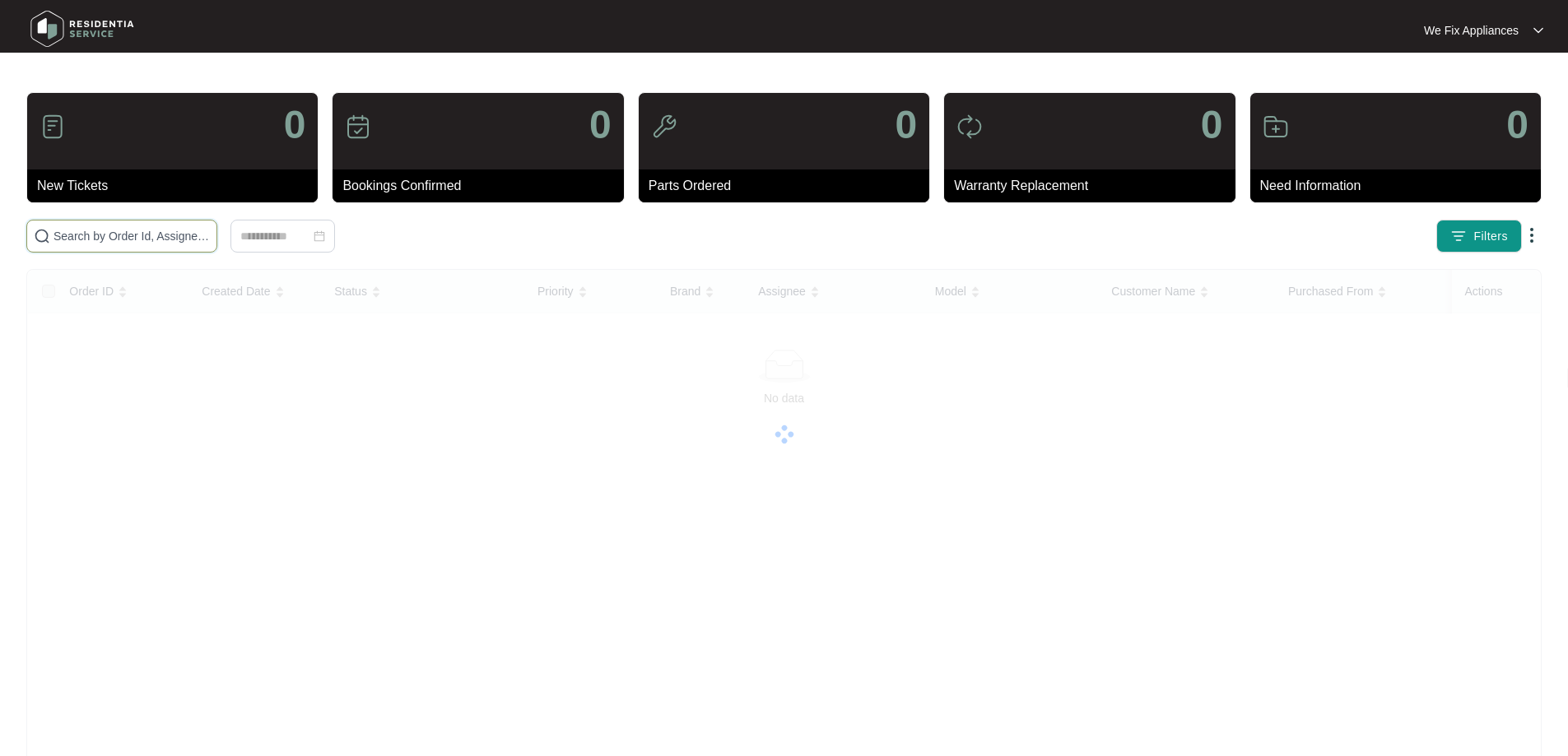
click at [99, 241] on input "text" at bounding box center [131, 236] width 156 height 18
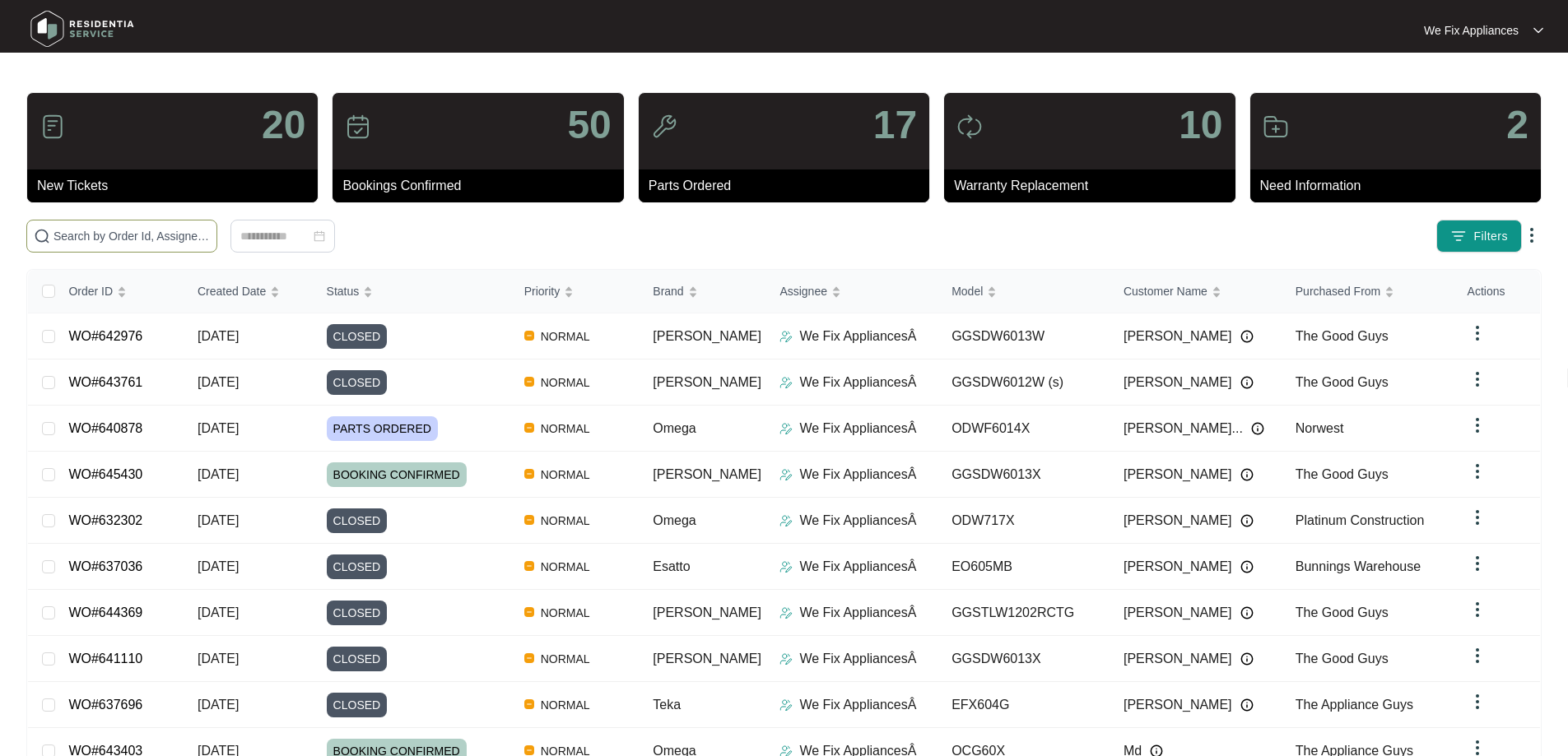
paste input "644003"
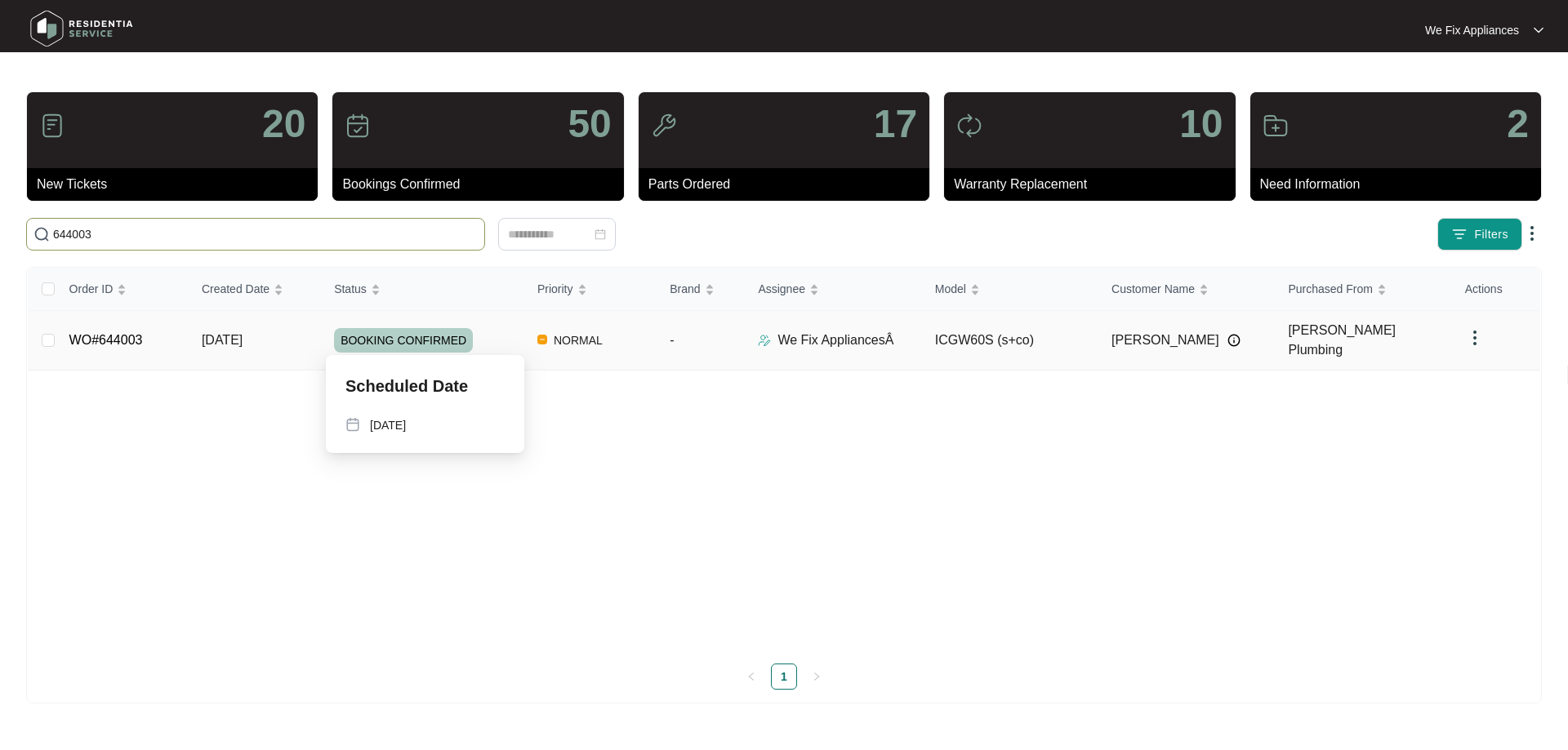
type input "644003"
click at [419, 328] on span "BOOKING CONFIRMED" at bounding box center [403, 340] width 139 height 24
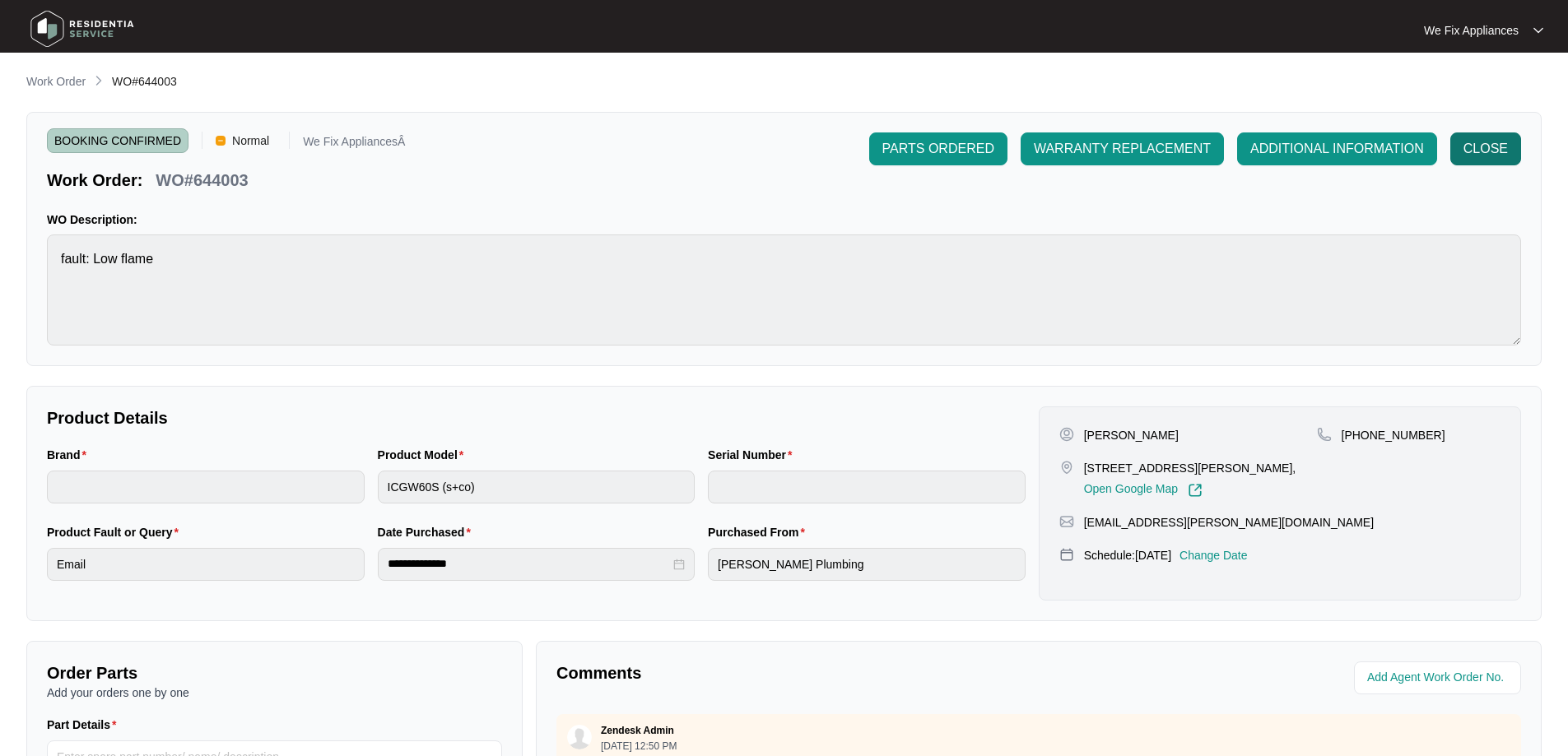
click at [1487, 139] on span "CLOSE" at bounding box center [1485, 149] width 44 height 20
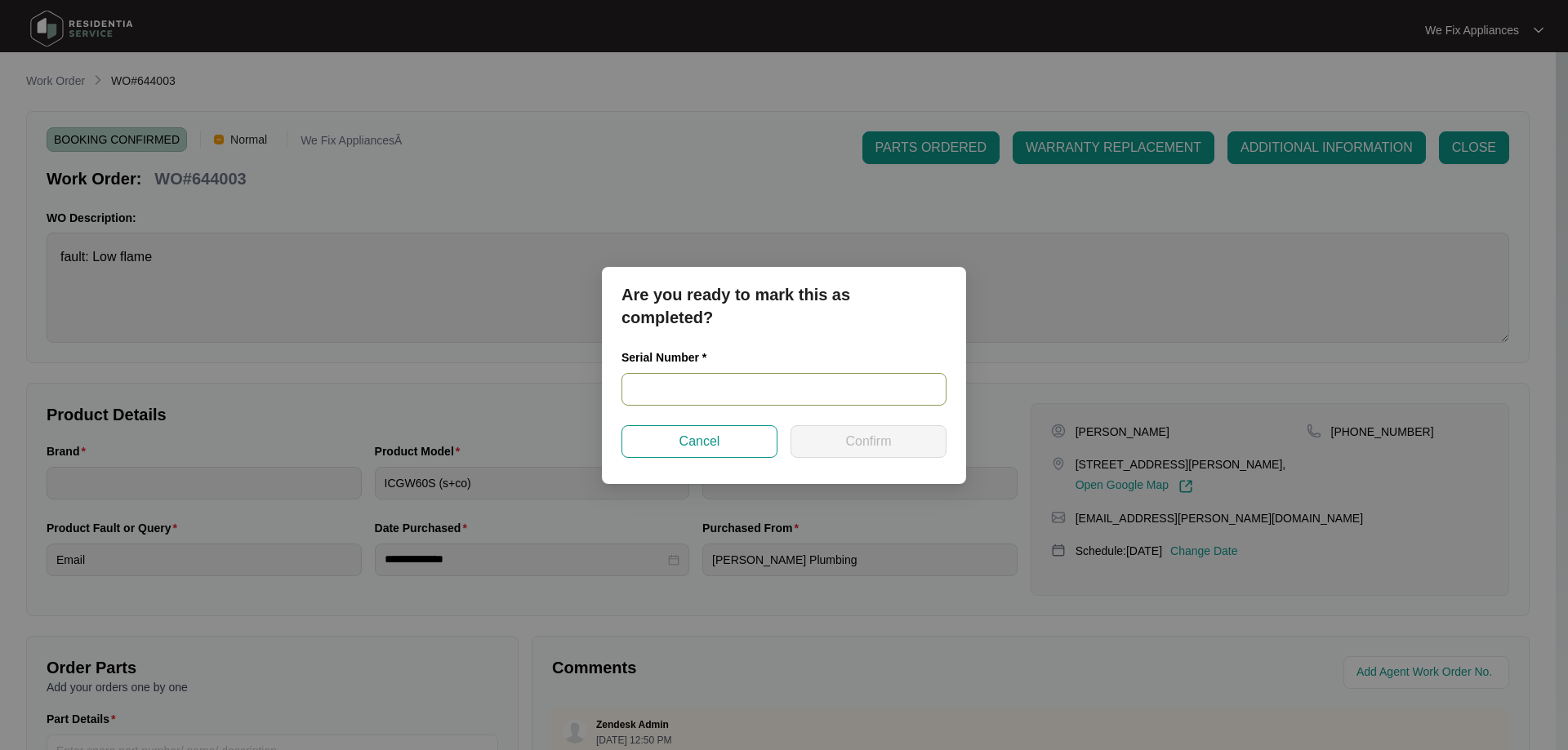
click at [683, 386] on input "text" at bounding box center [784, 389] width 325 height 32
paste input "2023050200091"
type input "2023050200091"
click at [853, 443] on span "Confirm" at bounding box center [868, 441] width 46 height 20
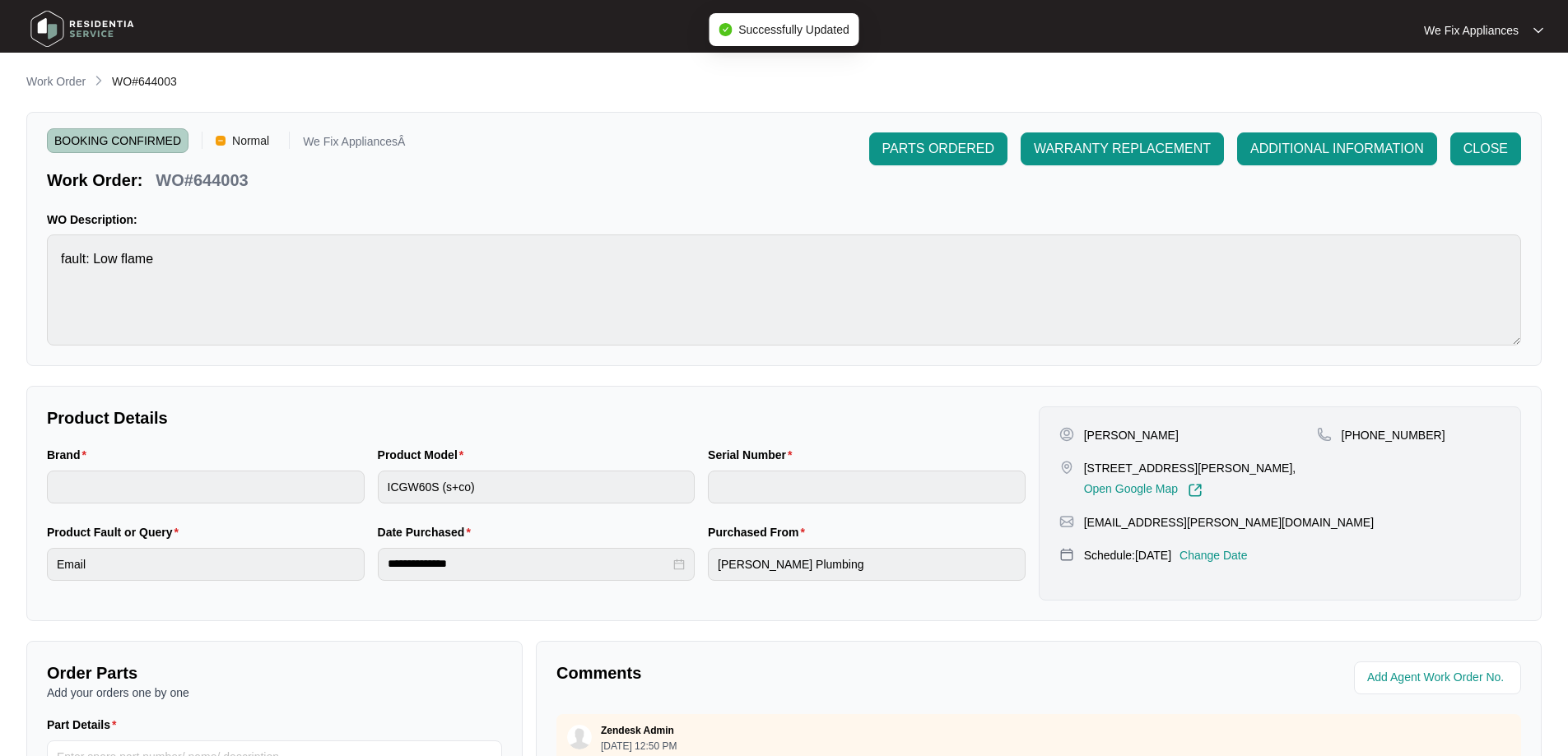
type input "2023050200091"
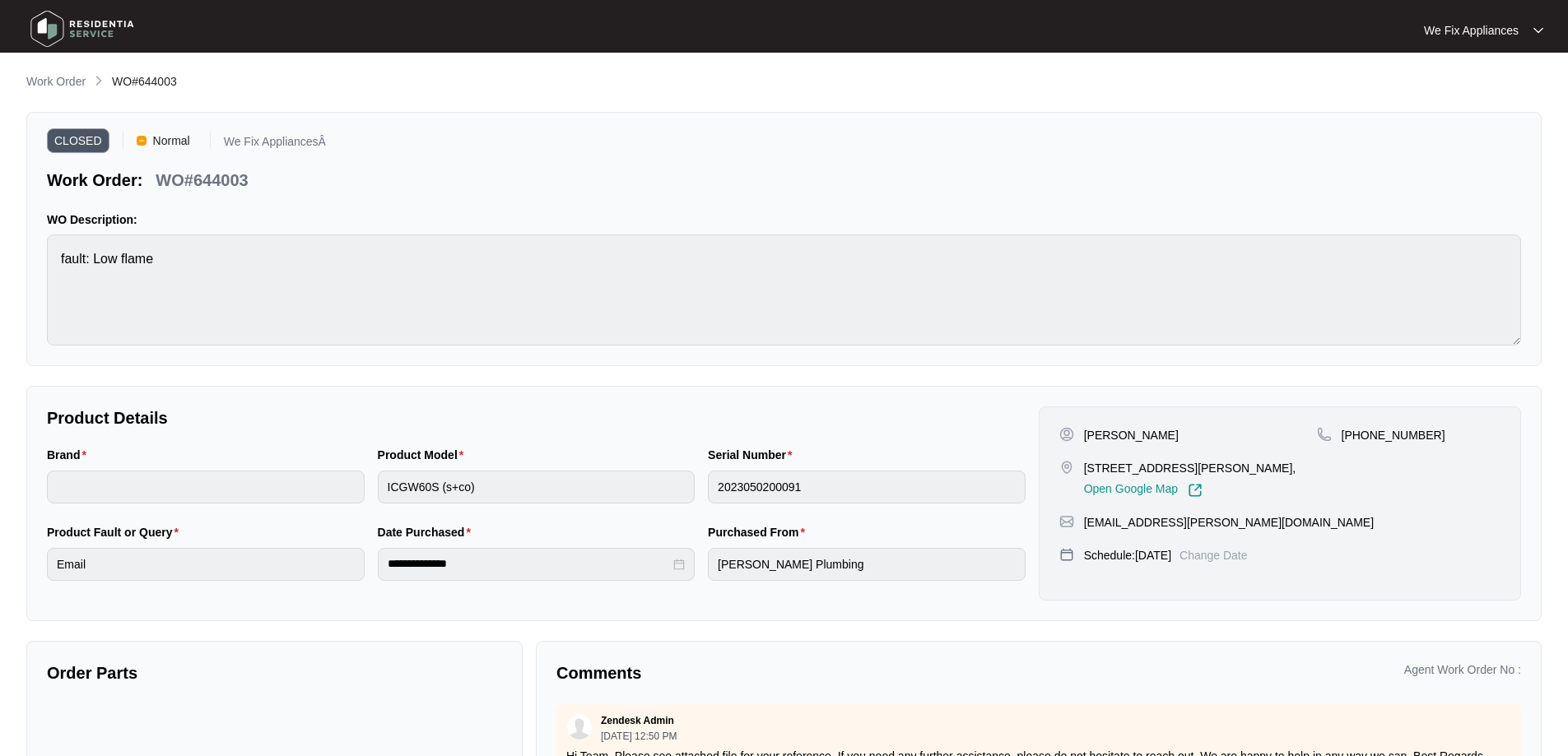
click at [61, 31] on img at bounding box center [81, 29] width 115 height 50
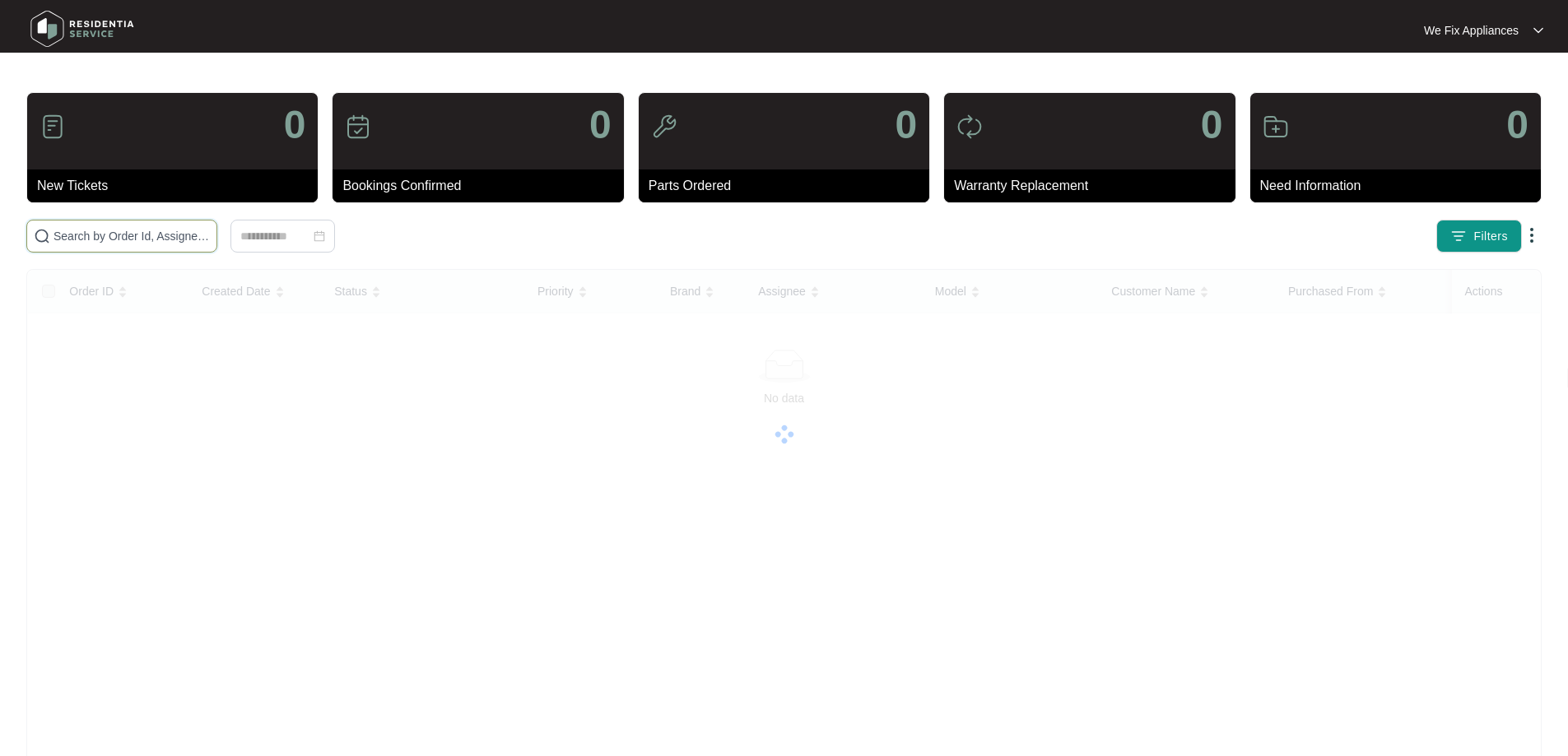
click at [94, 241] on input "text" at bounding box center [131, 236] width 156 height 18
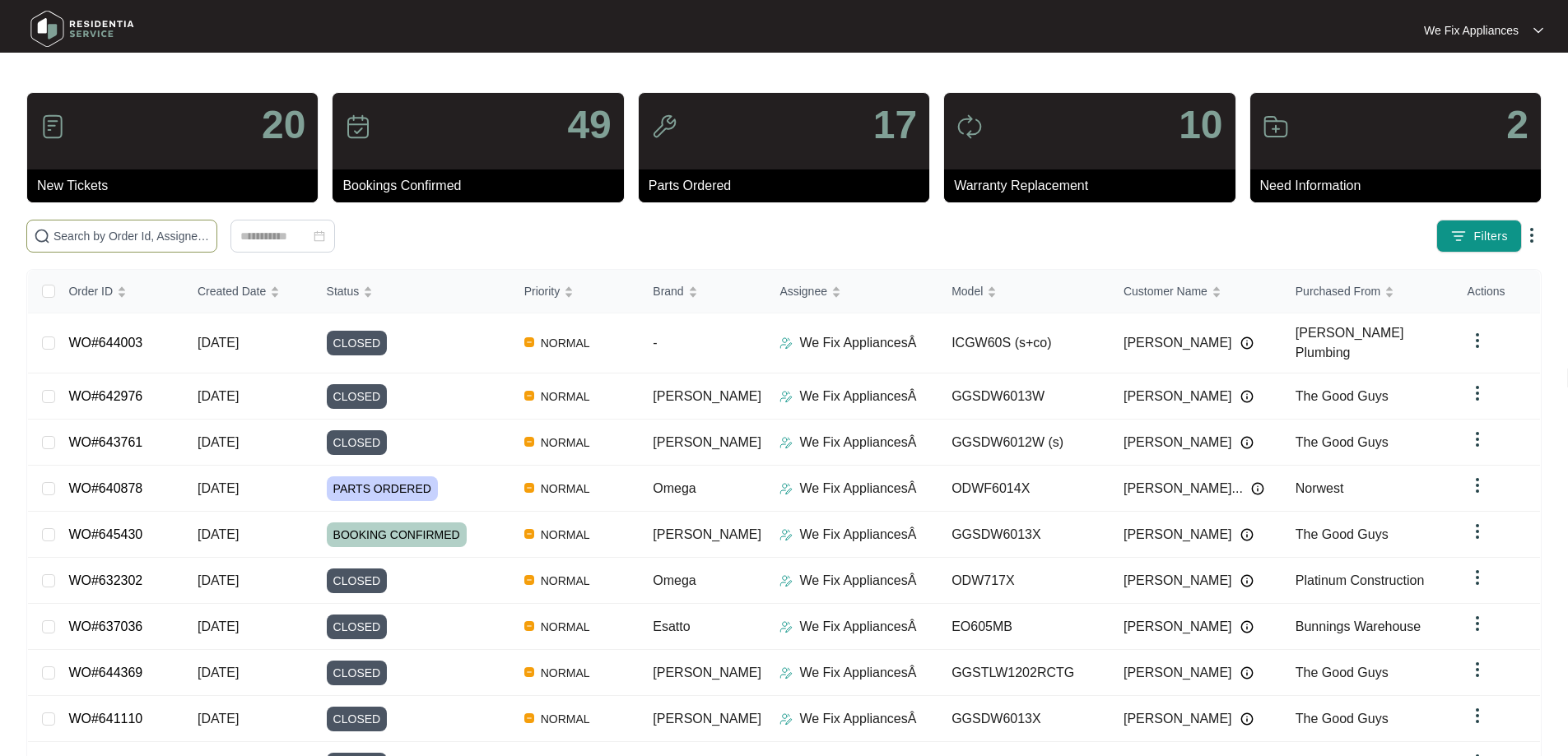
paste input "644563"
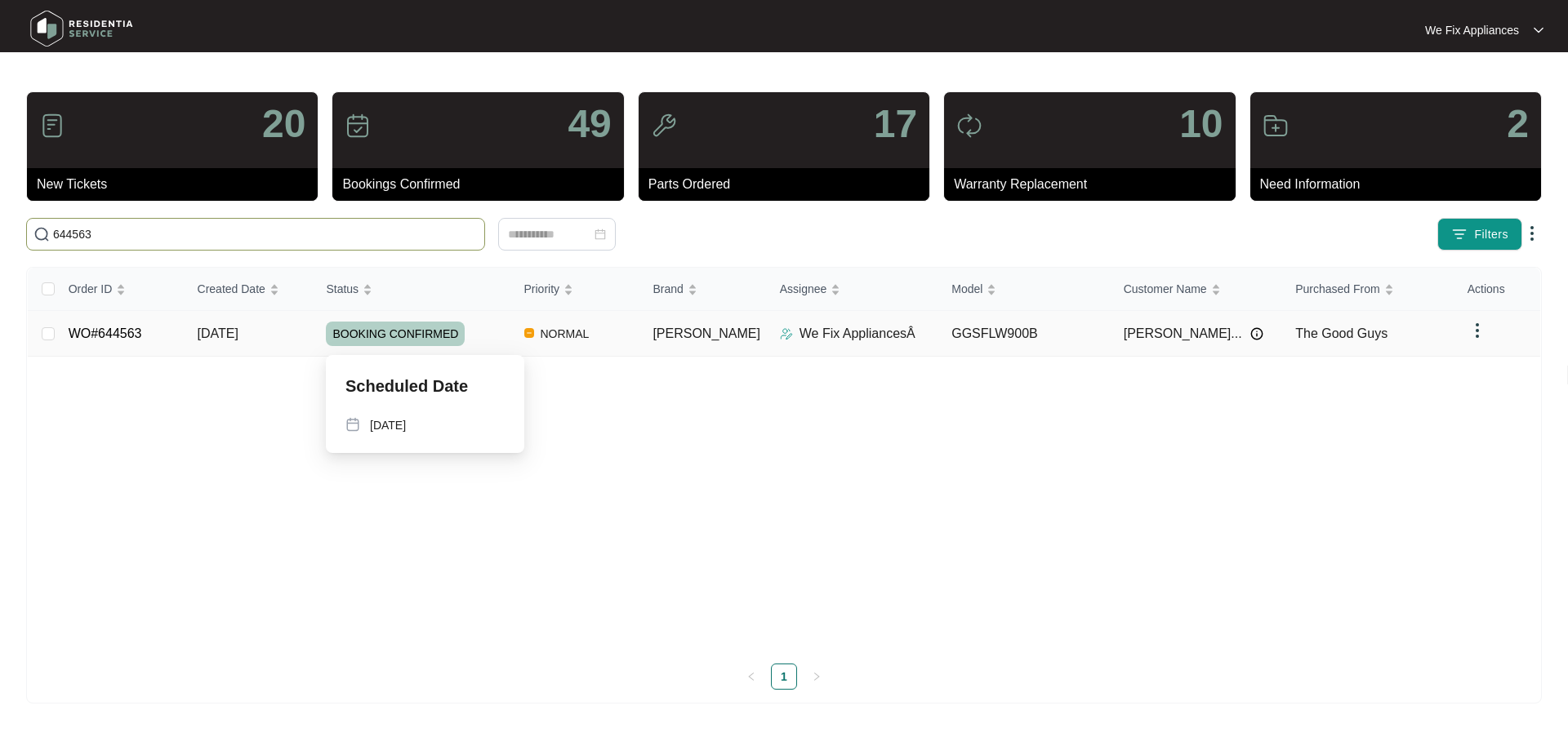
type input "644563"
click at [377, 330] on span "BOOKING CONFIRMED" at bounding box center [395, 334] width 139 height 24
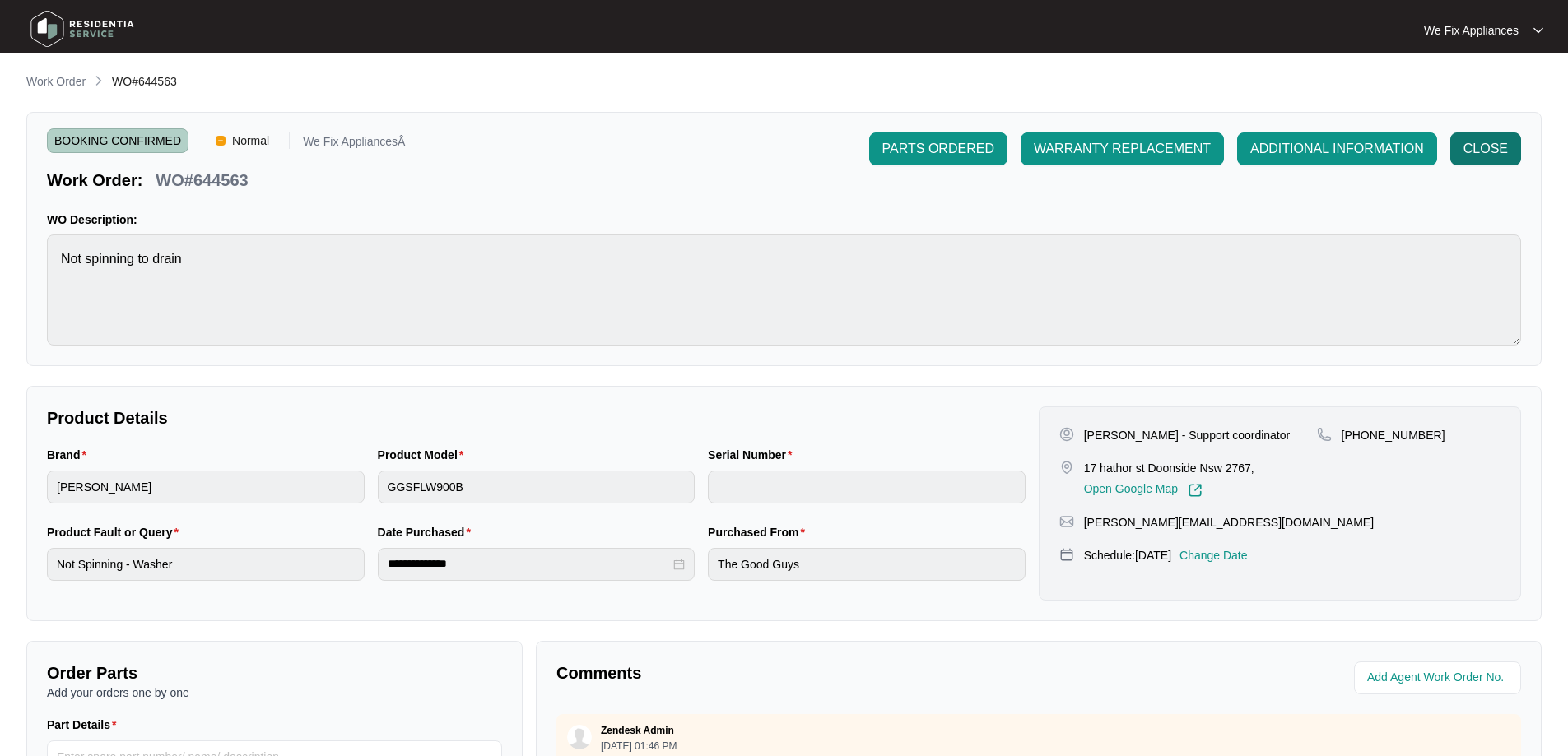
click at [1482, 156] on span "CLOSE" at bounding box center [1485, 149] width 44 height 20
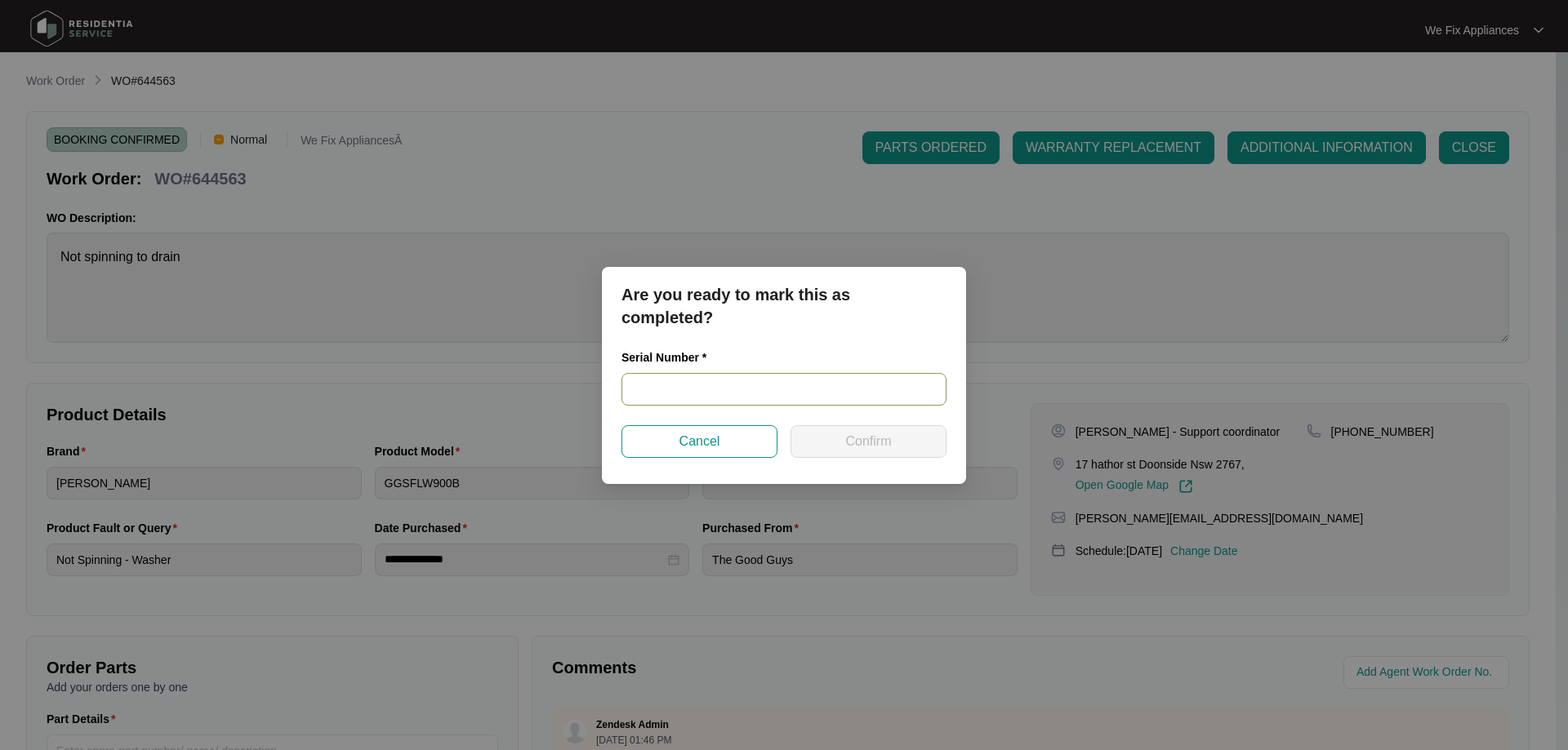
click at [680, 394] on input "text" at bounding box center [784, 389] width 325 height 32
paste input "540S5395101A1145U00091"
type input "540S5395101A1145U00091"
click at [839, 436] on button "Confirm" at bounding box center [869, 441] width 156 height 32
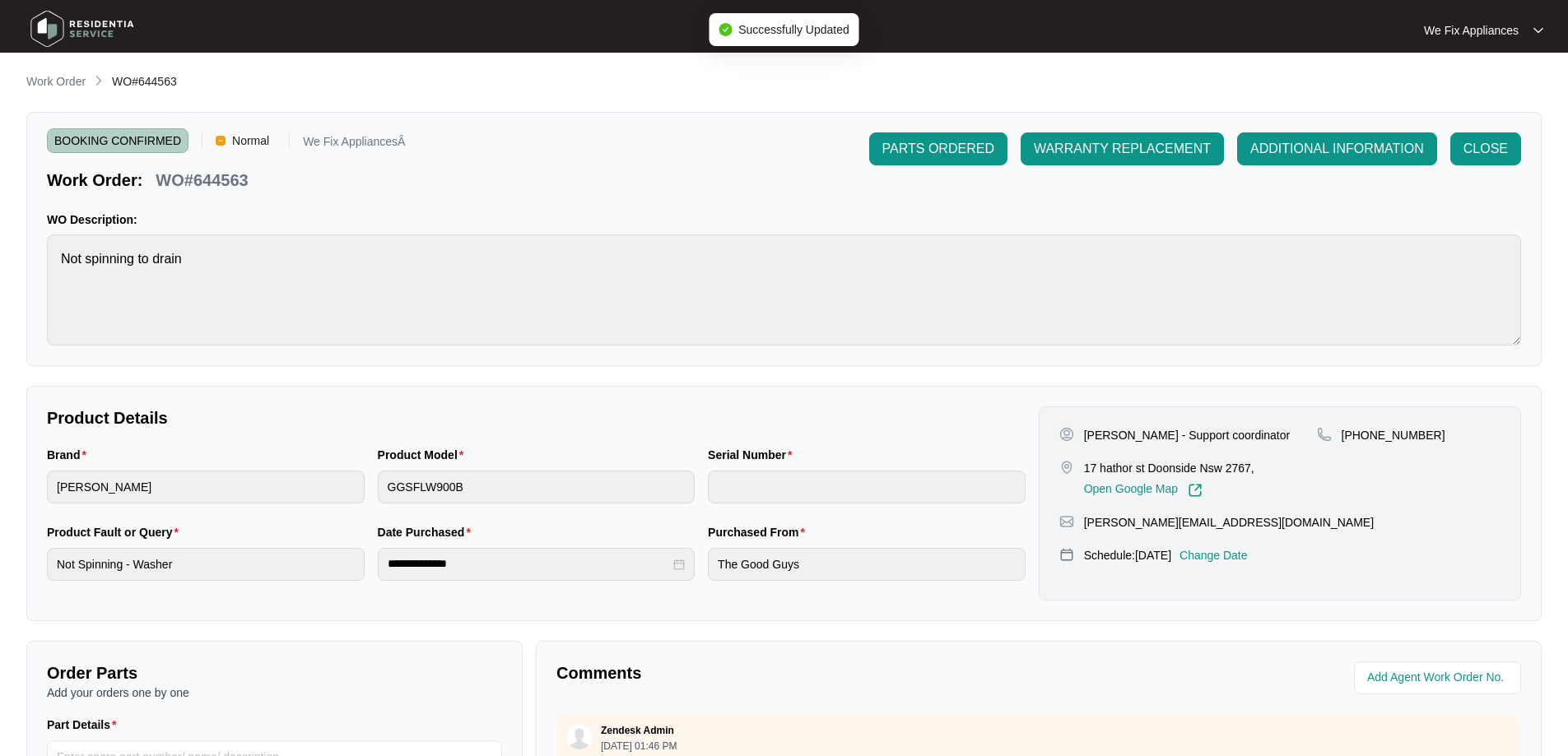
type input "540S5395101A1145U00091"
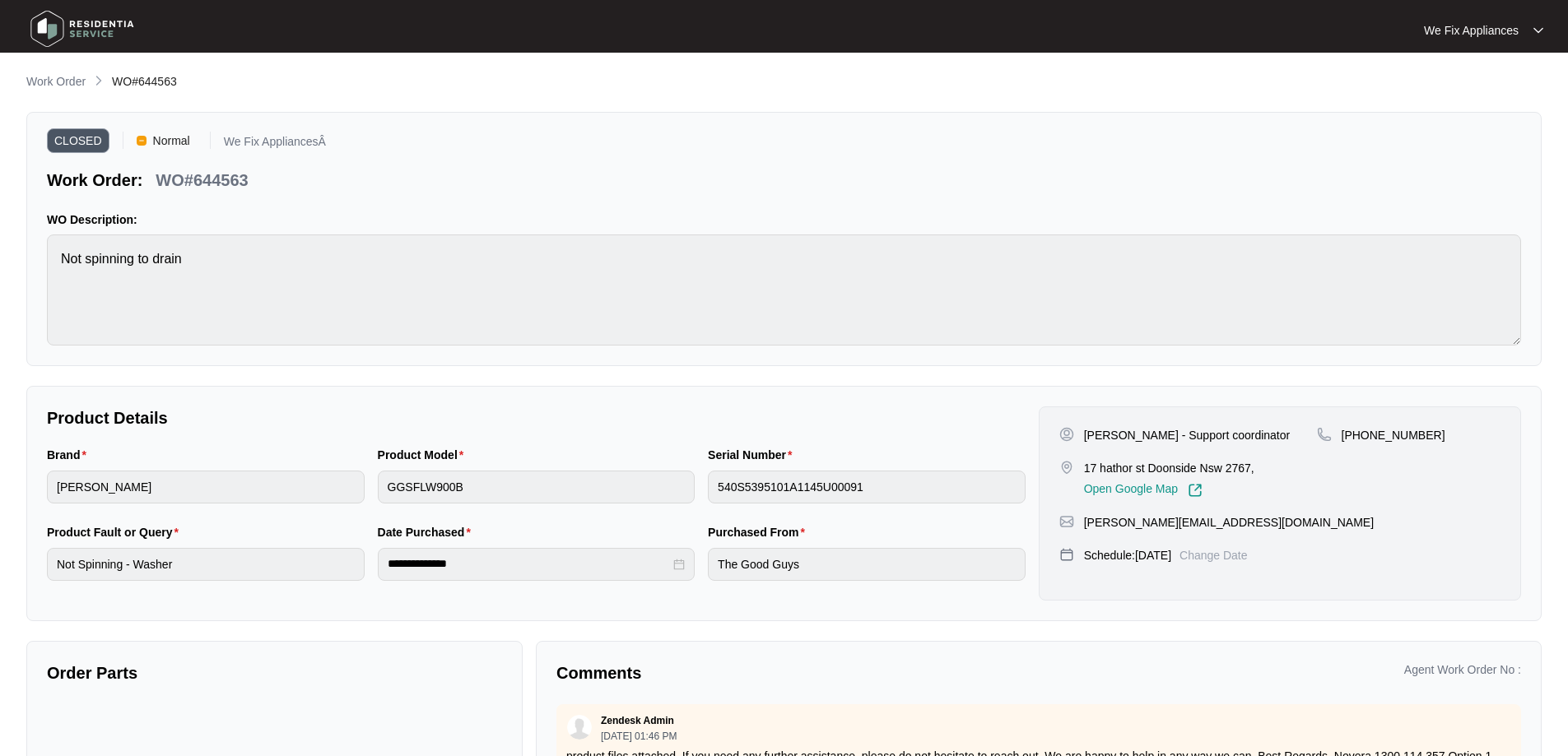
click at [72, 27] on img at bounding box center [81, 29] width 115 height 50
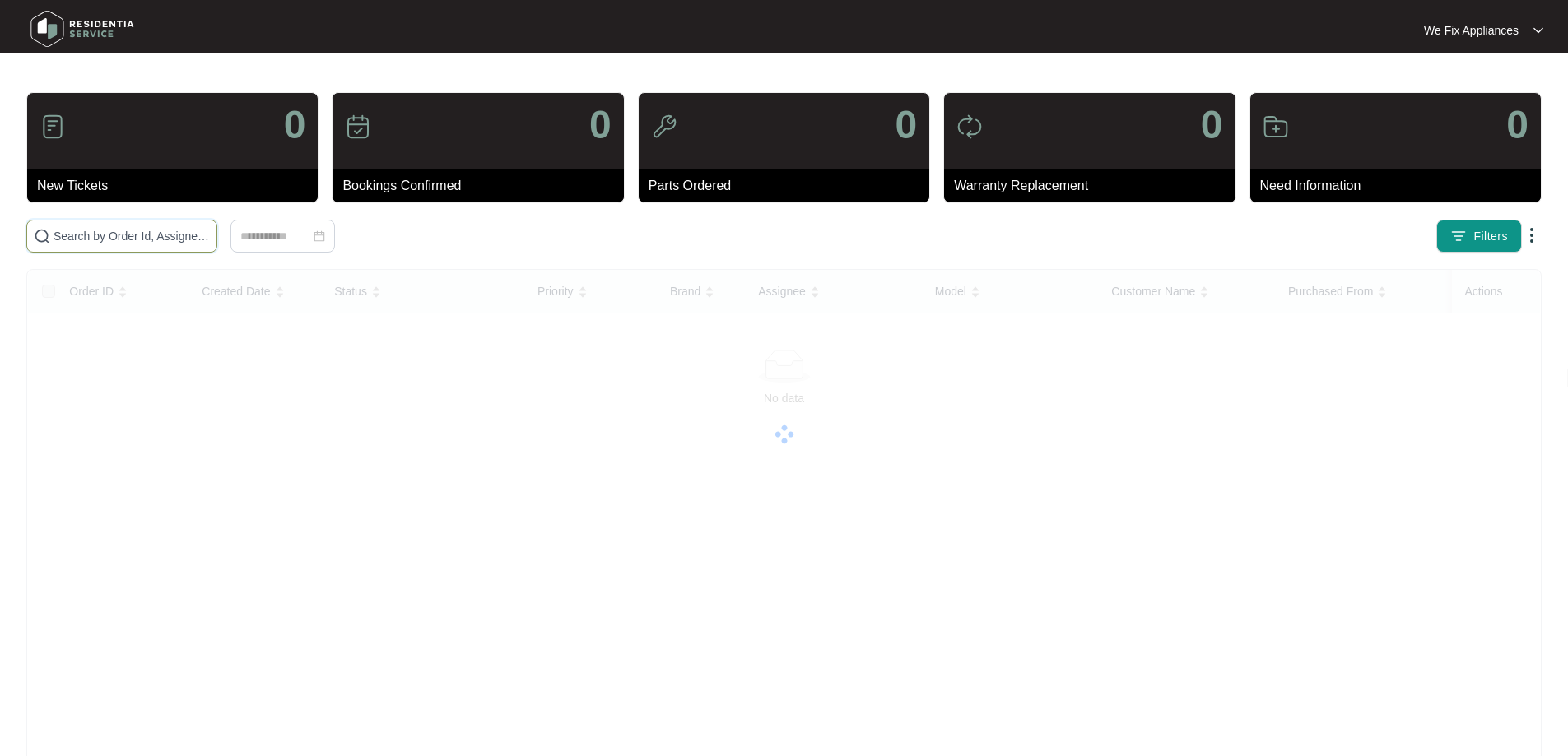
click at [81, 241] on input "text" at bounding box center [131, 236] width 156 height 18
paste input "636815"
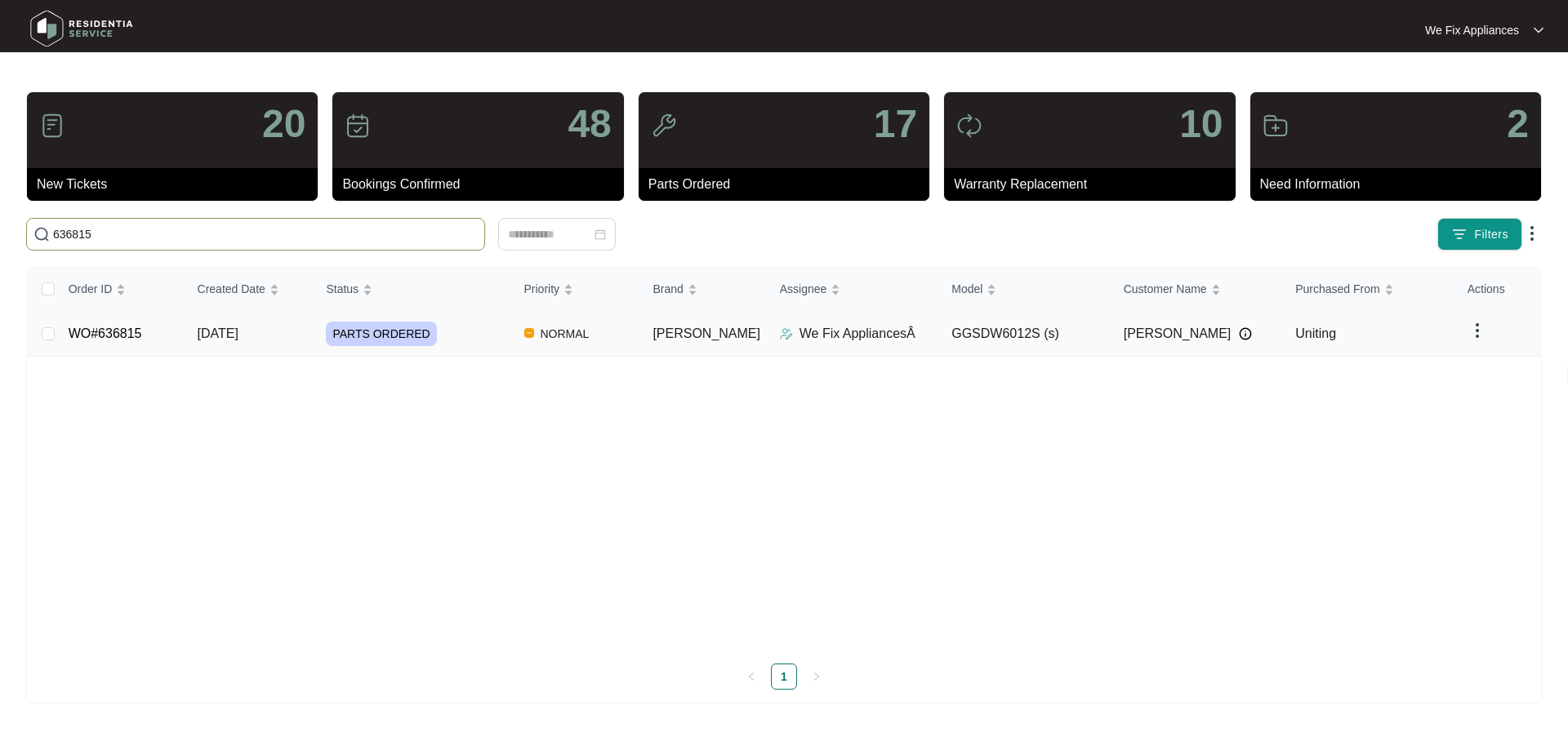
type input "636815"
click at [386, 336] on span "PARTS ORDERED" at bounding box center [381, 334] width 110 height 24
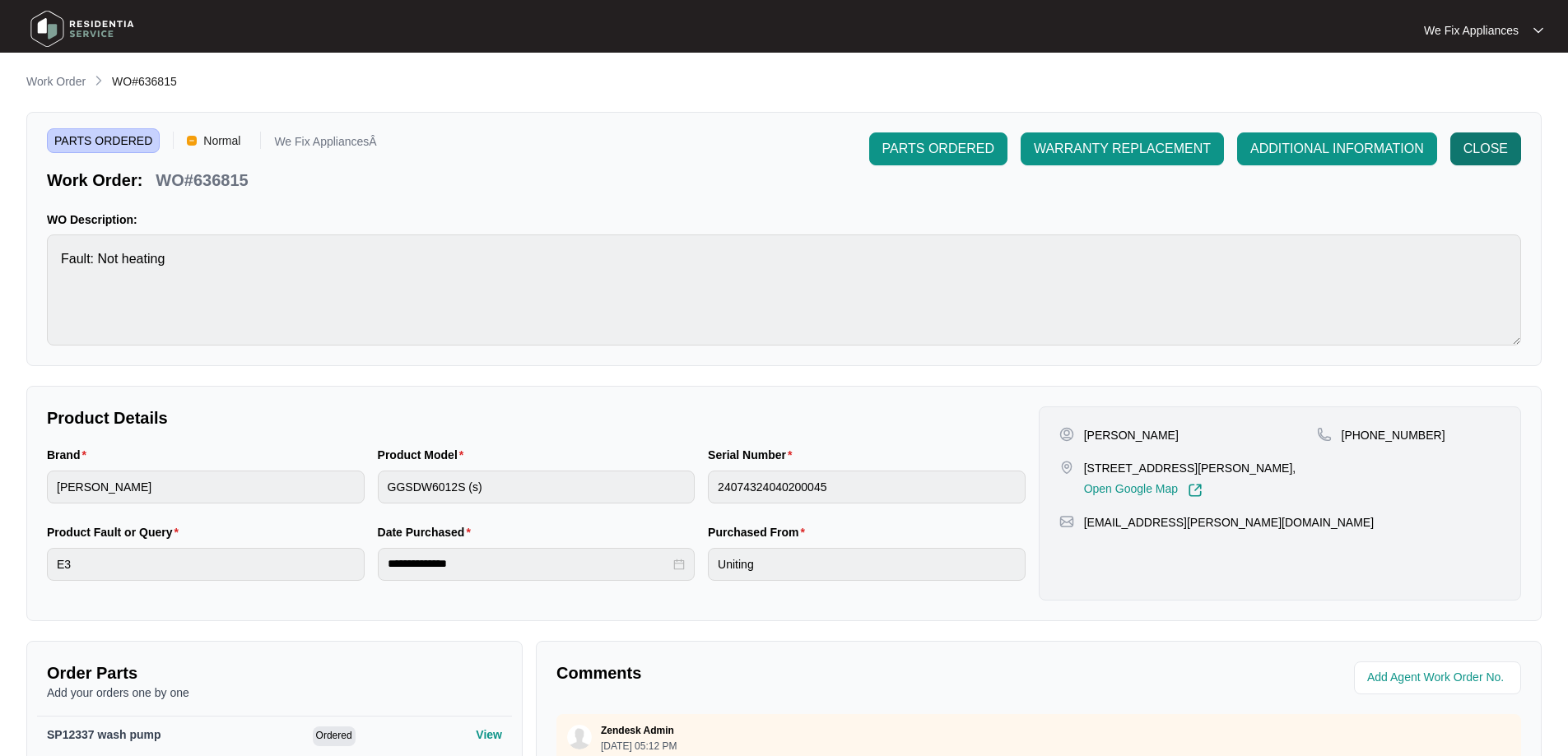
click at [1479, 153] on span "CLOSE" at bounding box center [1485, 149] width 44 height 20
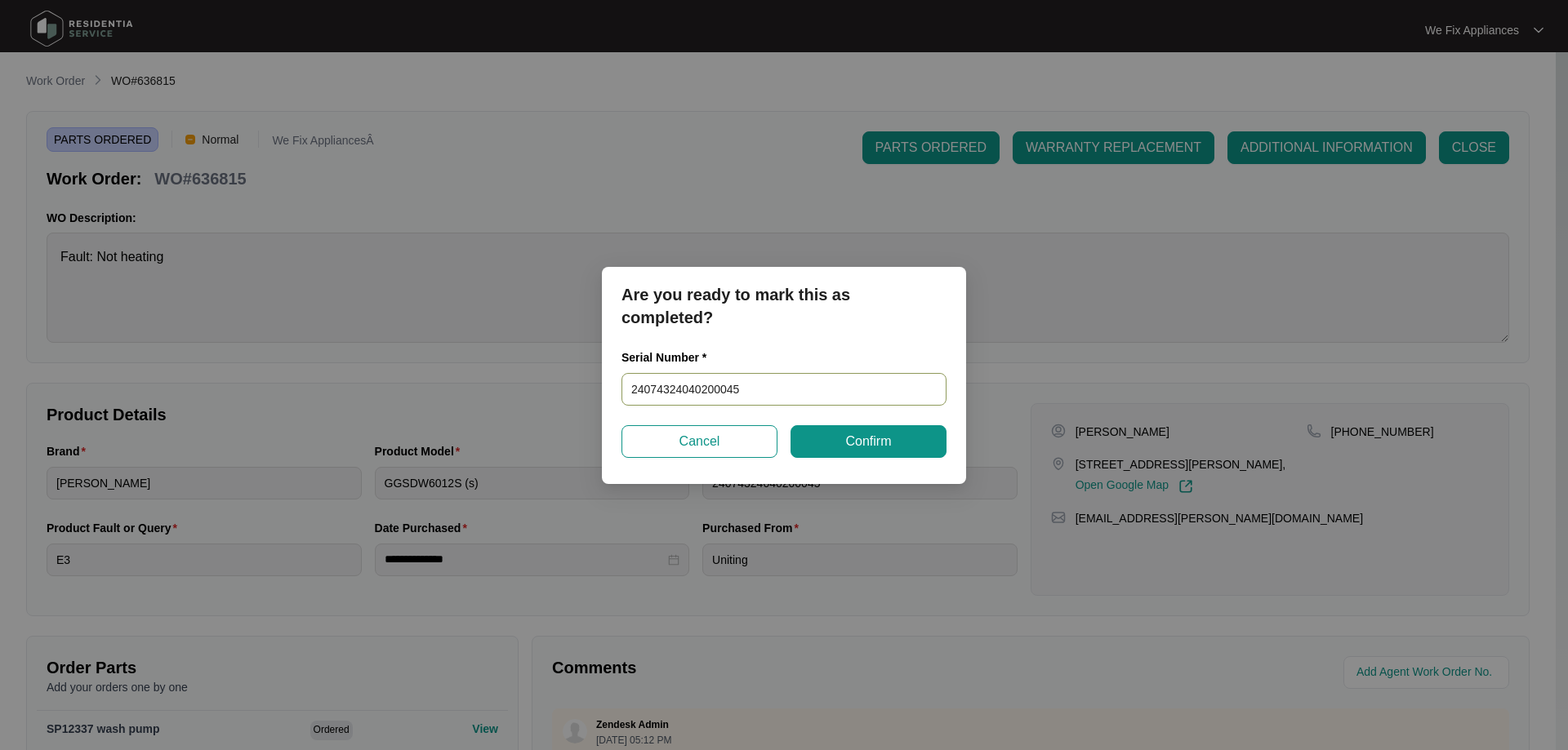
drag, startPoint x: 749, startPoint y: 385, endPoint x: 448, endPoint y: 409, distance: 302.0
click at [448, 409] on div "Are you ready to mark this as completed? Serial Number * 24074324040200045 Canc…" at bounding box center [784, 375] width 1568 height 750
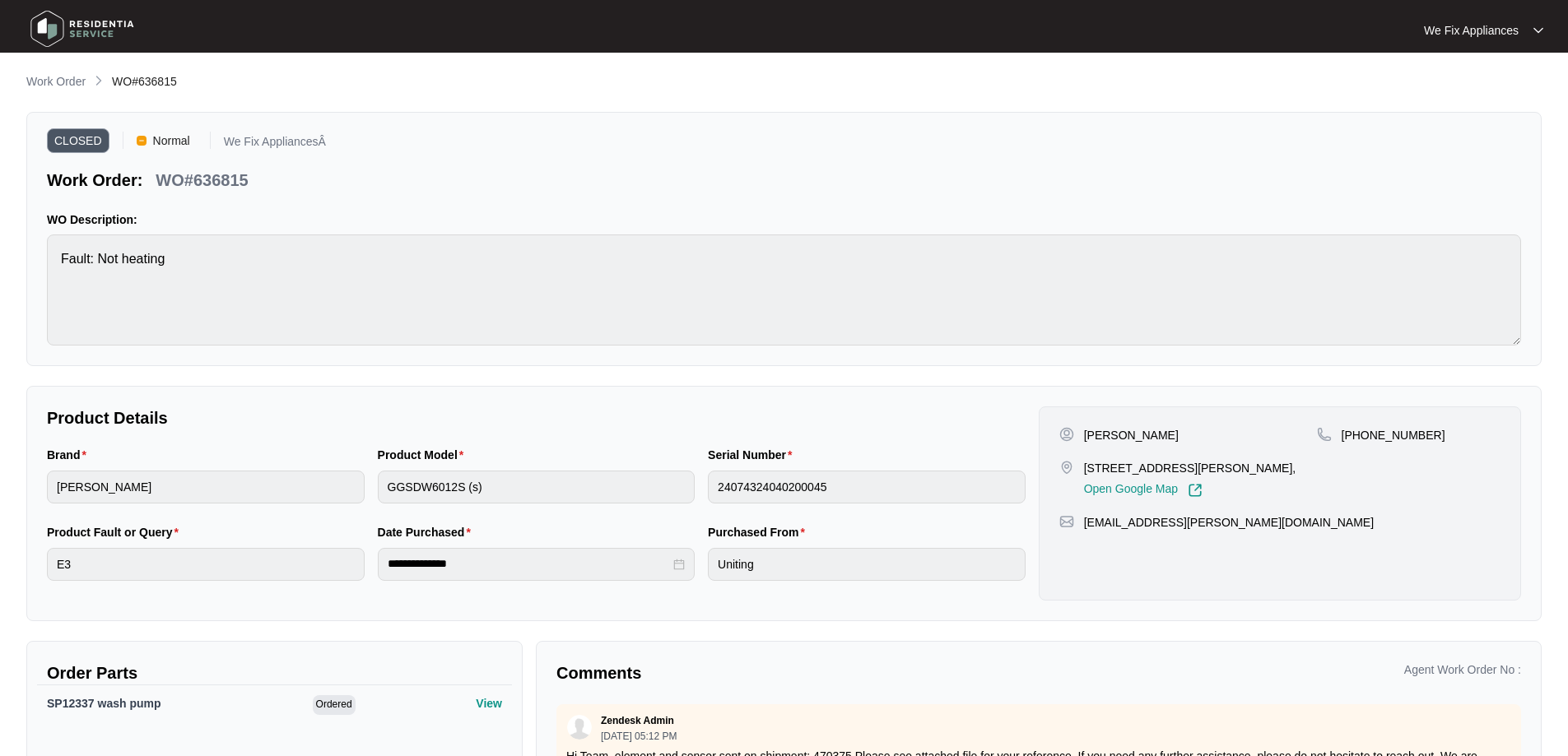
click at [52, 27] on img at bounding box center [81, 29] width 115 height 50
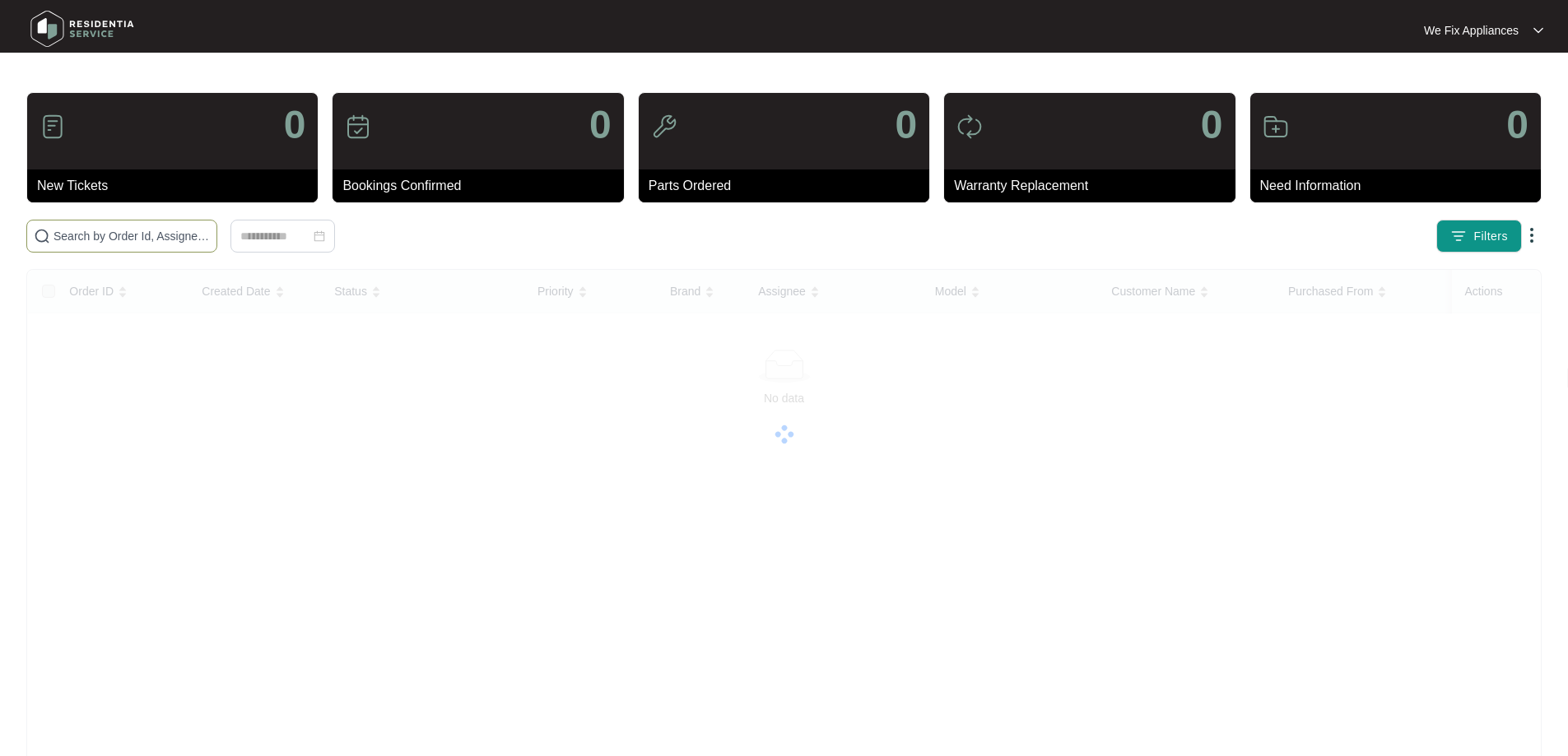
click at [126, 238] on input "text" at bounding box center [131, 236] width 156 height 18
paste input "639995"
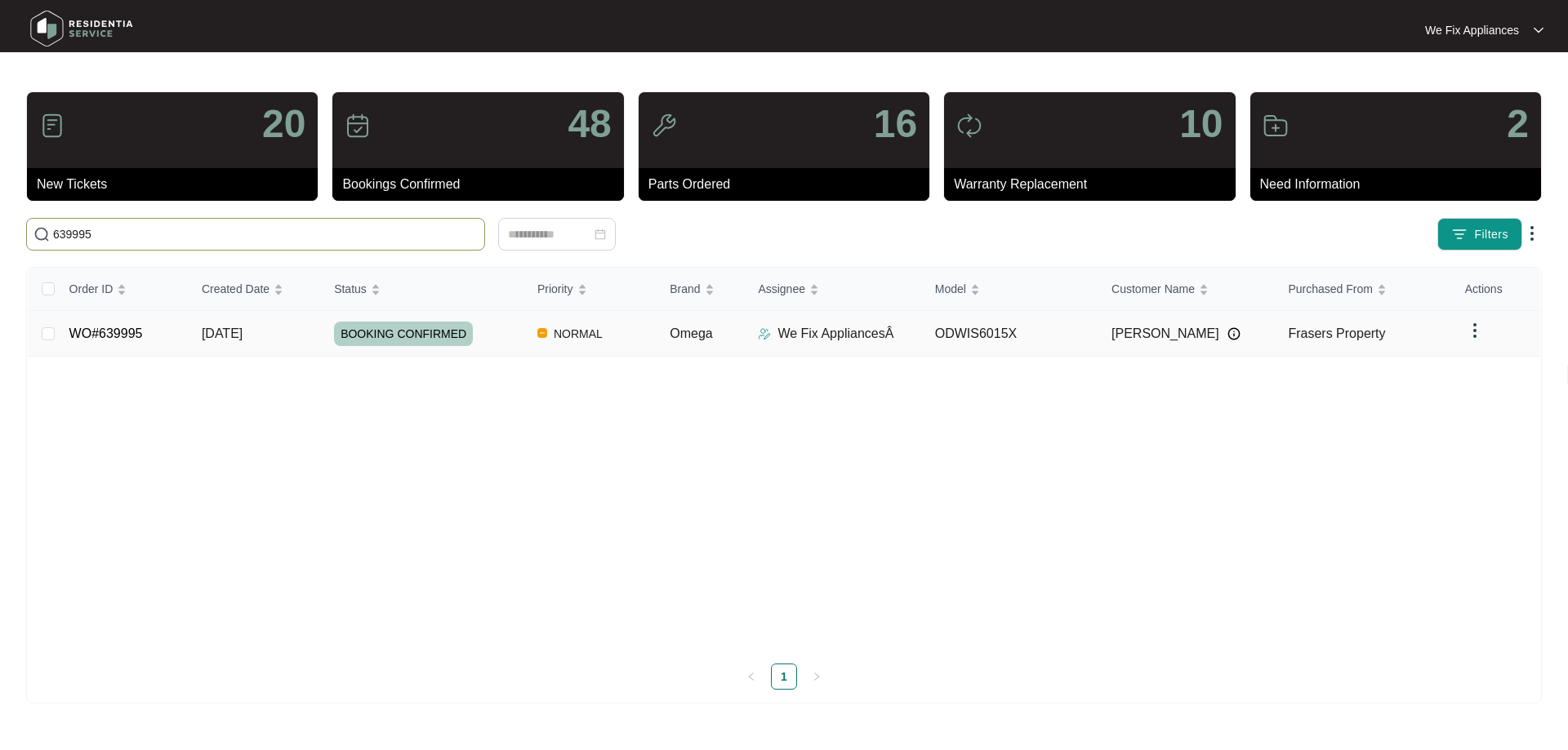
type input "639995"
click at [390, 331] on span "BOOKING CONFIRMED" at bounding box center [403, 334] width 139 height 24
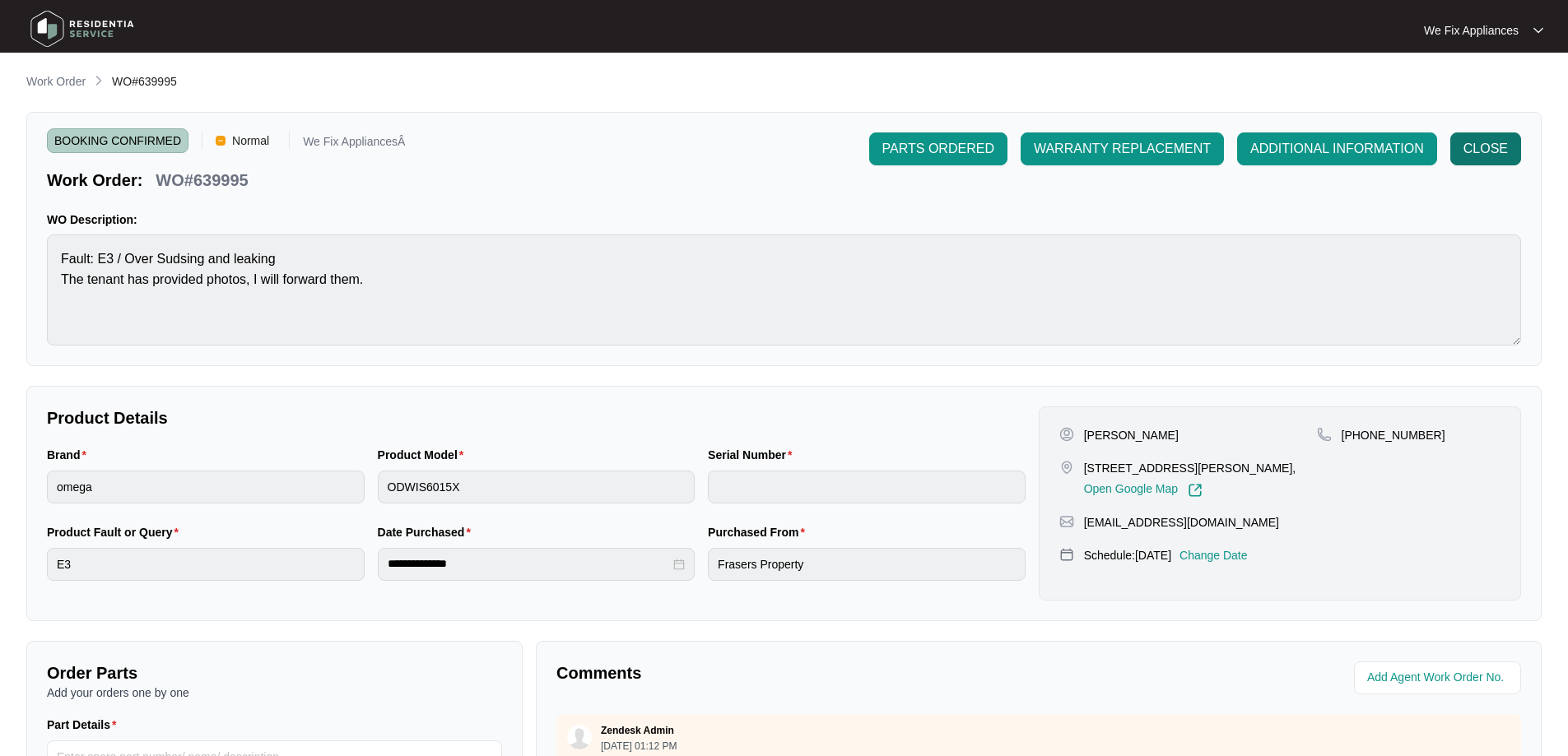
click at [1469, 143] on span "CLOSE" at bounding box center [1485, 149] width 44 height 20
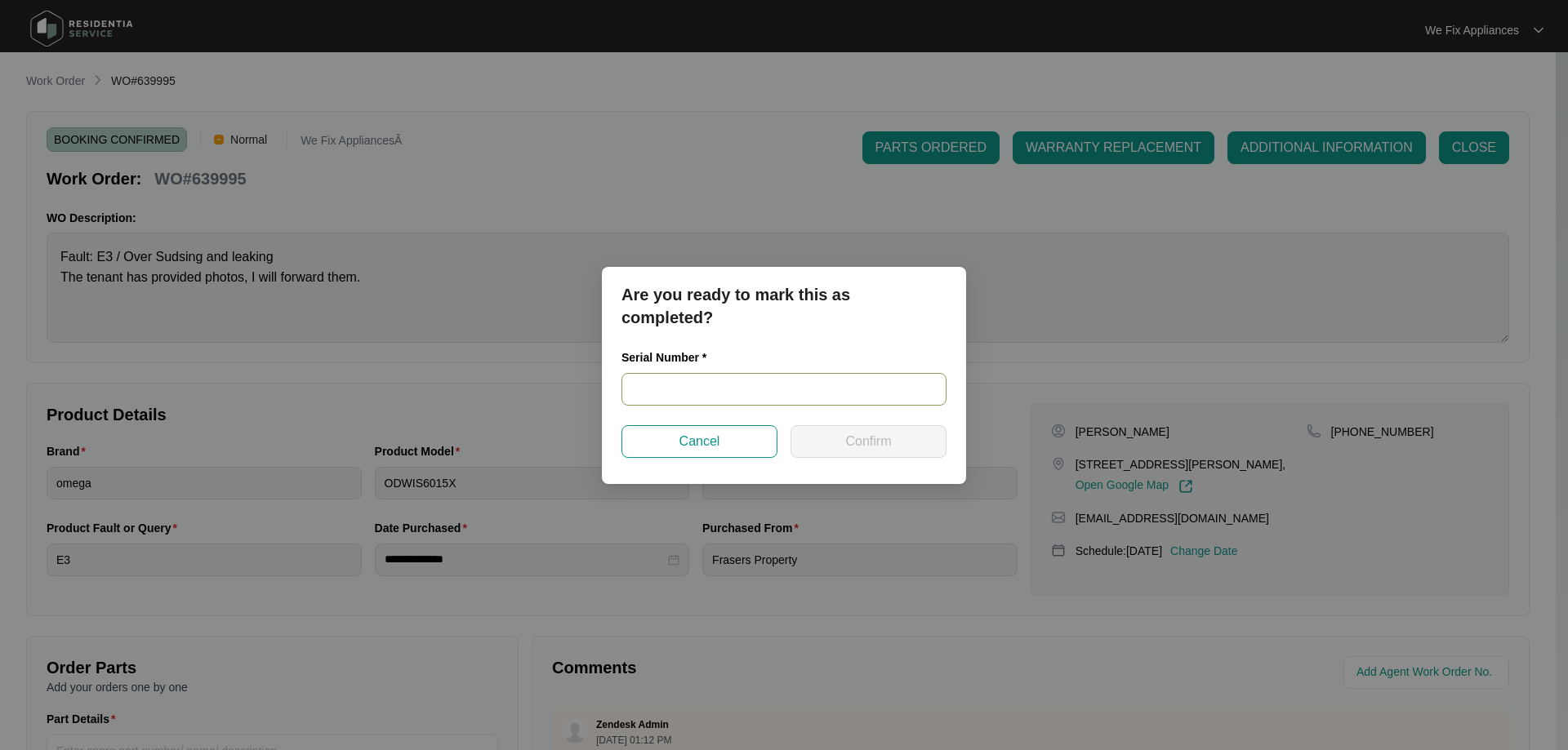
click at [688, 388] on input "text" at bounding box center [784, 389] width 325 height 32
paste input "24061429050100109"
type input "24061429050100109"
click at [857, 439] on span "Confirm" at bounding box center [868, 441] width 46 height 20
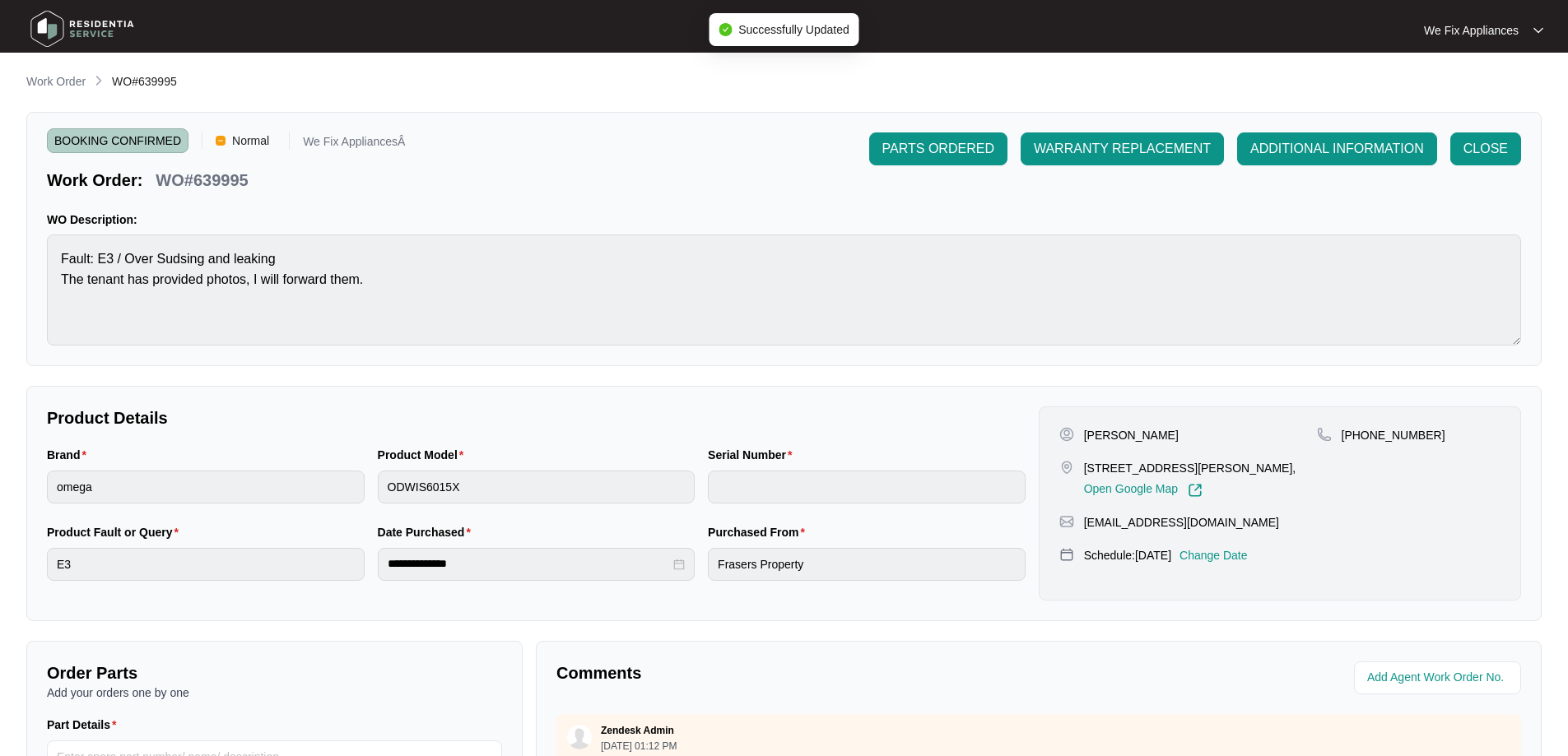
type input "24061429050100109"
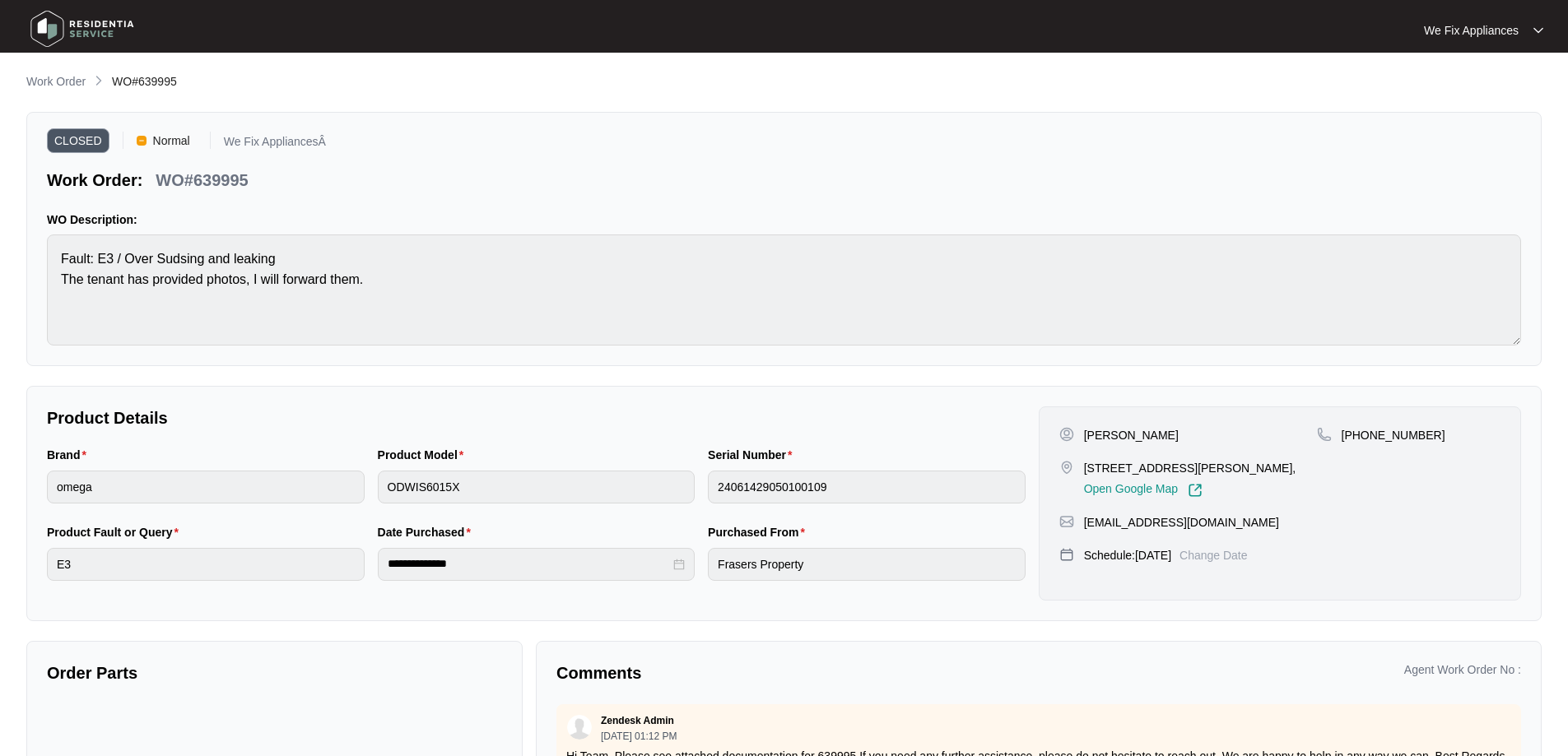
click at [63, 24] on img at bounding box center [81, 29] width 115 height 50
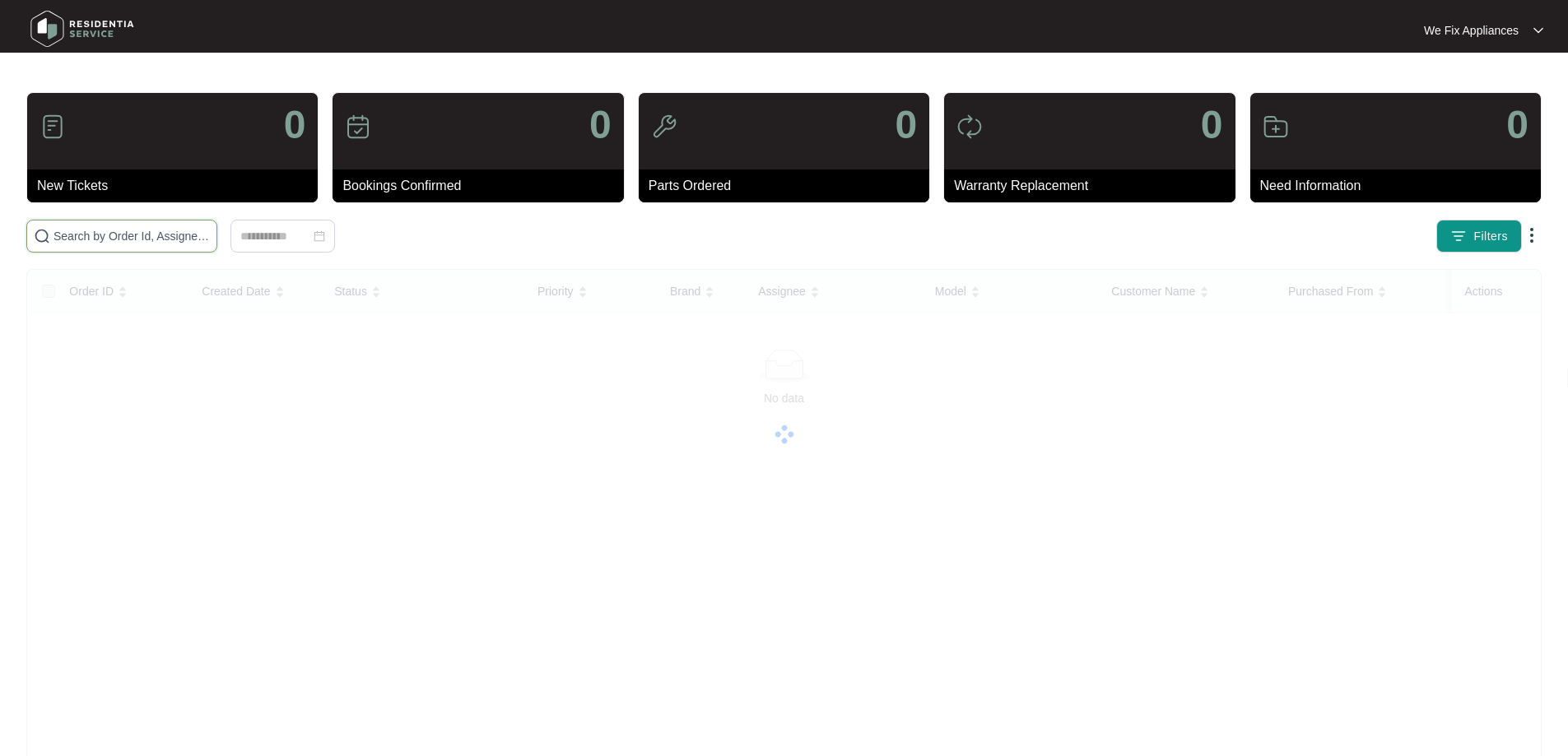
click at [100, 236] on input "text" at bounding box center [131, 236] width 156 height 18
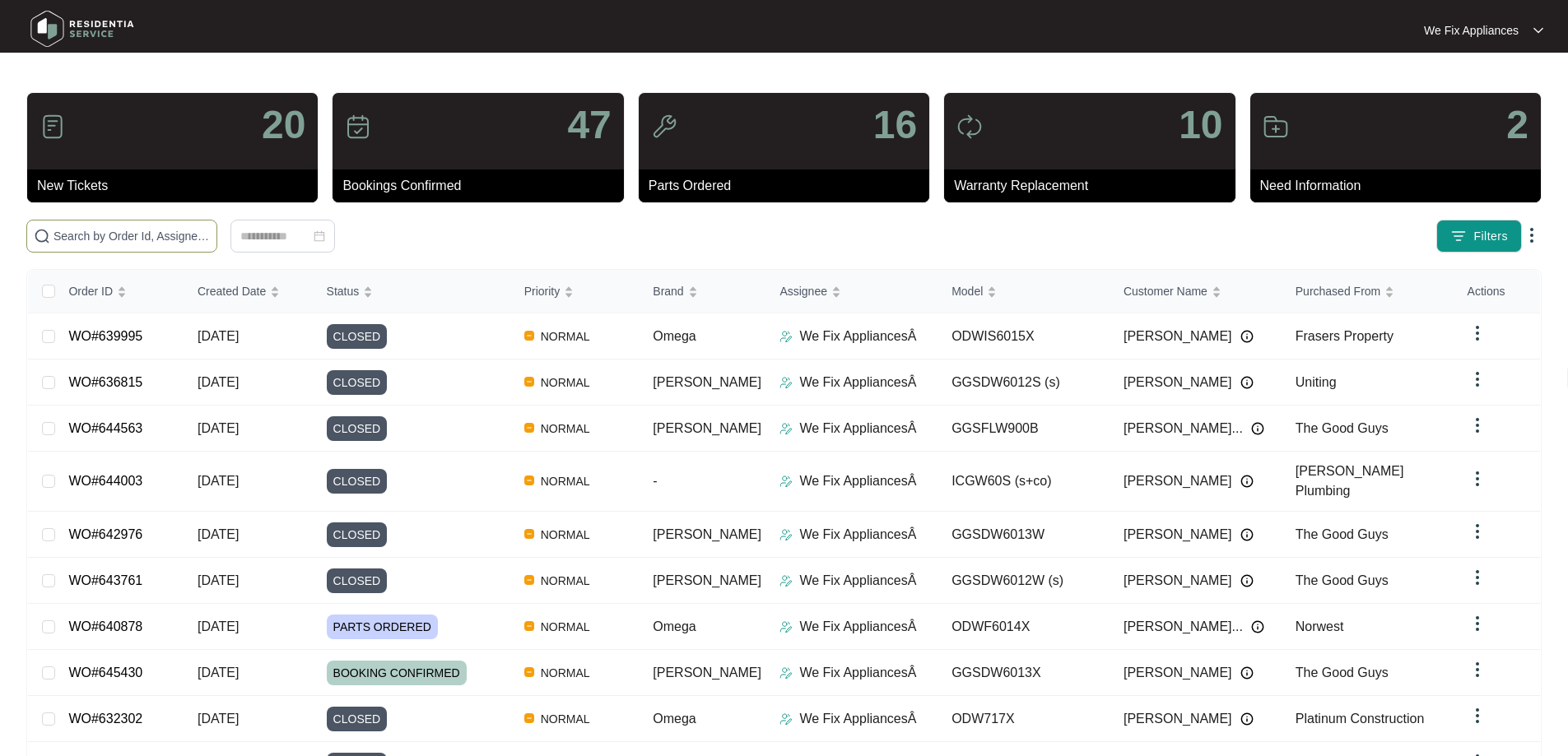
paste input "638053"
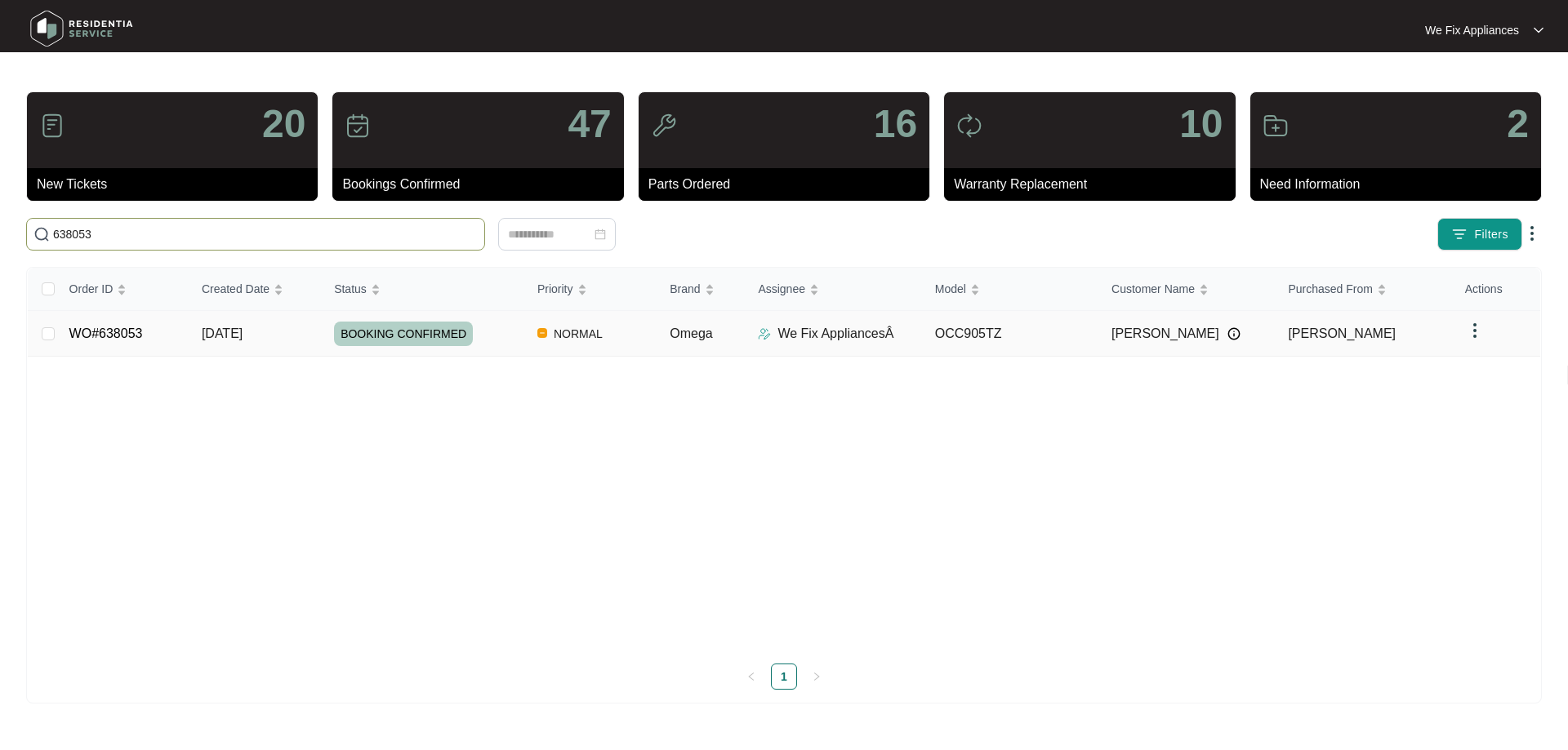
type input "638053"
click at [377, 327] on span "BOOKING CONFIRMED" at bounding box center [403, 334] width 139 height 24
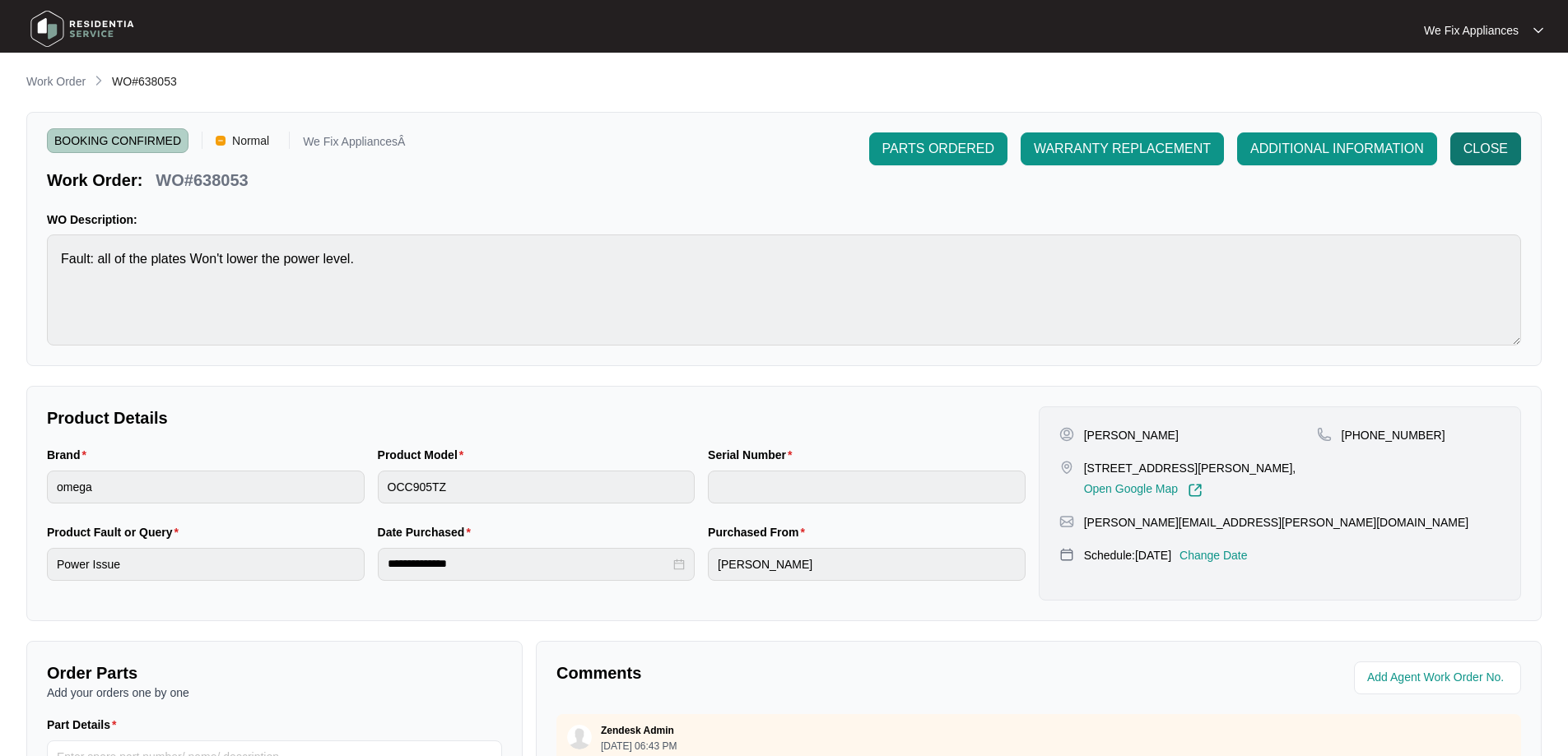
click at [1494, 154] on span "CLOSE" at bounding box center [1485, 149] width 44 height 20
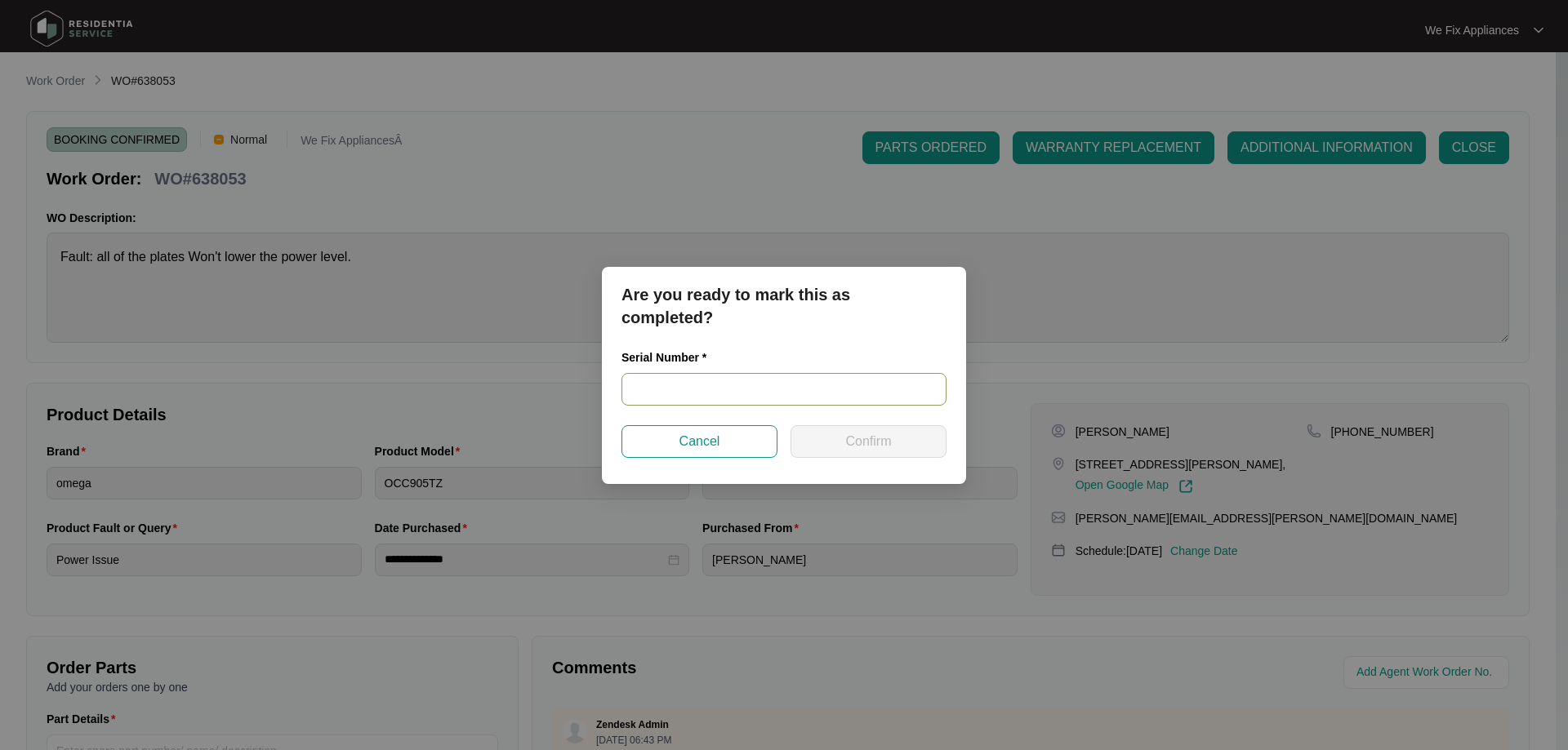
click at [672, 395] on input "text" at bounding box center [784, 389] width 325 height 32
paste input "461724210101191"
type input "461724210101191"
click at [845, 437] on button "Confirm" at bounding box center [869, 441] width 156 height 32
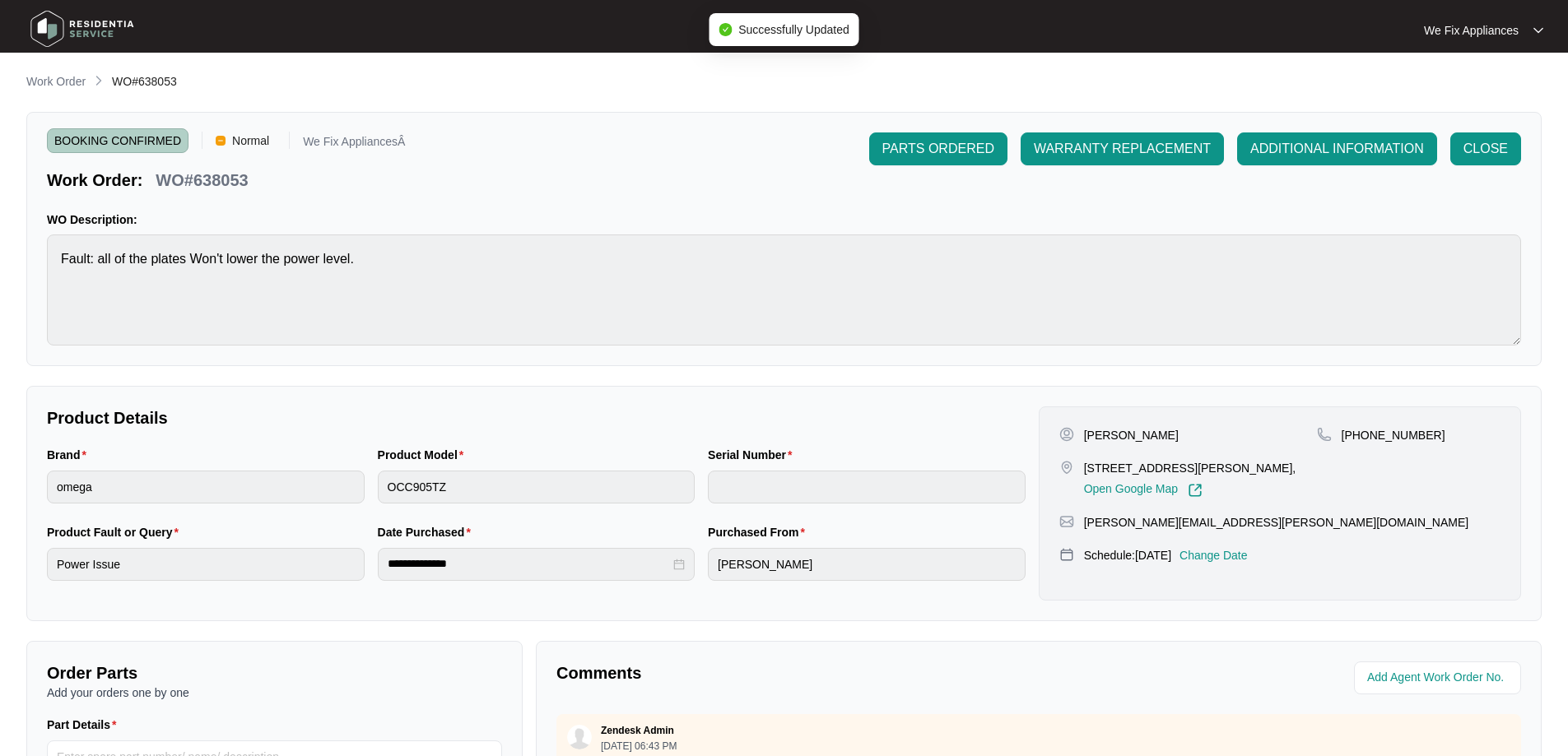
type input "461724210101191"
